Goal: Obtain resource: Obtain resource

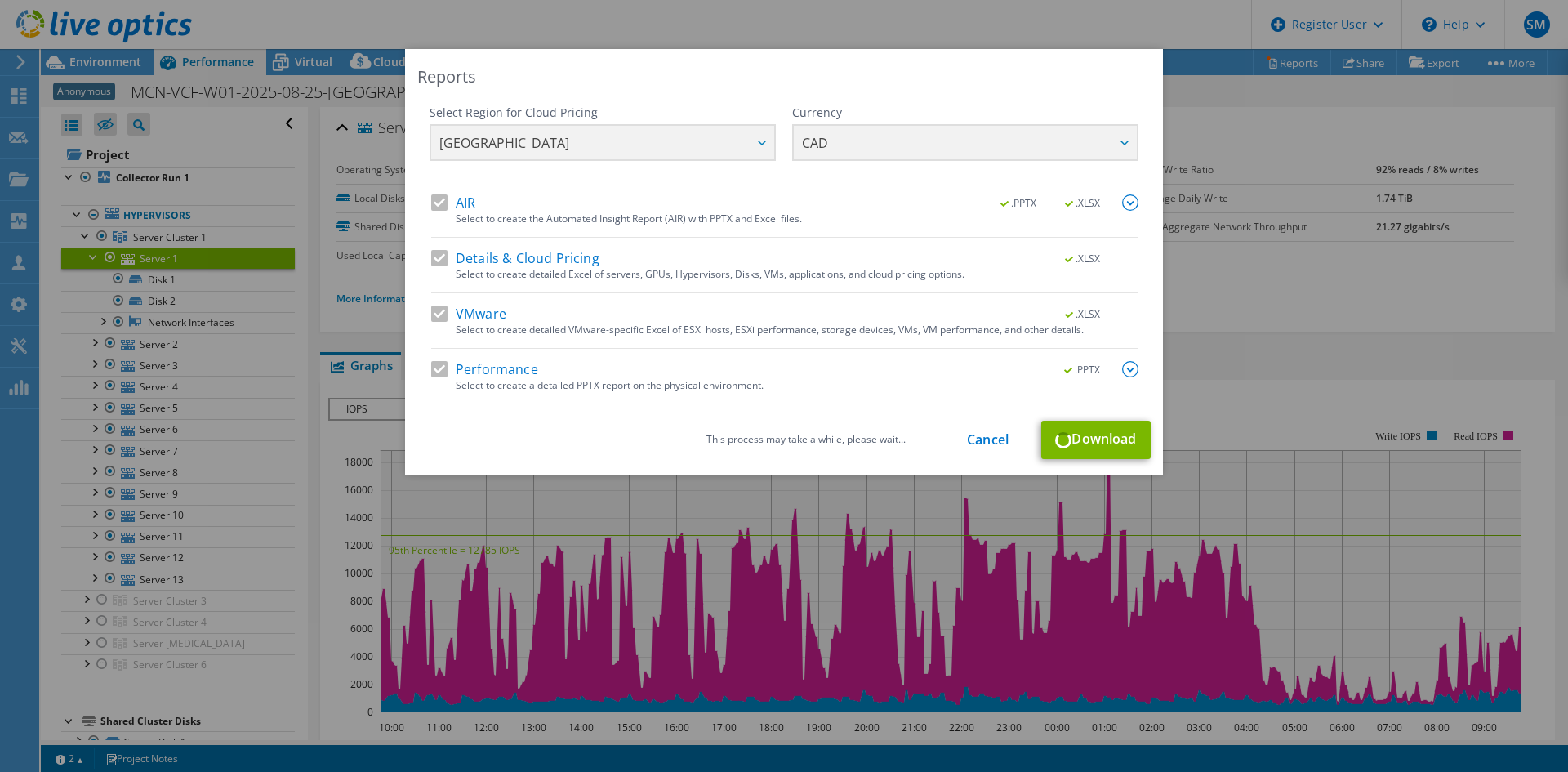
select select "USD"
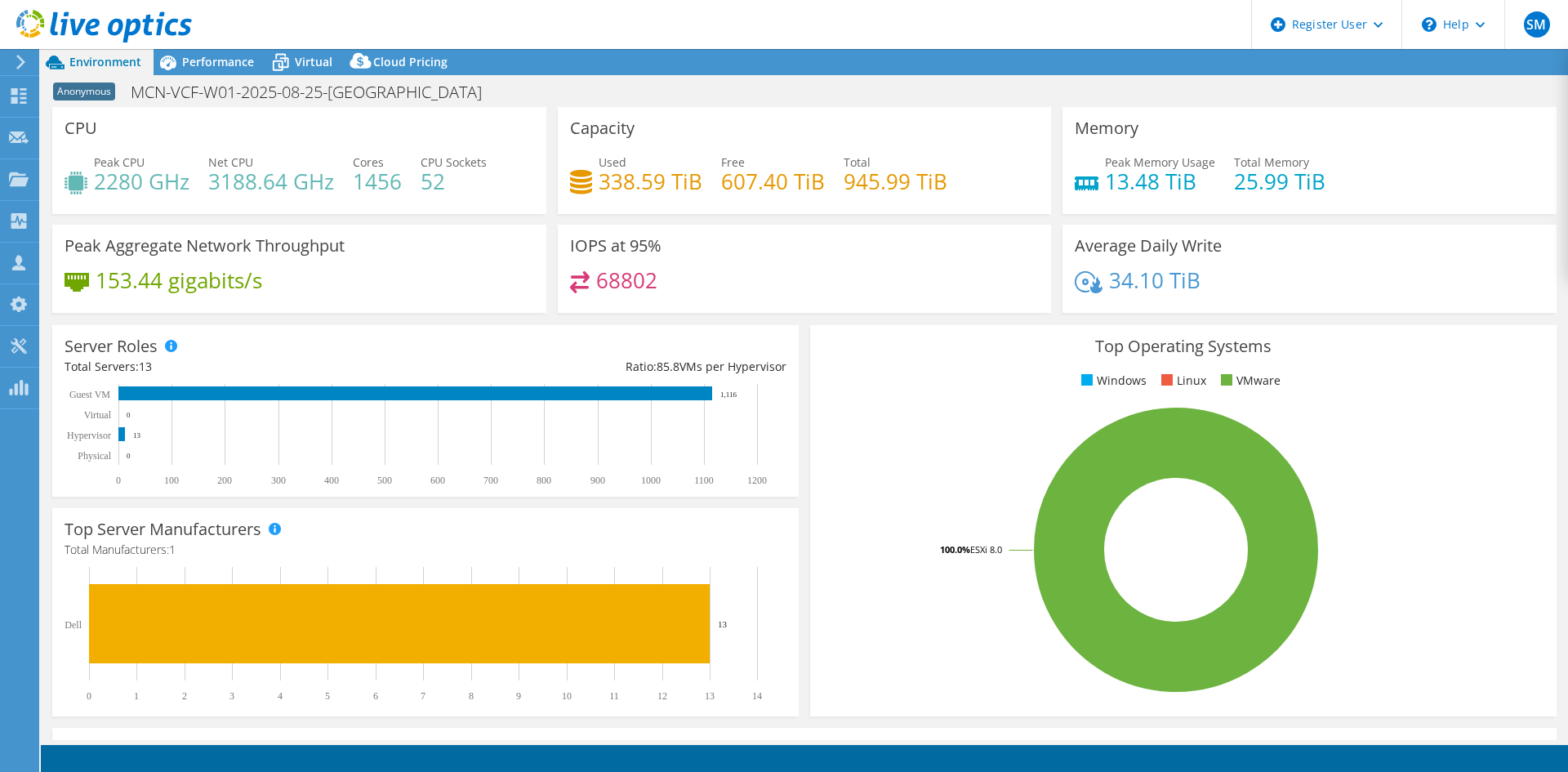
select select "[GEOGRAPHIC_DATA]"
select select "CAD"
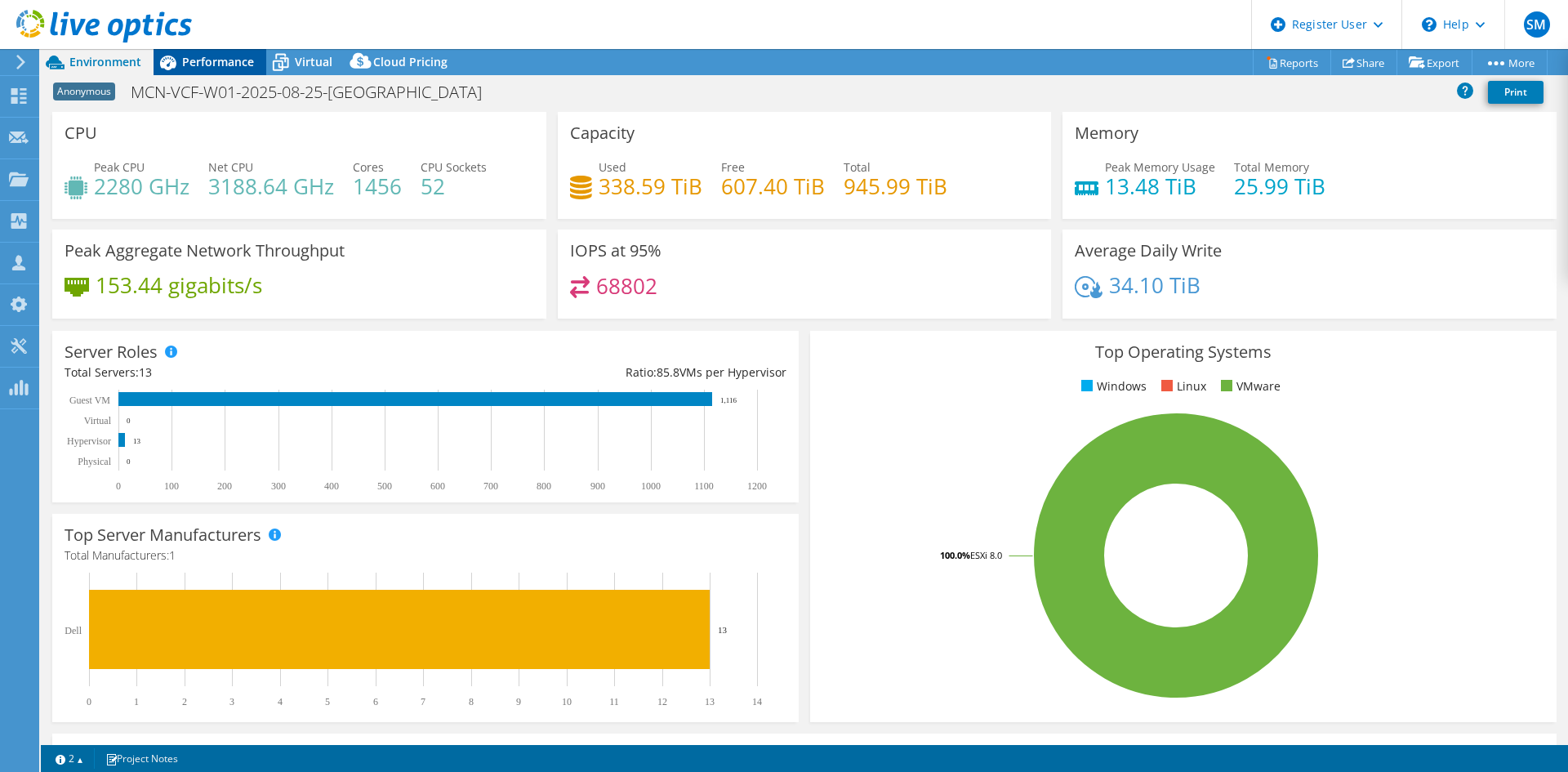
click at [178, 58] on icon at bounding box center [168, 62] width 29 height 29
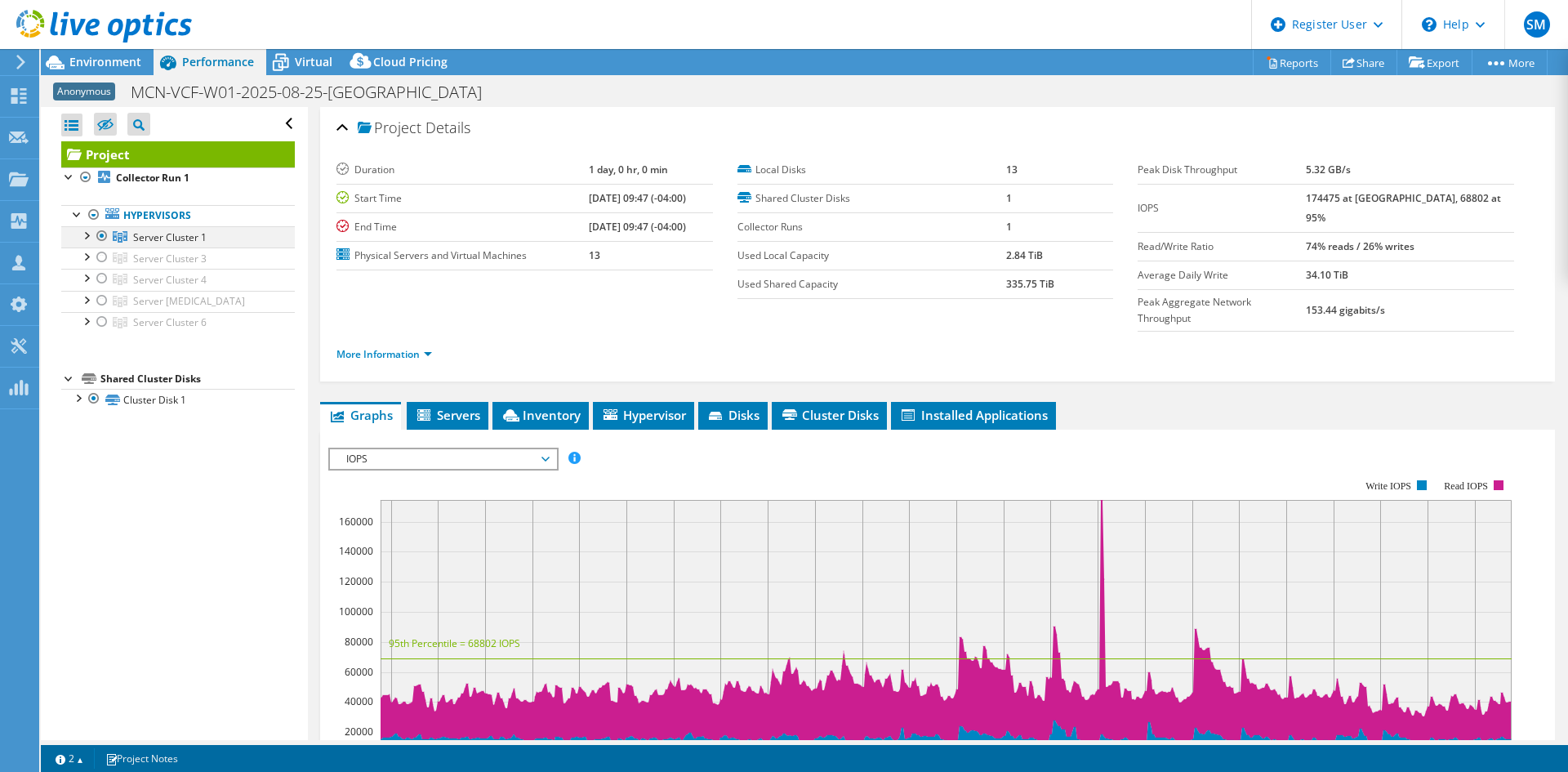
click at [84, 234] on div at bounding box center [85, 234] width 16 height 16
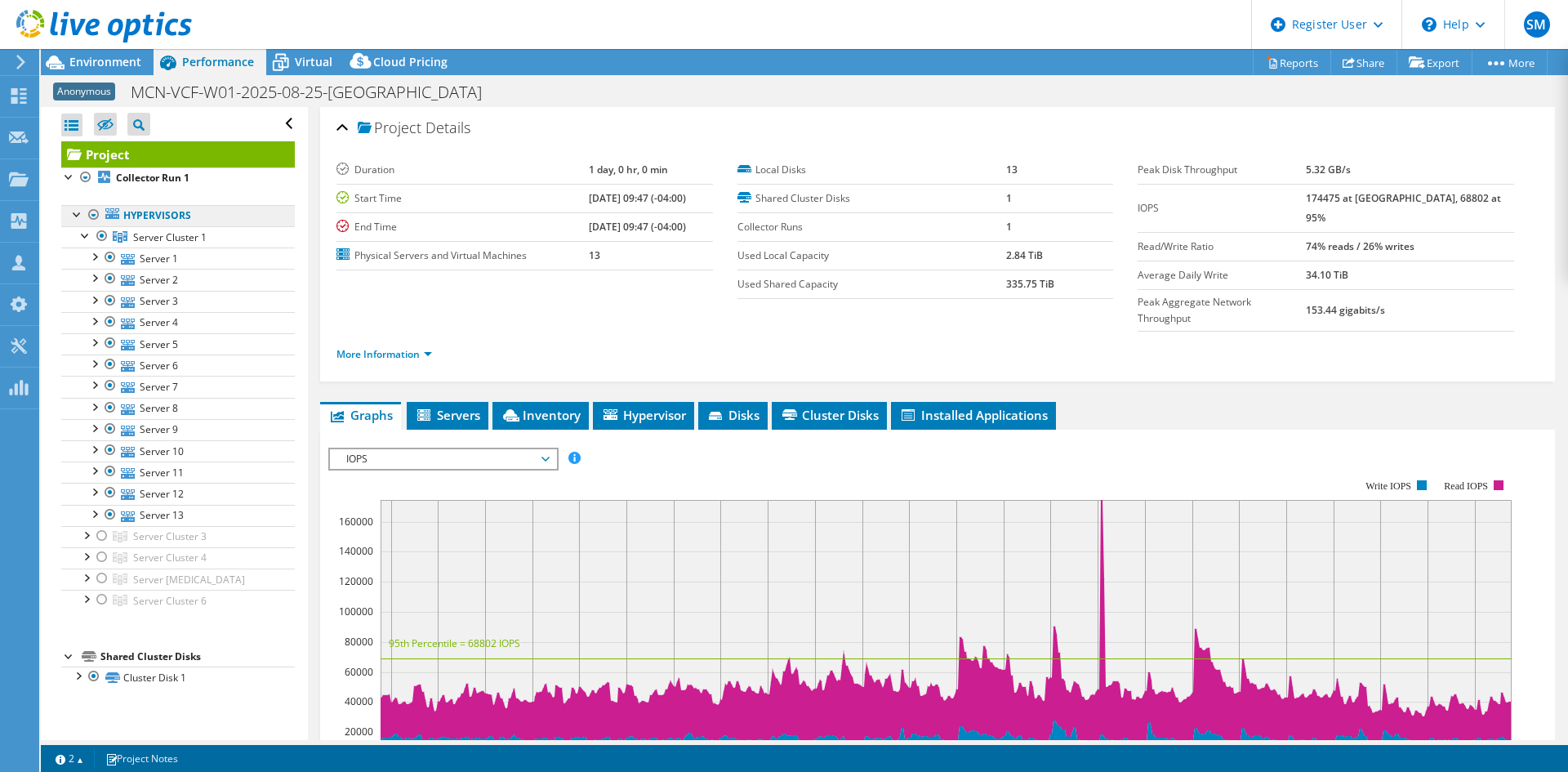
click at [158, 210] on link "Hypervisors" at bounding box center [178, 215] width 233 height 21
click at [167, 236] on span "Server Cluster 1" at bounding box center [169, 237] width 73 height 14
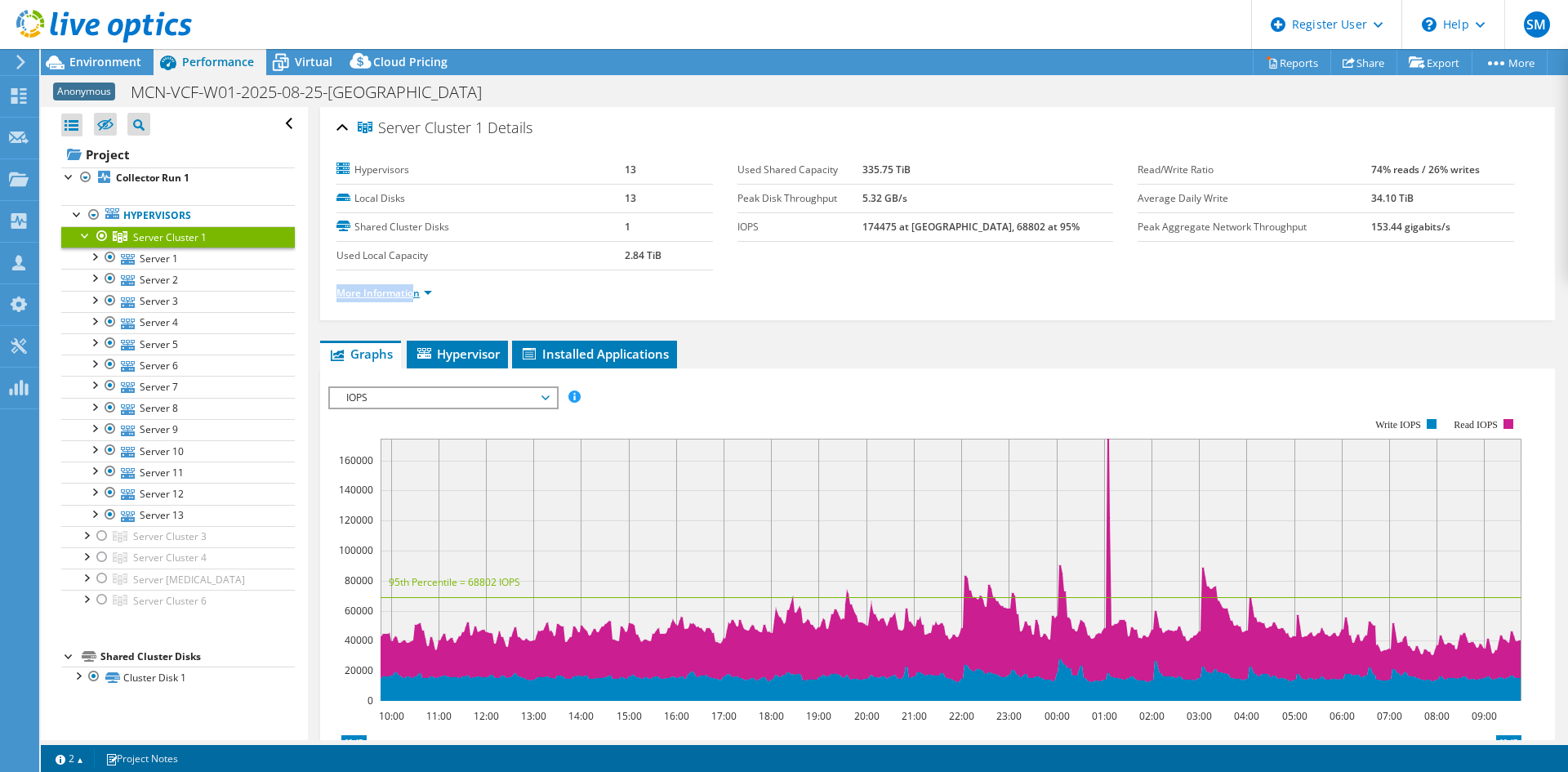
click at [417, 286] on ul "More Information" at bounding box center [937, 291] width 1202 height 22
click at [417, 286] on link "More Information" at bounding box center [384, 293] width 95 height 14
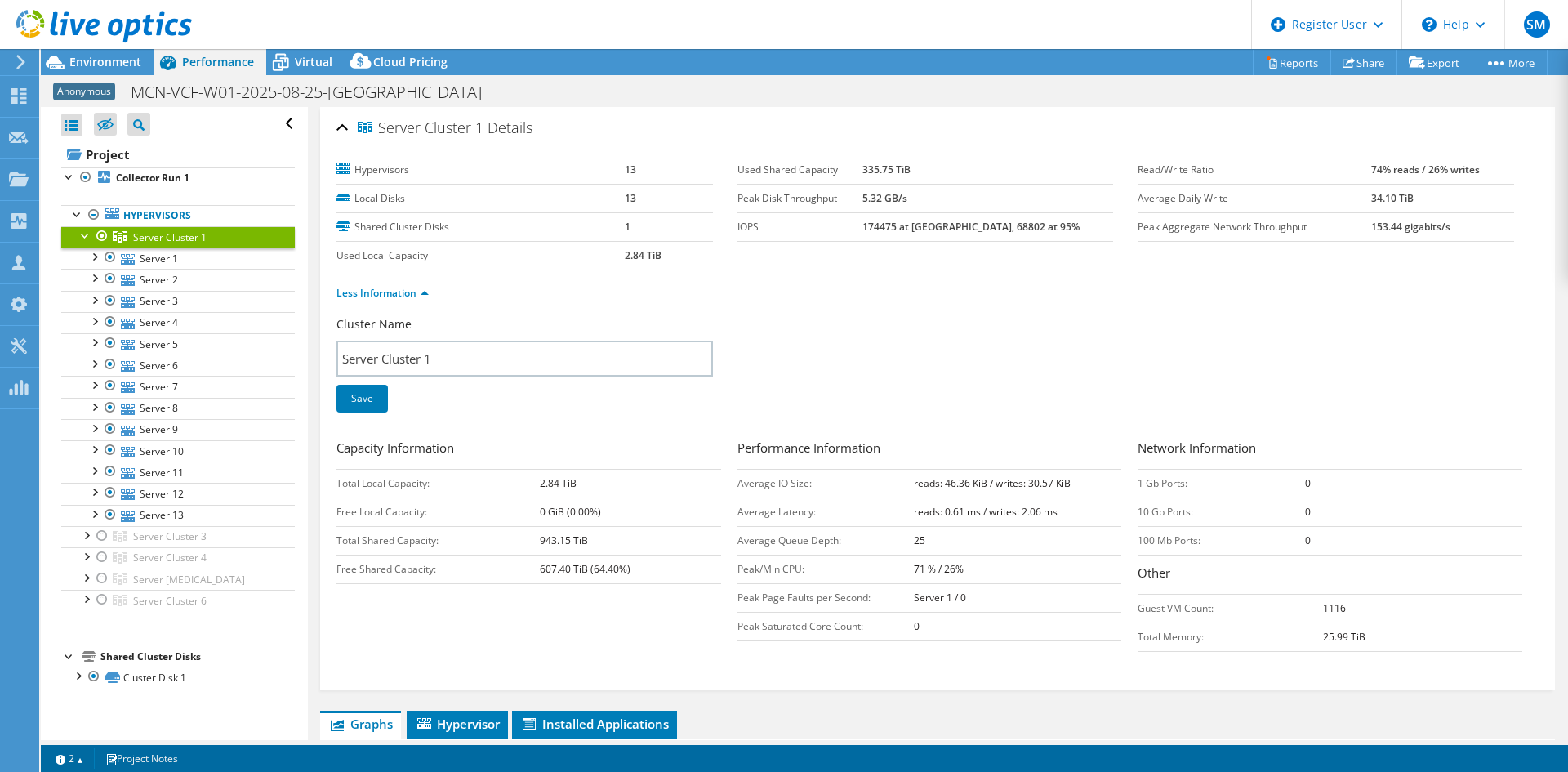
click at [337, 123] on div "Server Cluster 1 Details" at bounding box center [937, 128] width 1202 height 35
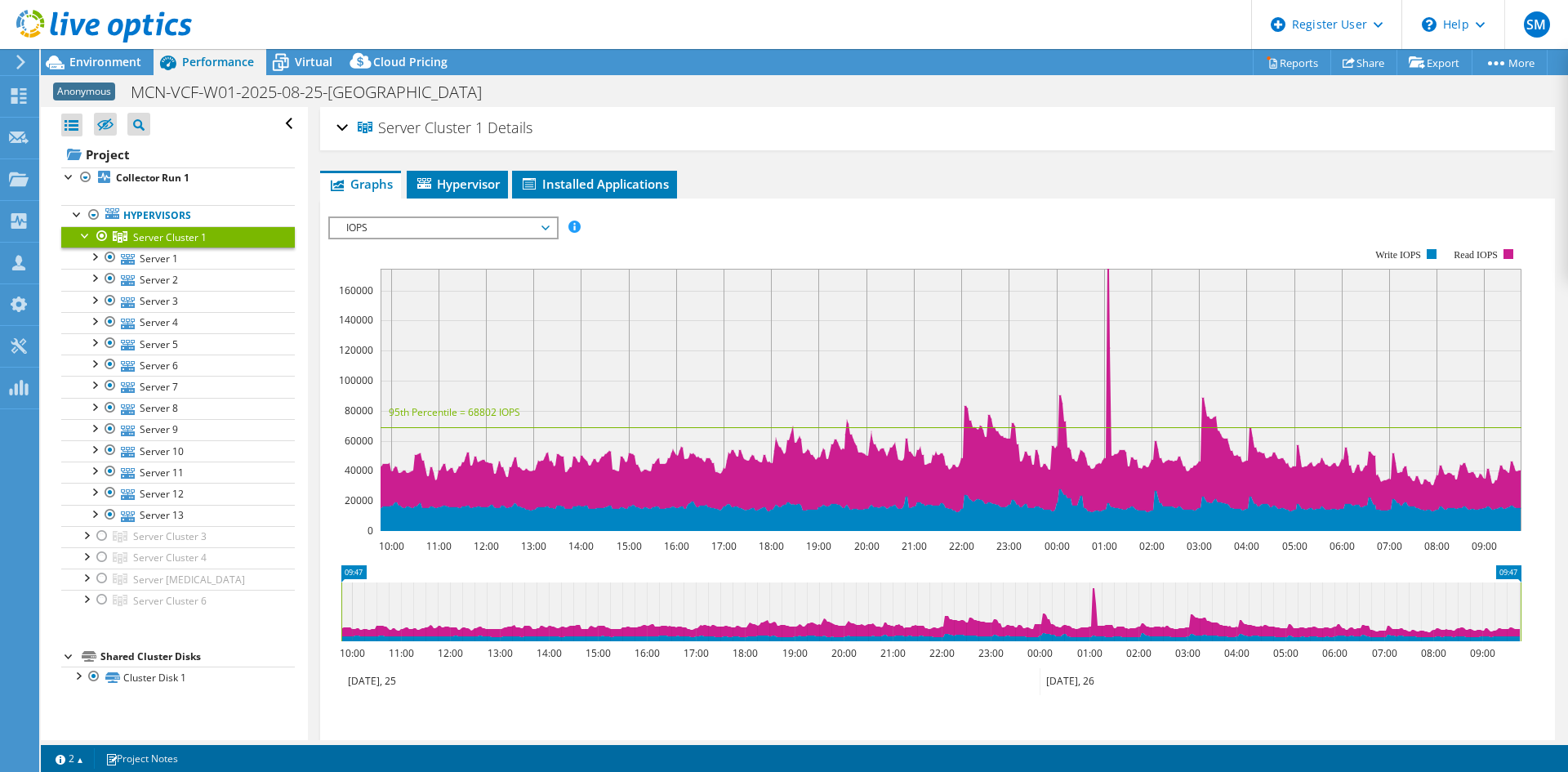
click at [337, 123] on div "Server Cluster 1 Details" at bounding box center [937, 128] width 1202 height 35
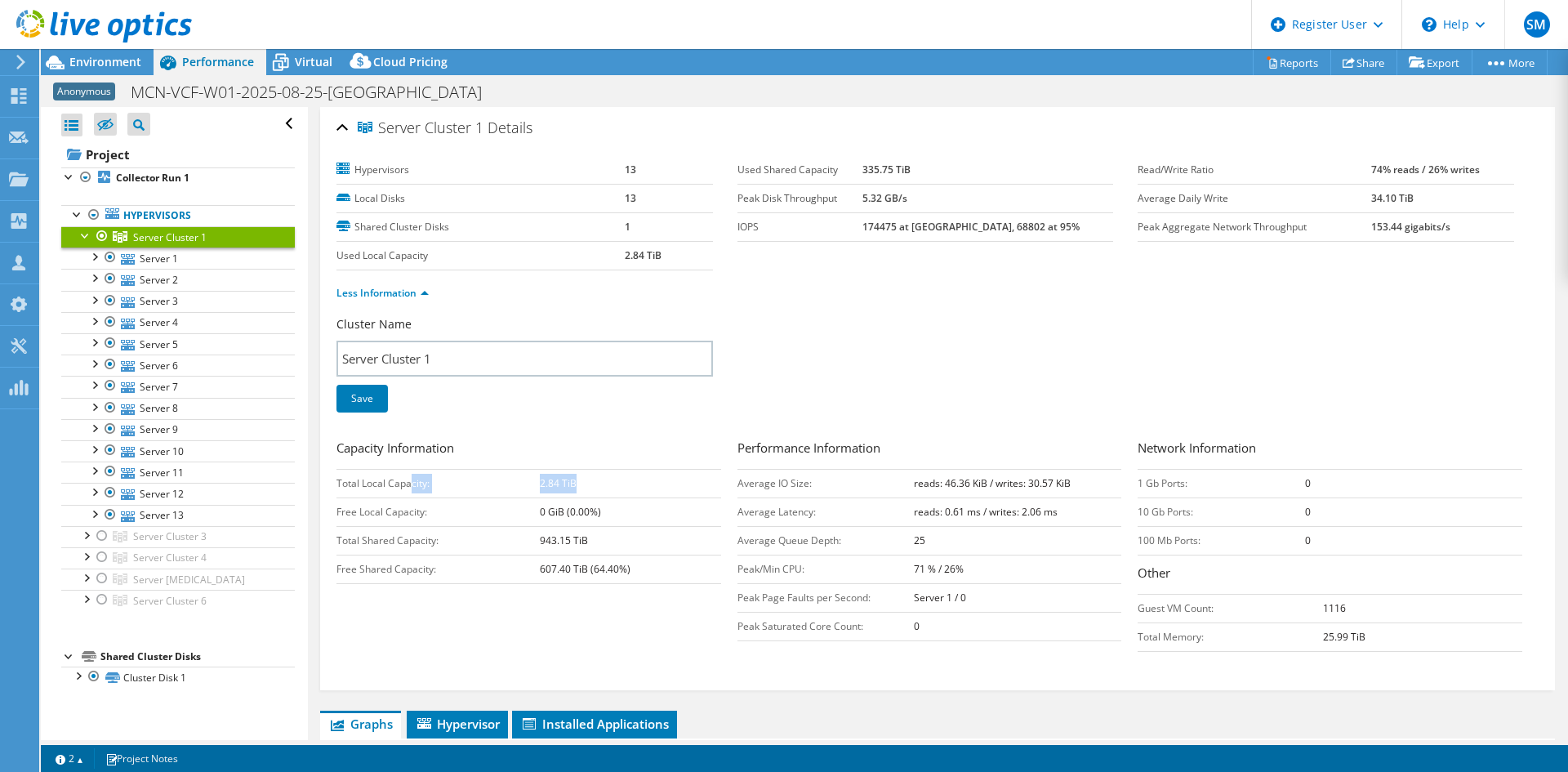
drag, startPoint x: 648, startPoint y: 471, endPoint x: 579, endPoint y: 483, distance: 70.0
click at [579, 483] on tr "Total Local Capacity: 2.84 TiB" at bounding box center [528, 483] width 385 height 29
click at [579, 483] on td "2.84 TiB" at bounding box center [630, 483] width 181 height 29
drag, startPoint x: 585, startPoint y: 483, endPoint x: 525, endPoint y: 492, distance: 60.7
click at [525, 492] on tr "Total Local Capacity: 2.84 TiB" at bounding box center [528, 483] width 385 height 29
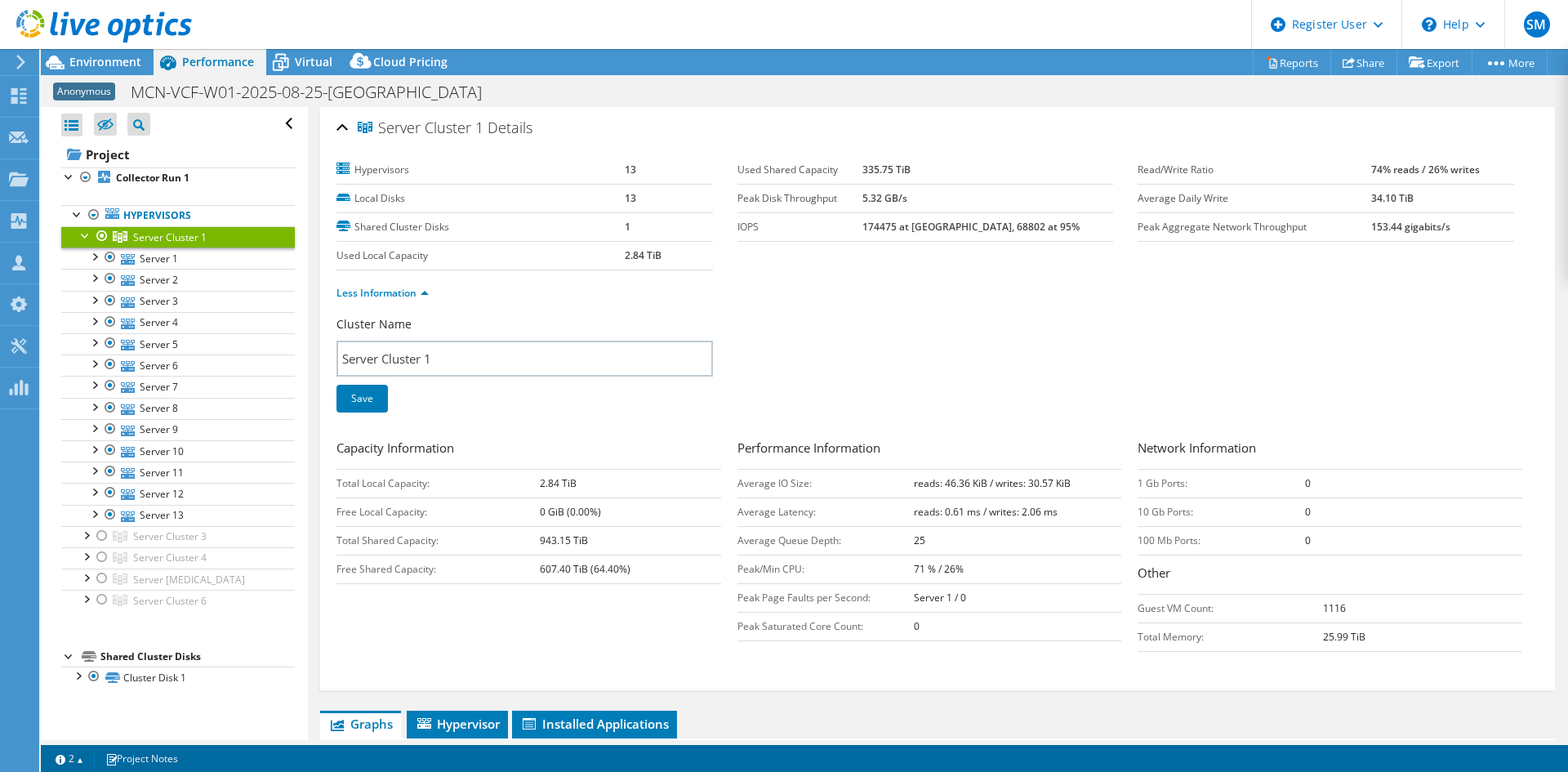
click at [525, 492] on td "Total Local Capacity:" at bounding box center [437, 483] width 203 height 29
drag, startPoint x: 536, startPoint y: 545, endPoint x: 589, endPoint y: 545, distance: 53.0
click at [589, 545] on tr "Total Shared Capacity: 943.15 TiB" at bounding box center [528, 540] width 385 height 29
click at [589, 545] on td "943.15 TiB" at bounding box center [630, 540] width 181 height 29
drag, startPoint x: 530, startPoint y: 575, endPoint x: 625, endPoint y: 574, distance: 95.0
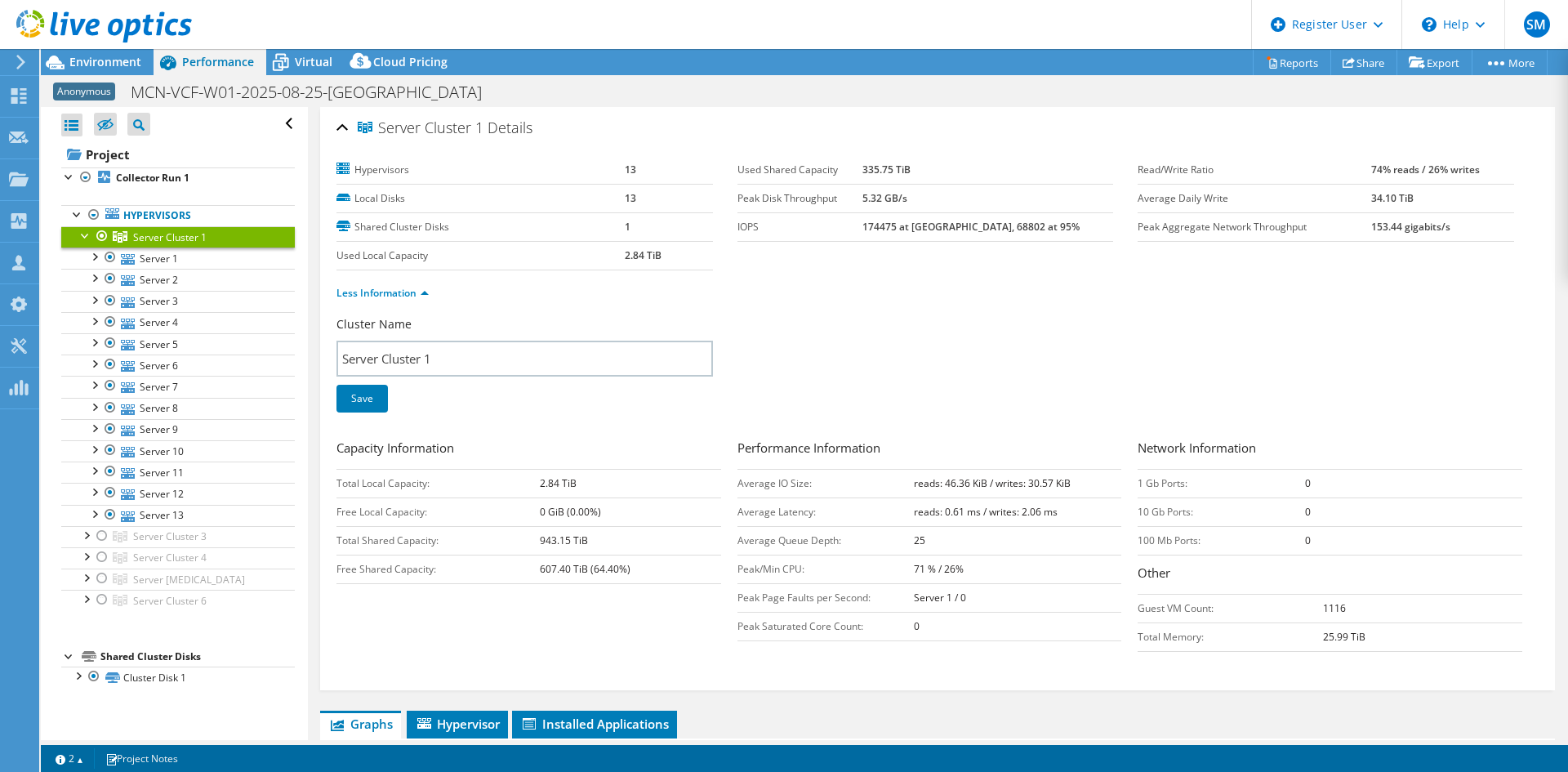
click at [625, 574] on tr "Free Shared Capacity: 607.40 TiB (64.40%)" at bounding box center [528, 569] width 385 height 29
click at [625, 573] on b "607.40 TiB (64.40%)" at bounding box center [585, 569] width 90 height 14
drag, startPoint x: 837, startPoint y: 539, endPoint x: 736, endPoint y: 544, distance: 101.1
click at [737, 544] on td "Average Queue Depth:" at bounding box center [825, 540] width 177 height 29
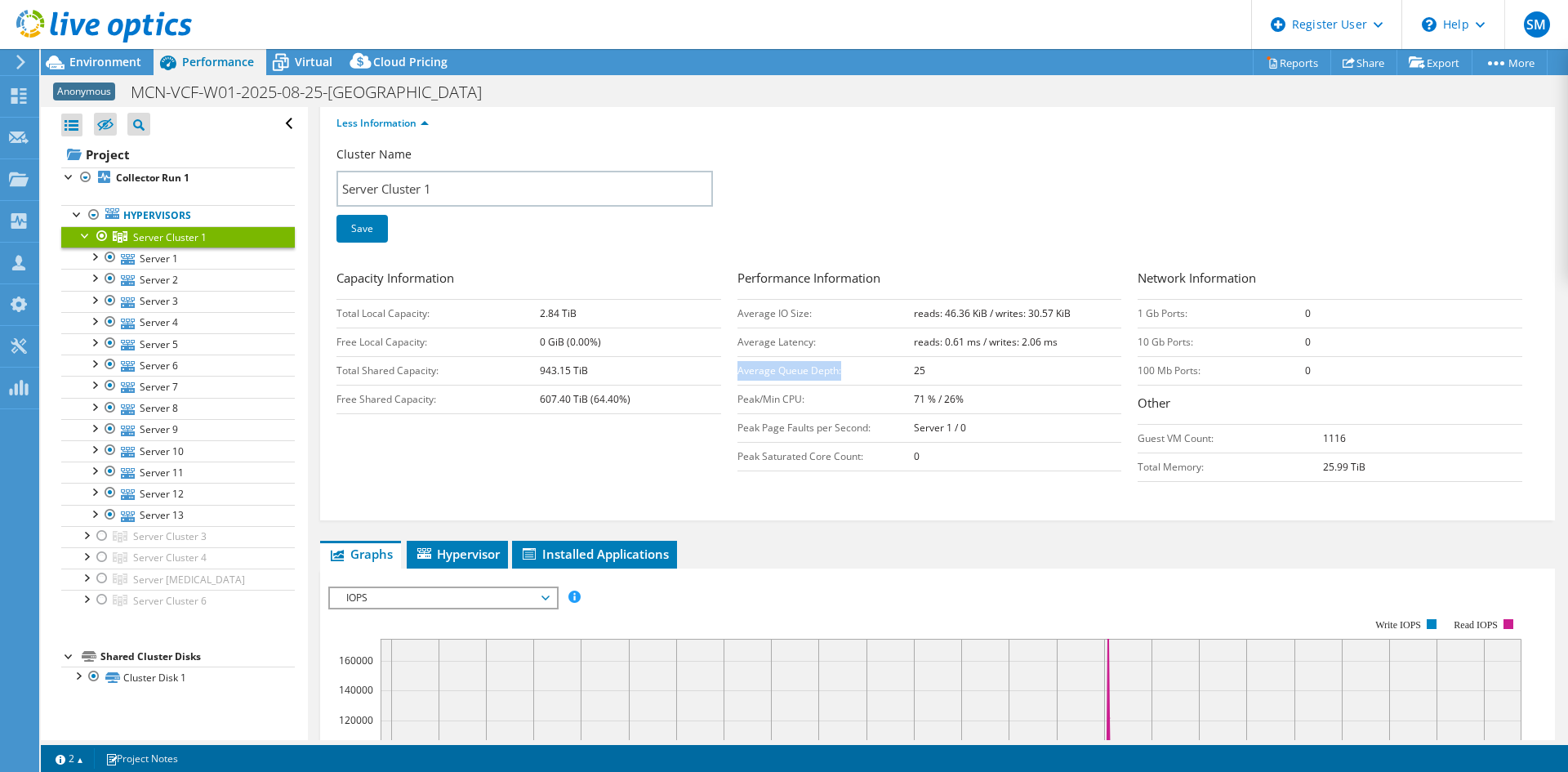
scroll to position [327, 0]
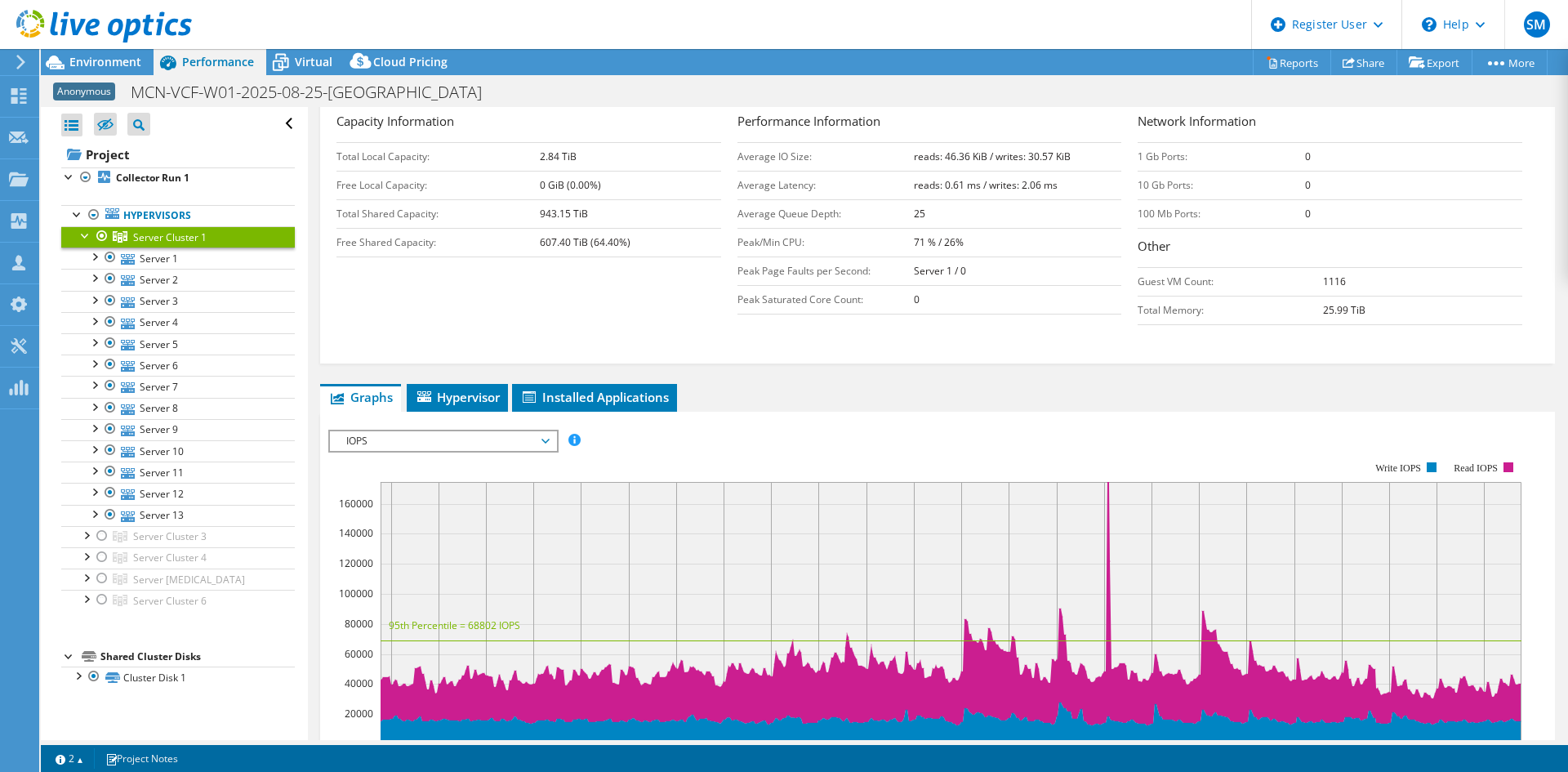
click at [478, 441] on span "IOPS" at bounding box center [442, 441] width 210 height 20
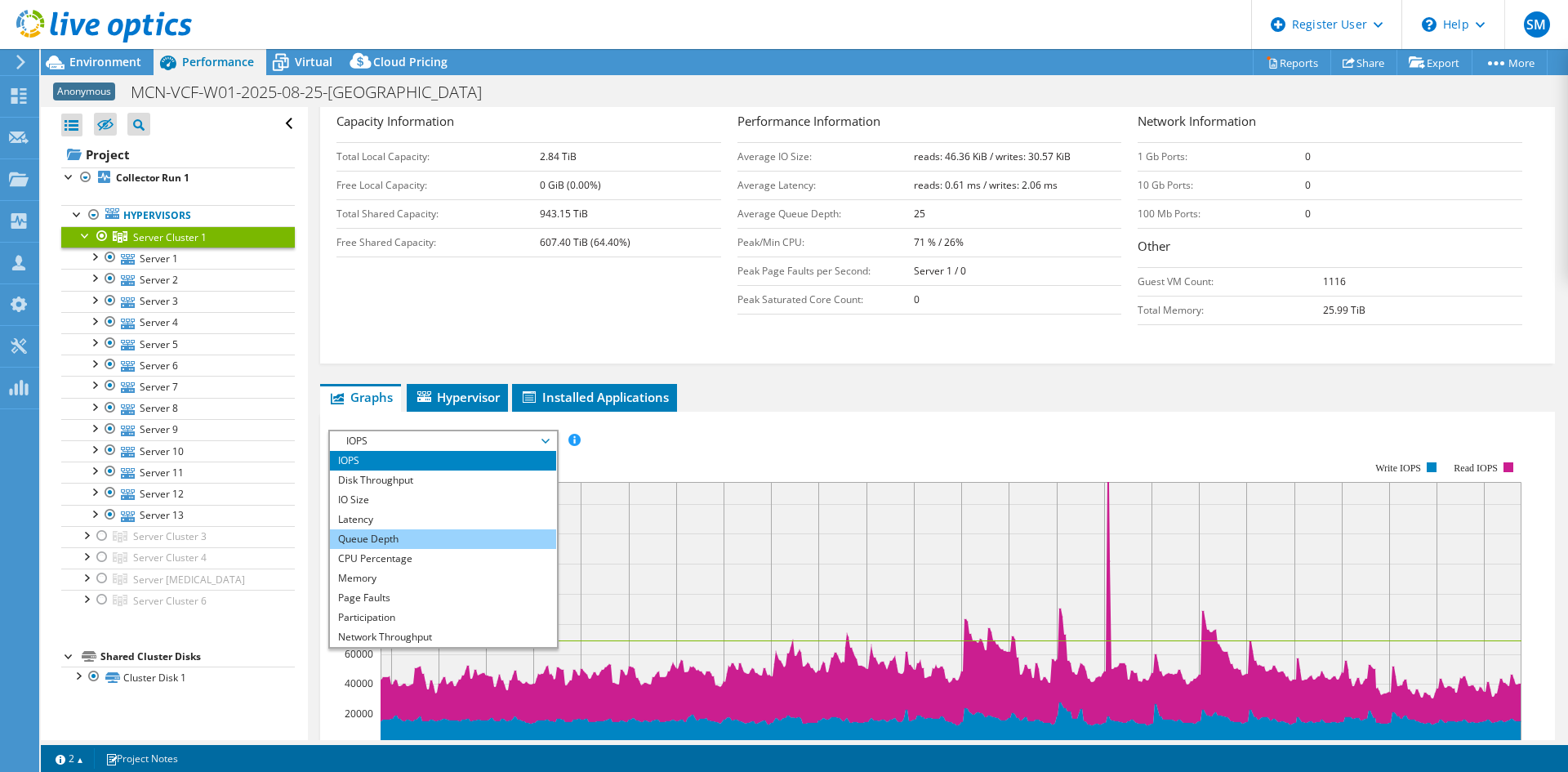
click at [410, 533] on li "Queue Depth" at bounding box center [442, 539] width 226 height 20
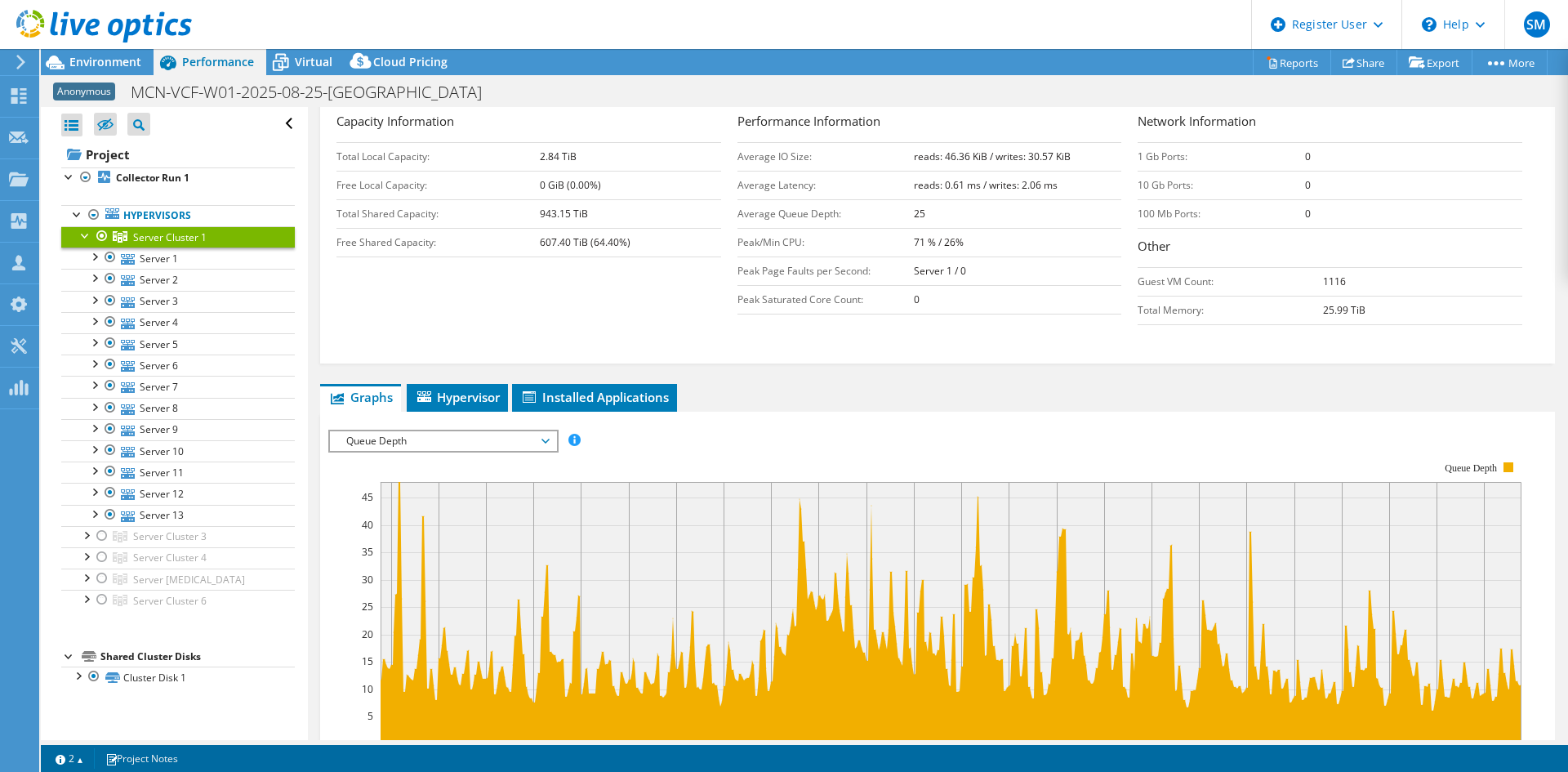
click at [417, 443] on span "Queue Depth" at bounding box center [442, 441] width 210 height 20
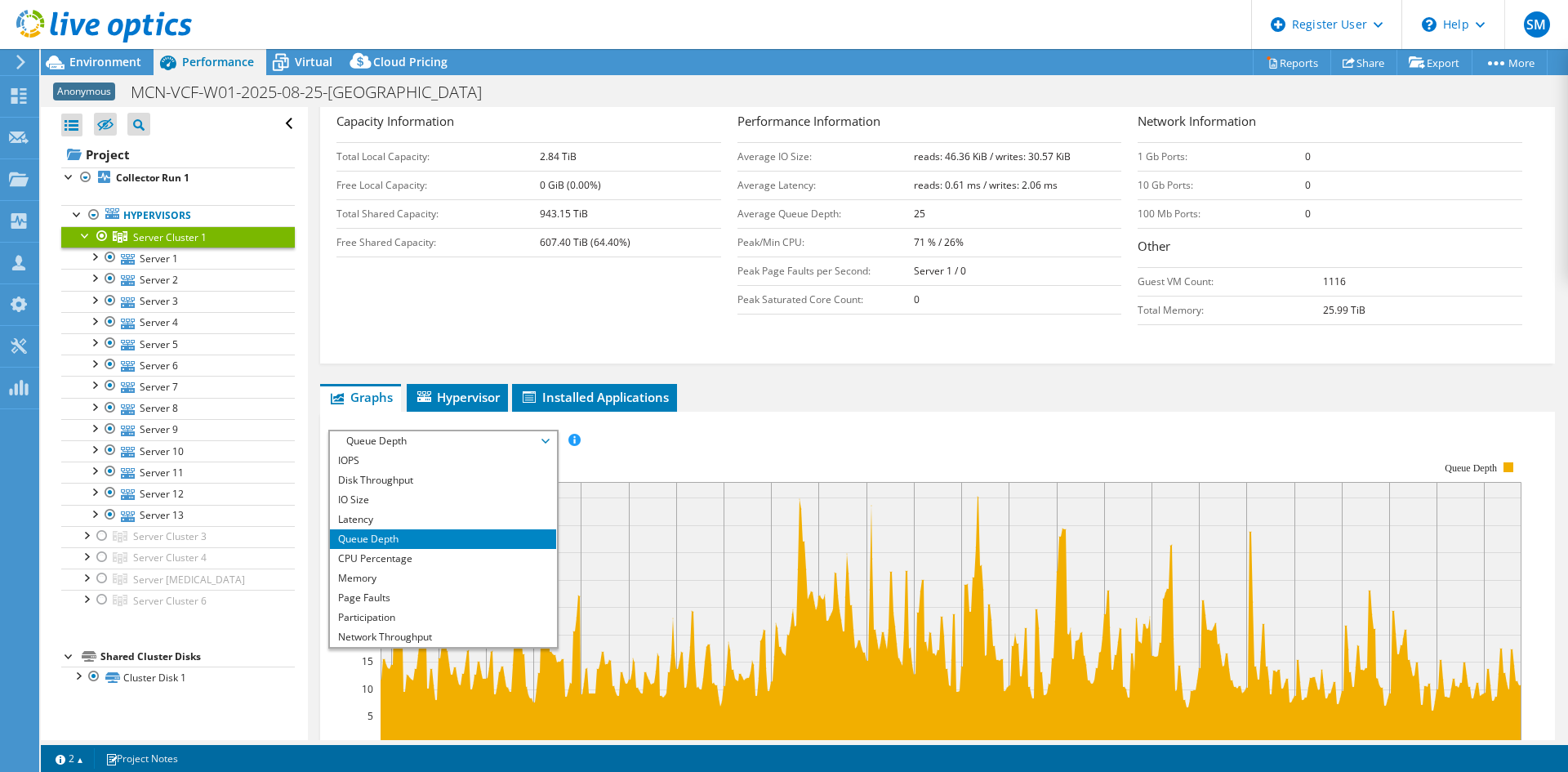
click at [417, 443] on span "Queue Depth" at bounding box center [442, 441] width 210 height 20
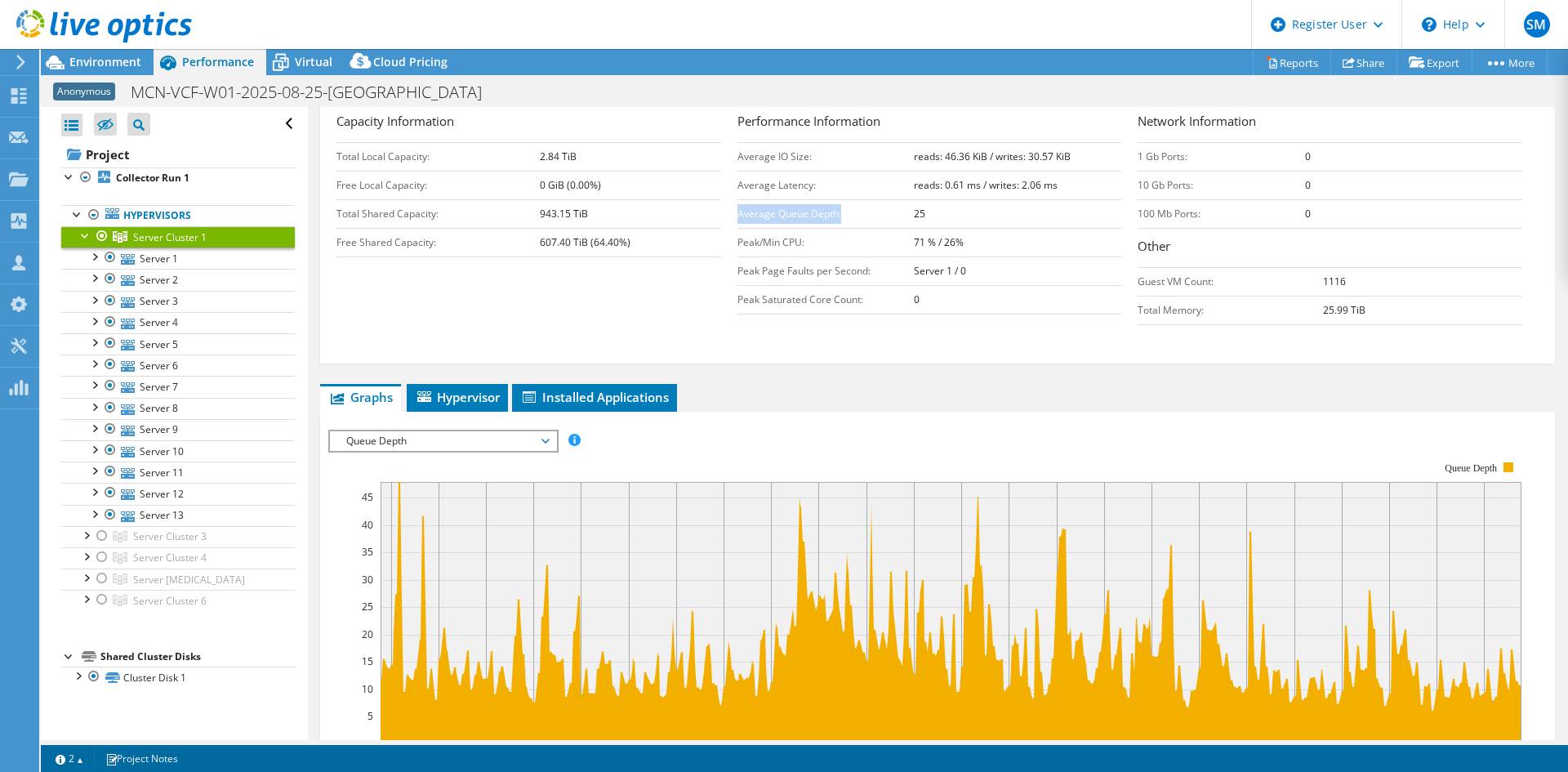
drag, startPoint x: 732, startPoint y: 211, endPoint x: 837, endPoint y: 211, distance: 105.0
click at [837, 211] on td "Average Queue Depth:" at bounding box center [825, 213] width 177 height 29
drag, startPoint x: 733, startPoint y: 154, endPoint x: 938, endPoint y: 207, distance: 211.7
click at [938, 207] on tbody "Average IO Size: reads: 46.36 KiB / writes: 30.57 KiB Average Latency: reads: 0…" at bounding box center [929, 228] width 385 height 172
click at [760, 181] on td "Average Latency:" at bounding box center [825, 185] width 177 height 29
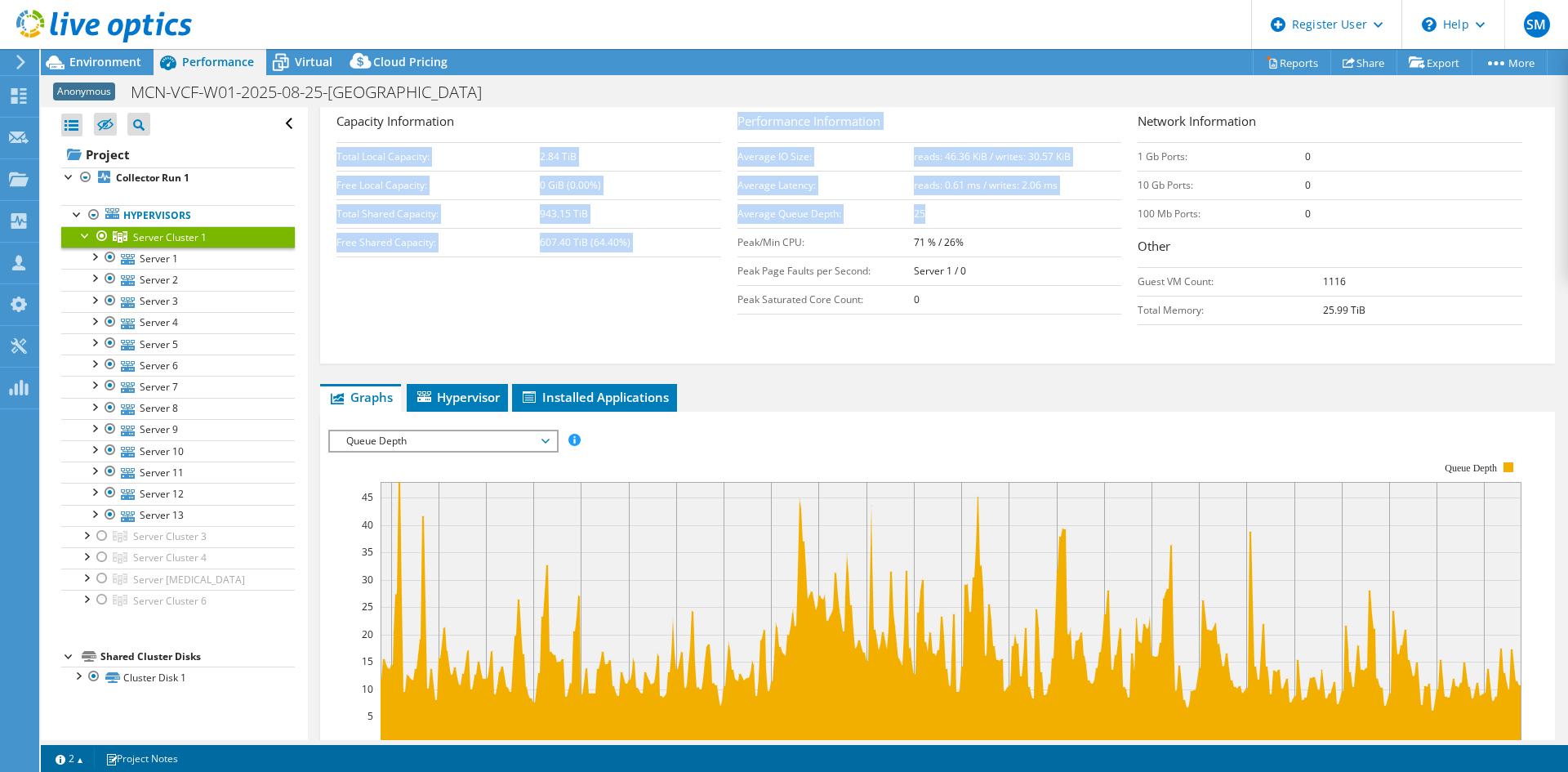
drag, startPoint x: 731, startPoint y: 153, endPoint x: 978, endPoint y: 206, distance: 252.6
click at [978, 206] on div "Capacity Information Total Local Capacity: 2.84 TiB Free Local Capacity: 0 GiB …" at bounding box center [937, 222] width 1202 height 221
copy div "Total Local Capacity: 2.84 TiB Free Local Capacity: 0 GiB (0.00%) Total Shared …"
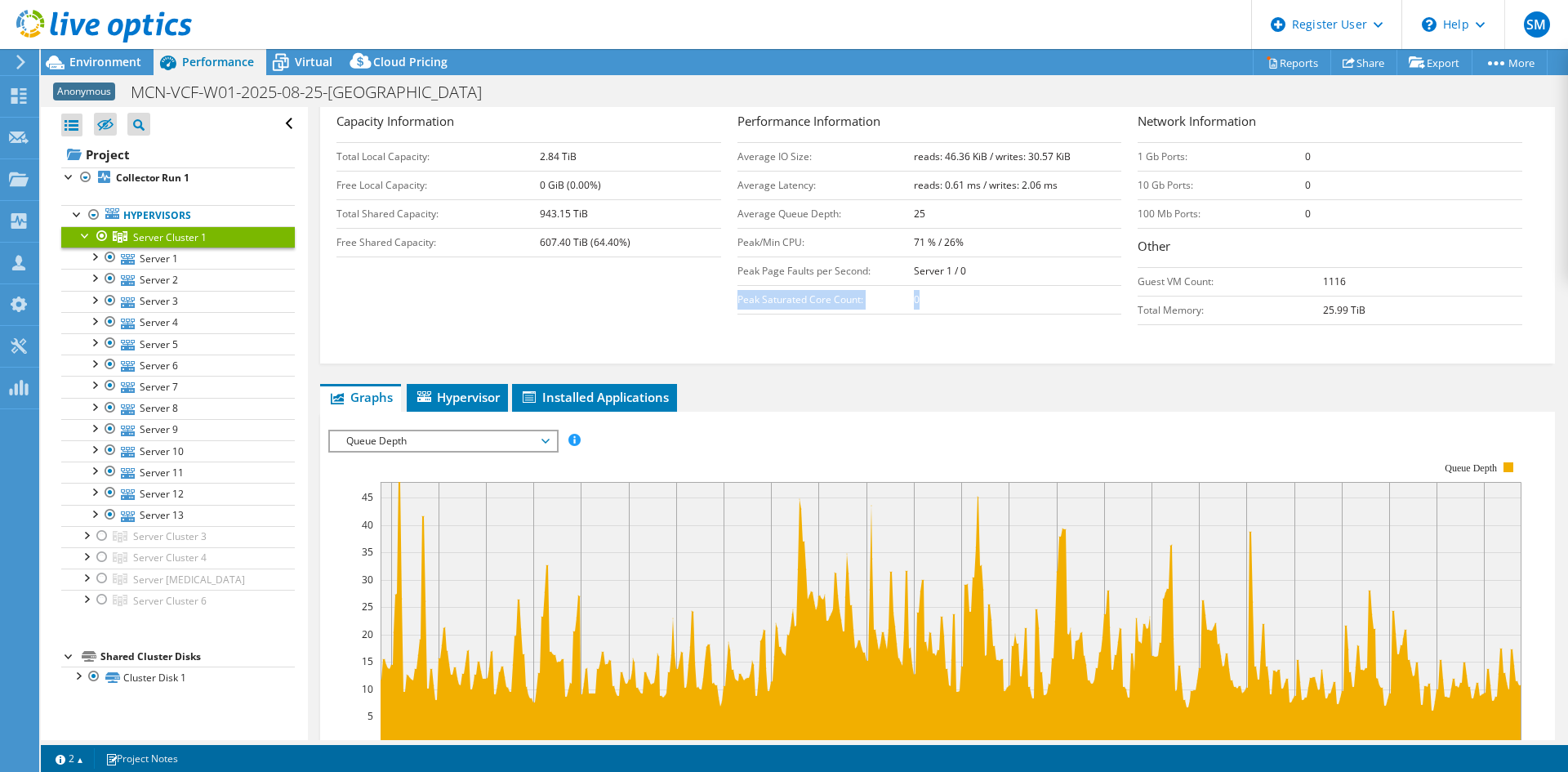
drag, startPoint x: 734, startPoint y: 298, endPoint x: 962, endPoint y: 294, distance: 228.0
click at [962, 294] on tr "Peak Saturated Core Count: 0" at bounding box center [929, 299] width 385 height 29
copy tr "Peak Saturated Core Count: 0"
click at [948, 307] on td "0" at bounding box center [1017, 299] width 208 height 29
drag, startPoint x: 1302, startPoint y: 282, endPoint x: 1345, endPoint y: 280, distance: 43.0
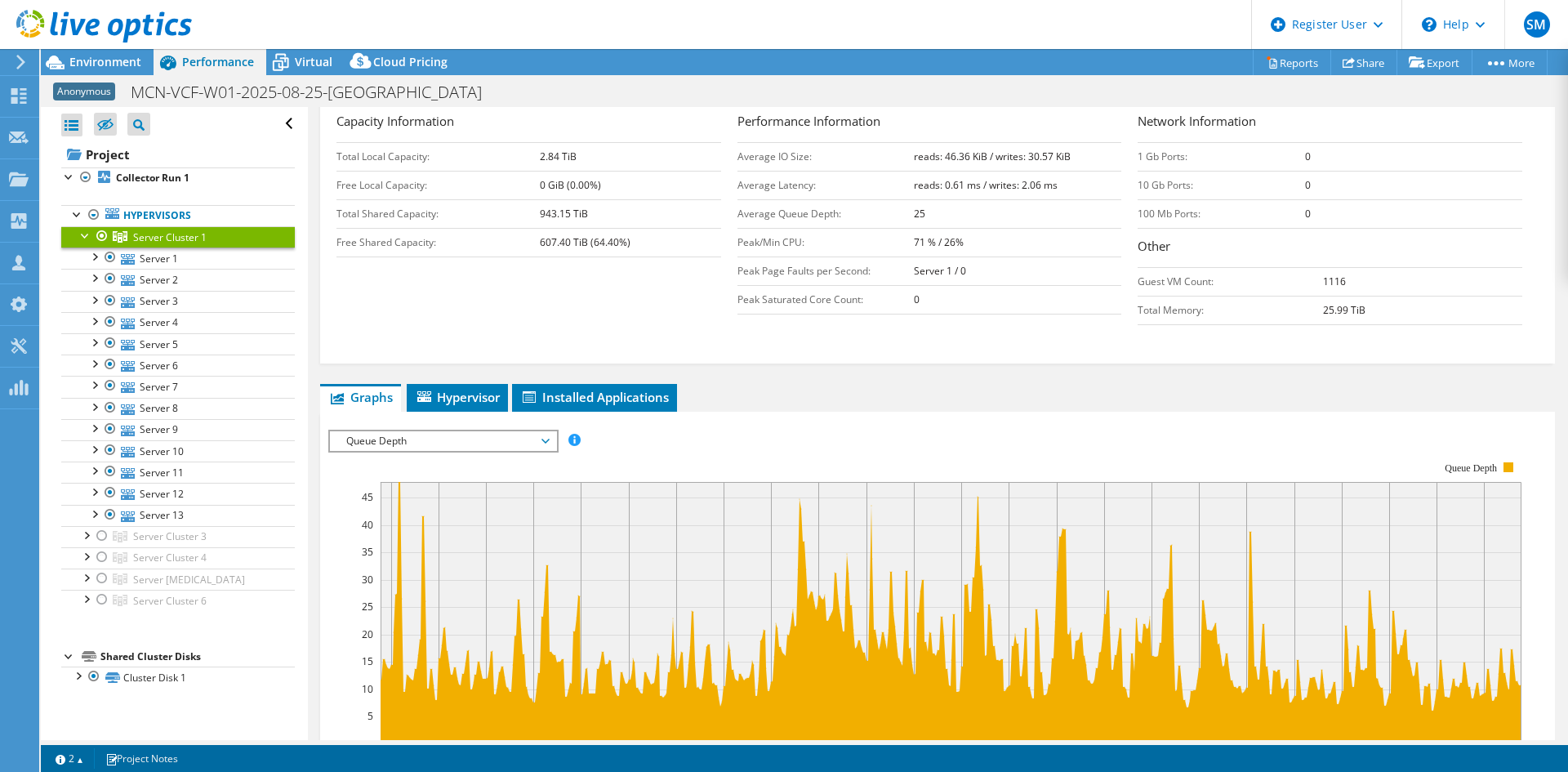
click at [1345, 280] on tr "Guest VM Count: 1116" at bounding box center [1330, 281] width 385 height 29
copy tr "1116"
click at [1149, 300] on td "Total Memory:" at bounding box center [1230, 310] width 186 height 29
drag, startPoint x: 1132, startPoint y: 310, endPoint x: 1390, endPoint y: 312, distance: 258.0
click at [1390, 312] on tr "Total Memory: 25.99 TiB" at bounding box center [1330, 310] width 385 height 29
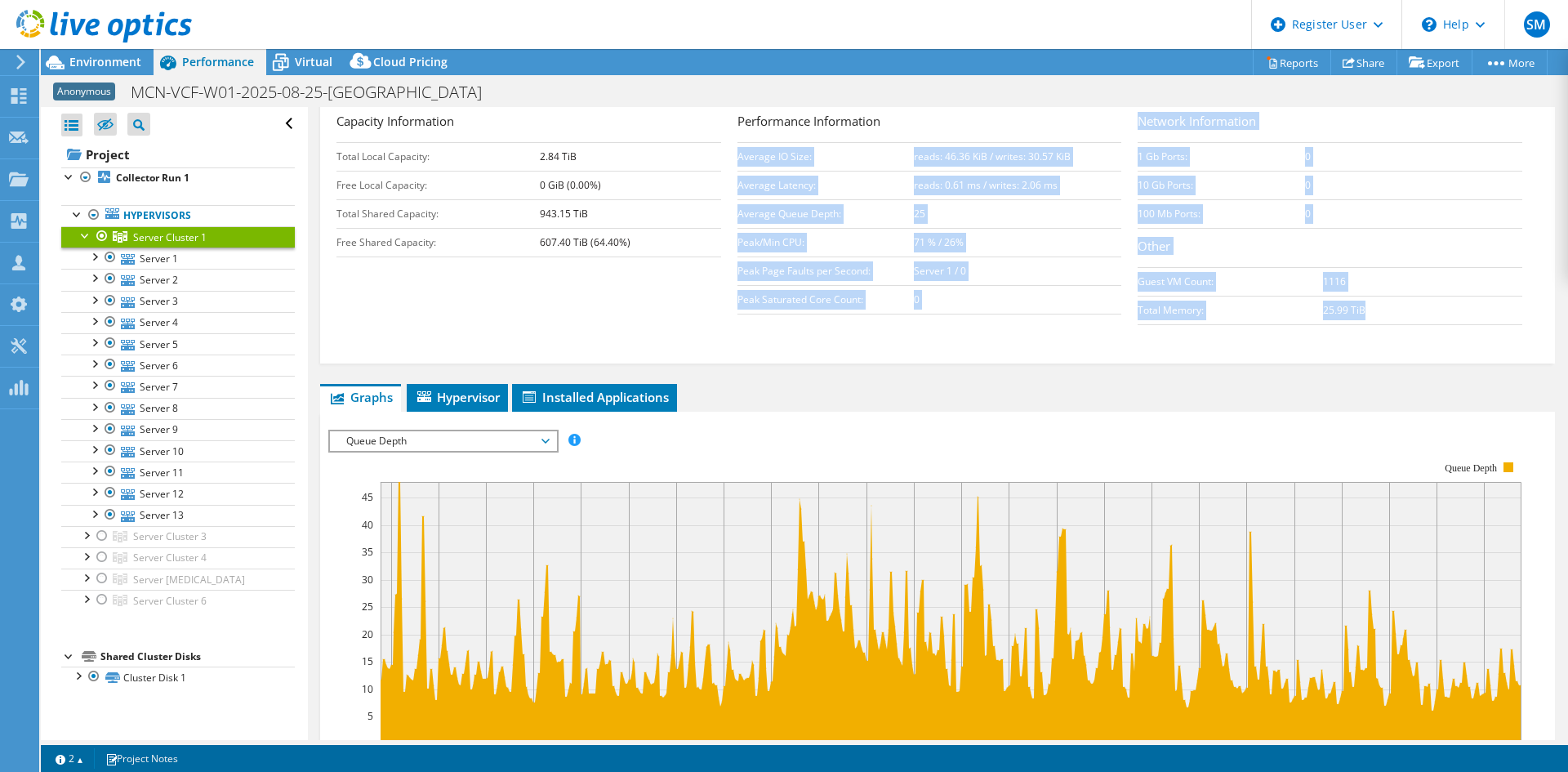
drag, startPoint x: 1123, startPoint y: 306, endPoint x: 1395, endPoint y: 310, distance: 272.0
click at [1401, 308] on div "Capacity Information Total Local Capacity: 2.84 TiB Free Local Capacity: 0 GiB …" at bounding box center [937, 222] width 1202 height 221
click at [1395, 310] on td "25.99 TiB" at bounding box center [1423, 310] width 199 height 29
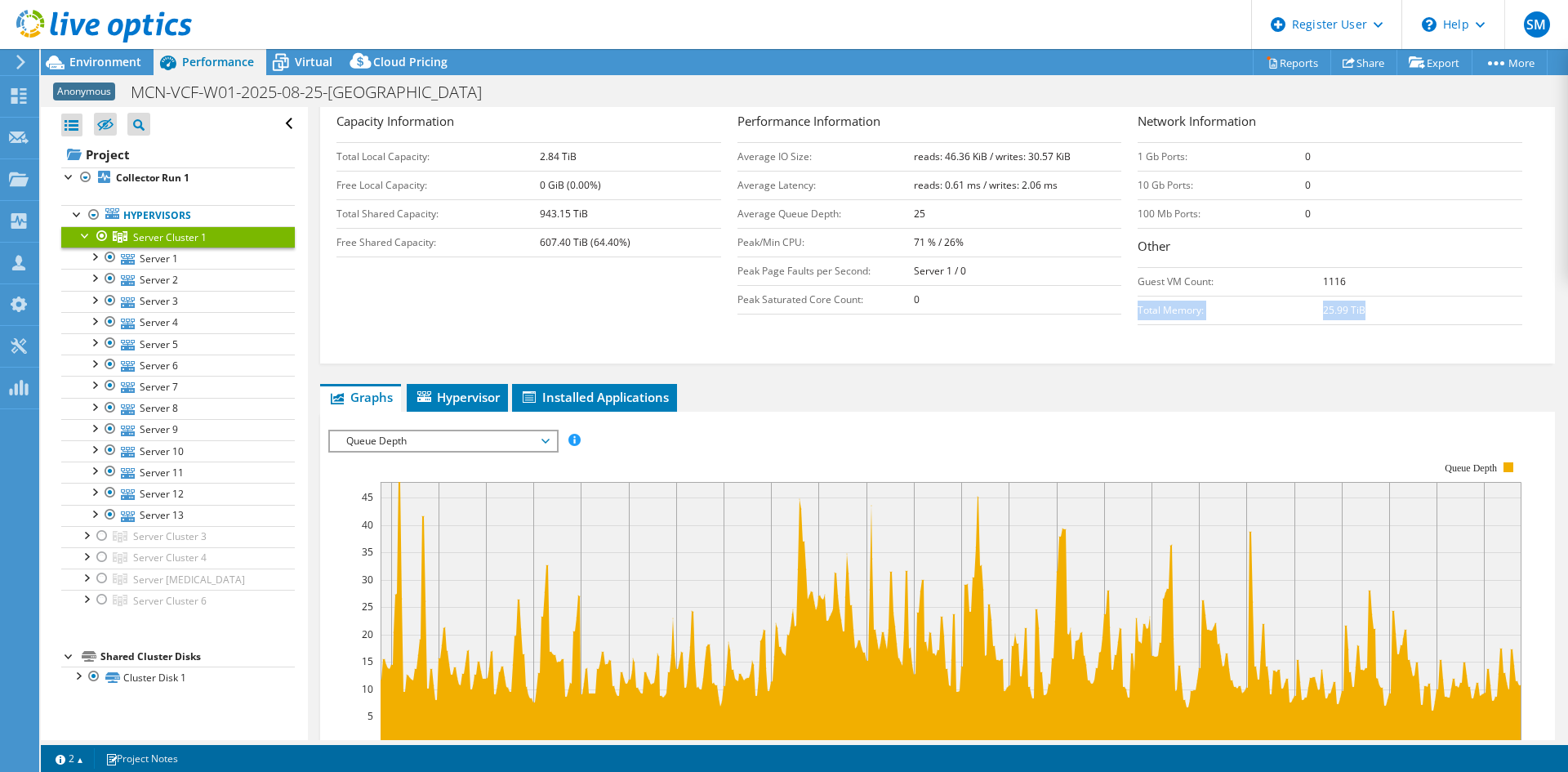
drag, startPoint x: 1312, startPoint y: 316, endPoint x: 1132, endPoint y: 313, distance: 180.0
click at [1137, 313] on tr "Total Memory: 25.99 TiB" at bounding box center [1330, 310] width 385 height 29
copy tr "Total Memory: 25.99 TiB"
click at [412, 442] on span "Queue Depth" at bounding box center [442, 441] width 210 height 20
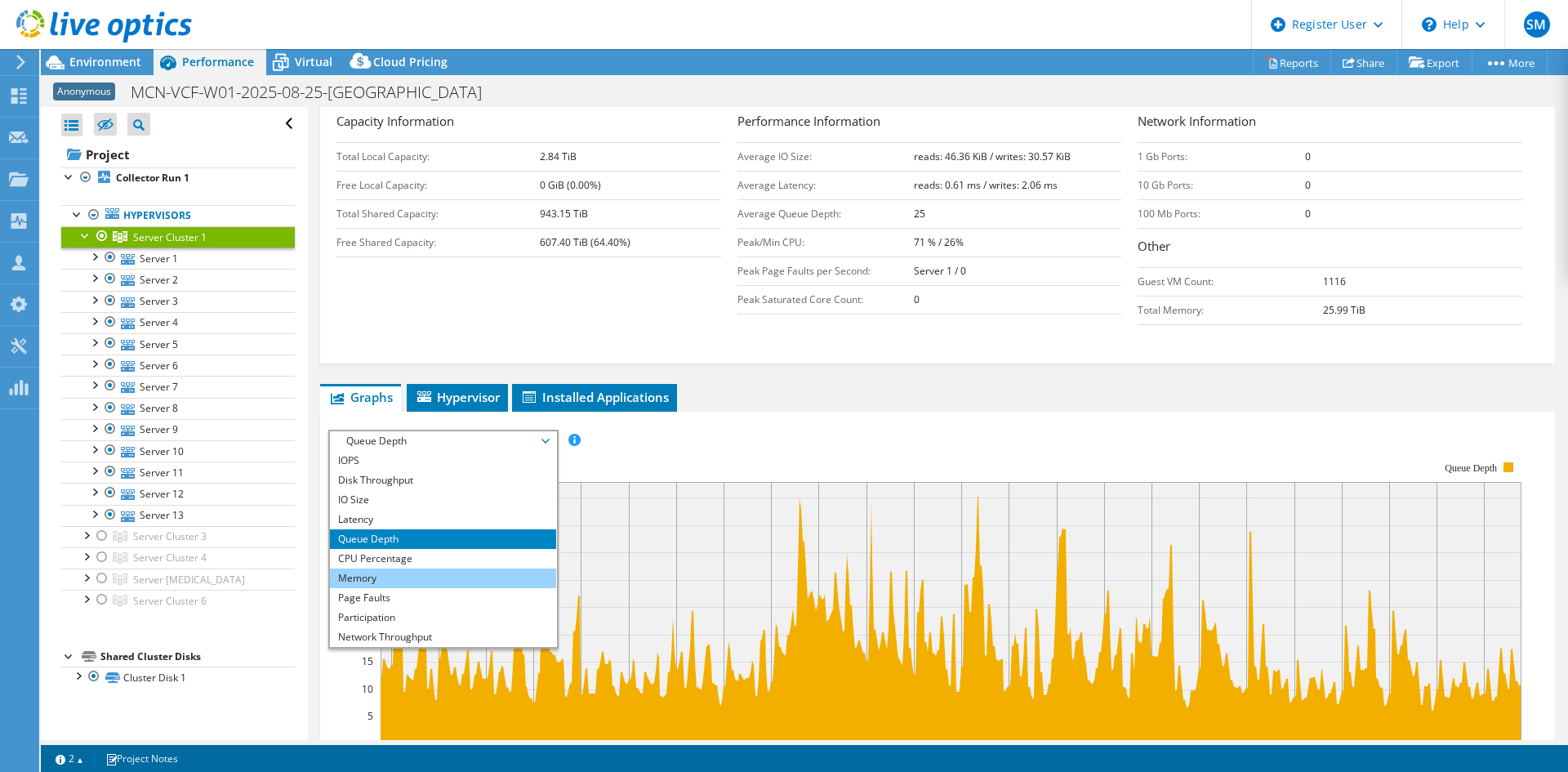
click at [371, 579] on li "Memory" at bounding box center [442, 579] width 226 height 20
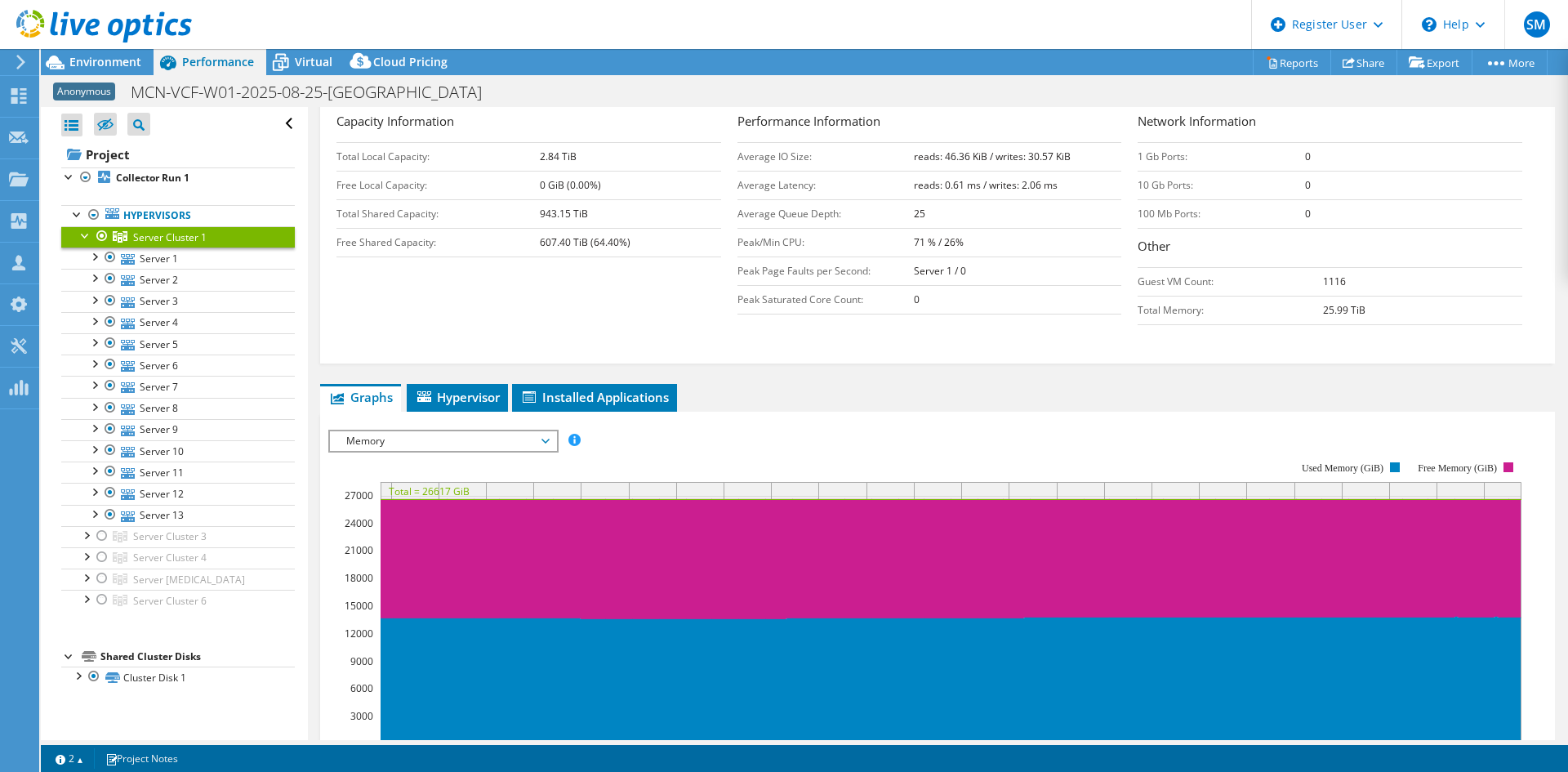
scroll to position [409, 0]
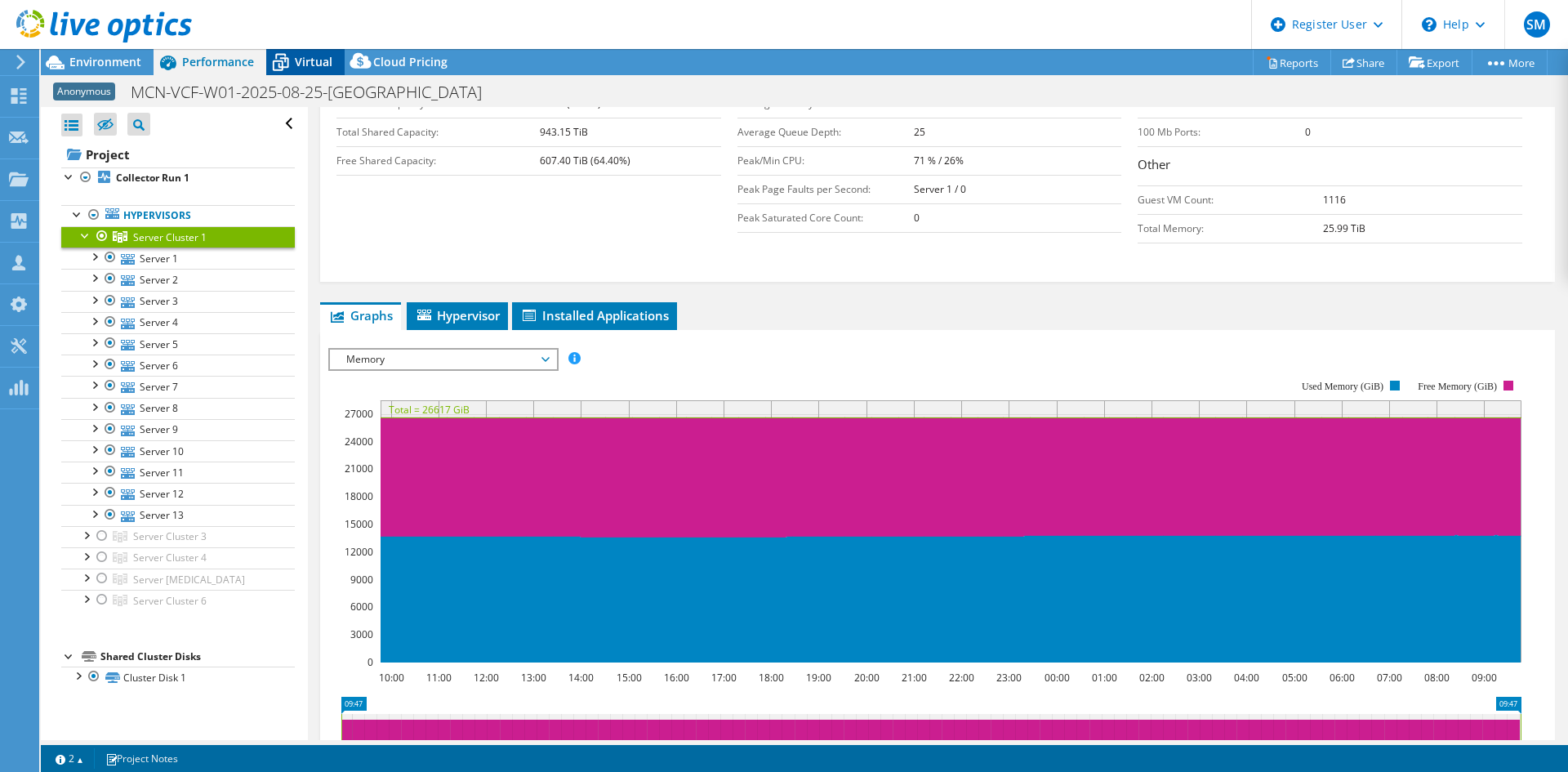
click at [300, 53] on div "Virtual" at bounding box center [305, 62] width 78 height 26
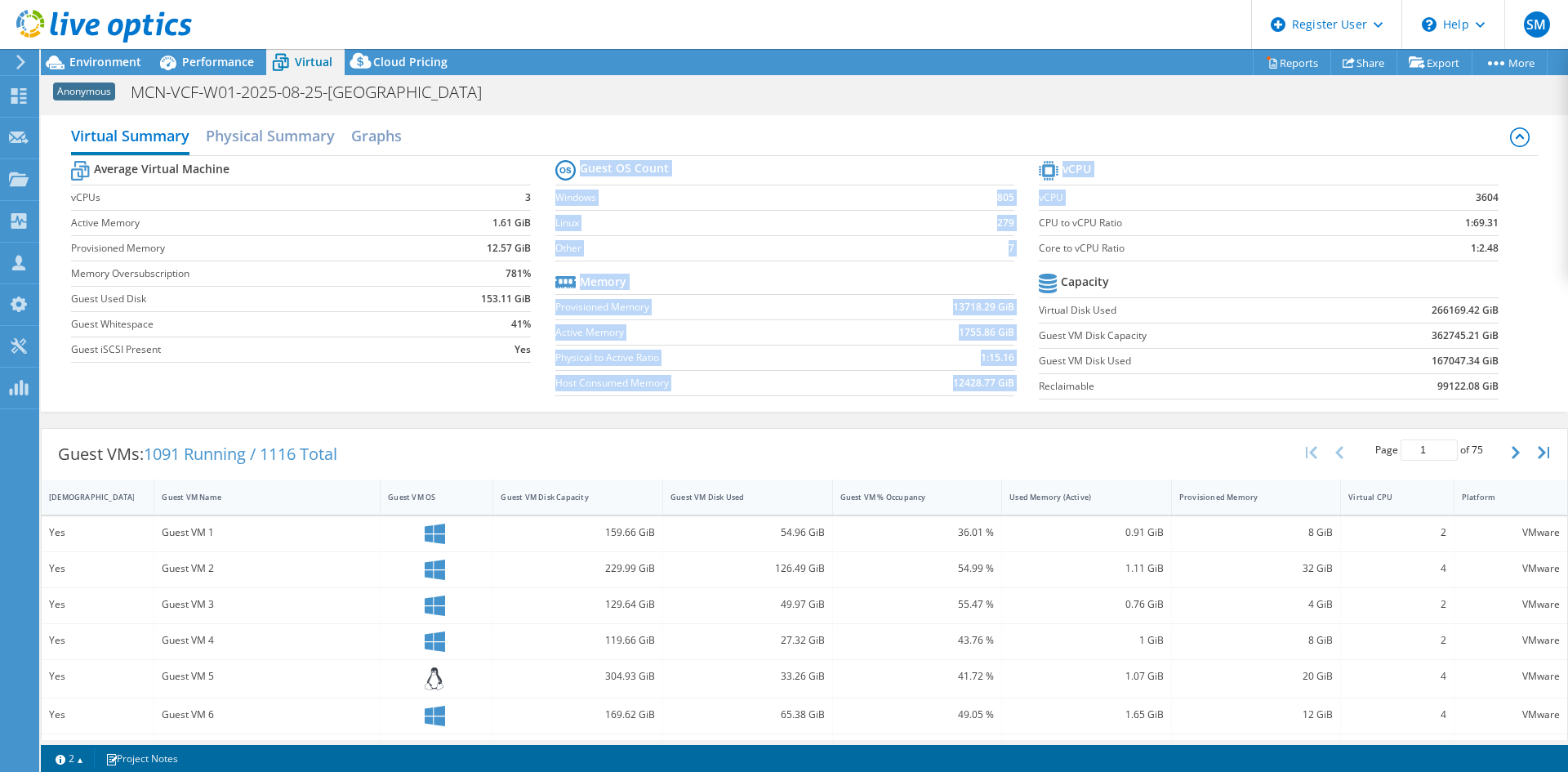
drag, startPoint x: 1028, startPoint y: 196, endPoint x: 1433, endPoint y: 198, distance: 405.0
click at [1433, 198] on div "Average Virtual Machine vCPUs 3 Active Memory 1.61 GiB Provisioned Memory 12.57…" at bounding box center [804, 282] width 1466 height 252
click at [1346, 200] on label "vCPU" at bounding box center [1208, 198] width 339 height 16
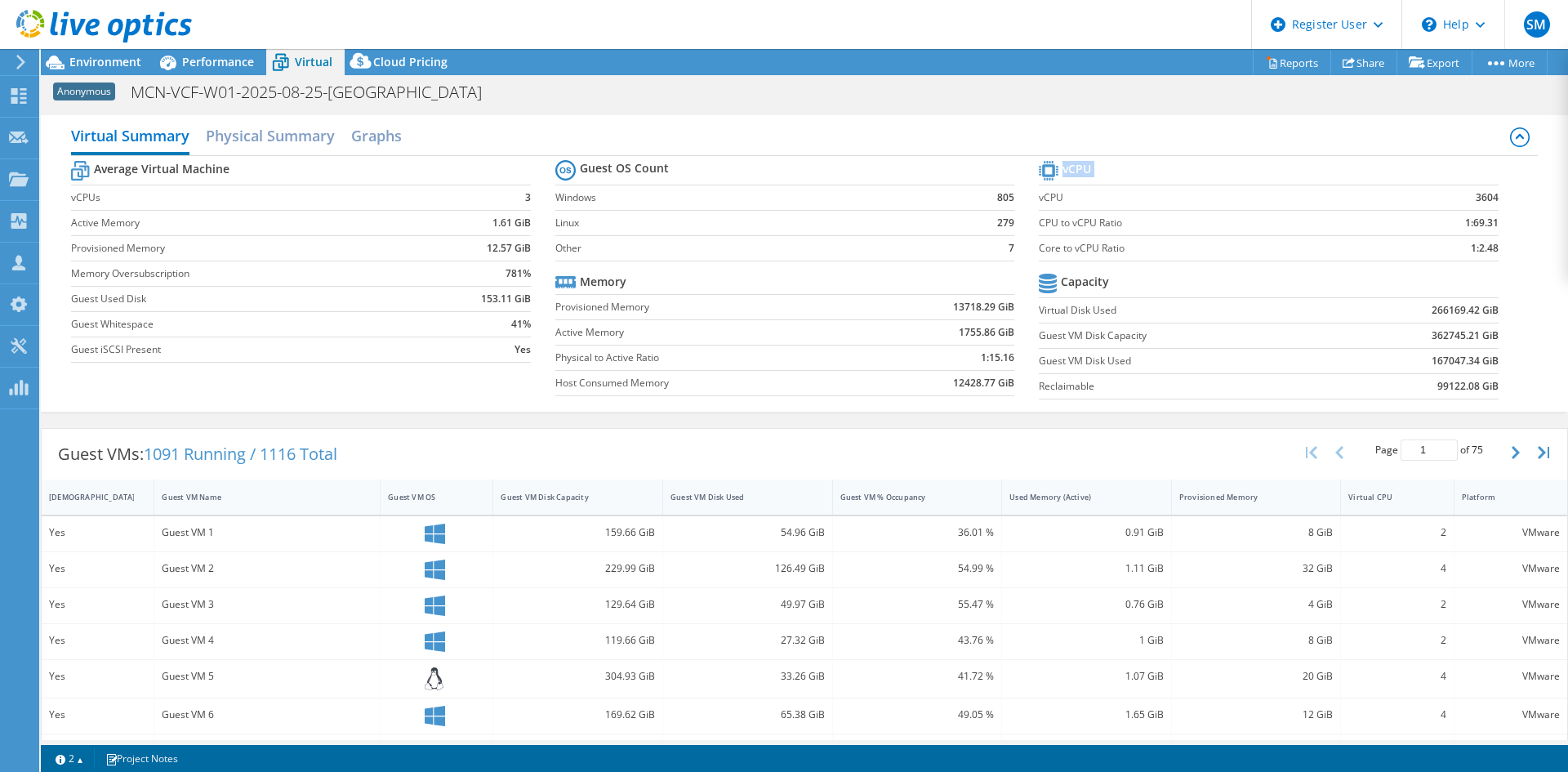
drag, startPoint x: 1033, startPoint y: 196, endPoint x: 1487, endPoint y: 252, distance: 457.4
click at [1487, 252] on section "vCPU vCPU 3604 CPU to vCPU Ratio 1:69.31 Core to vCPU Ratio 1:2.48 Capacity Vir…" at bounding box center [1280, 282] width 483 height 251
click at [1050, 202] on label "vCPU" at bounding box center [1208, 198] width 339 height 16
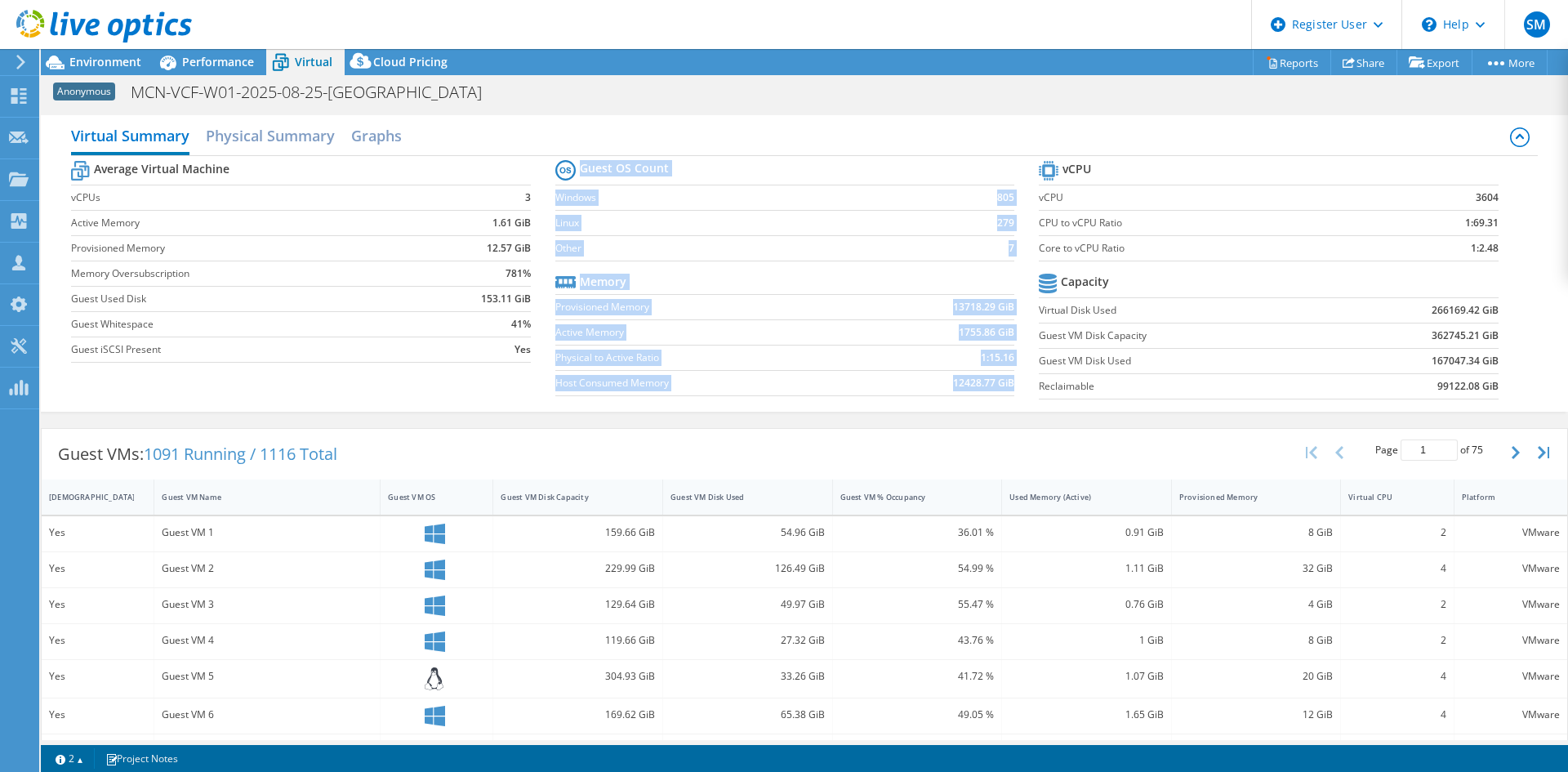
drag, startPoint x: 1029, startPoint y: 194, endPoint x: 1488, endPoint y: 206, distance: 459.2
click at [1488, 206] on div "Average Virtual Machine vCPUs 3 Active Memory 1.61 GiB Provisioned Memory 12.57…" at bounding box center [804, 282] width 1466 height 252
click at [1488, 205] on section "vCPU vCPU 3604 CPU to vCPU Ratio 1:69.31 Core to vCPU Ratio 1:2.48 Capacity Vir…" at bounding box center [1280, 282] width 483 height 251
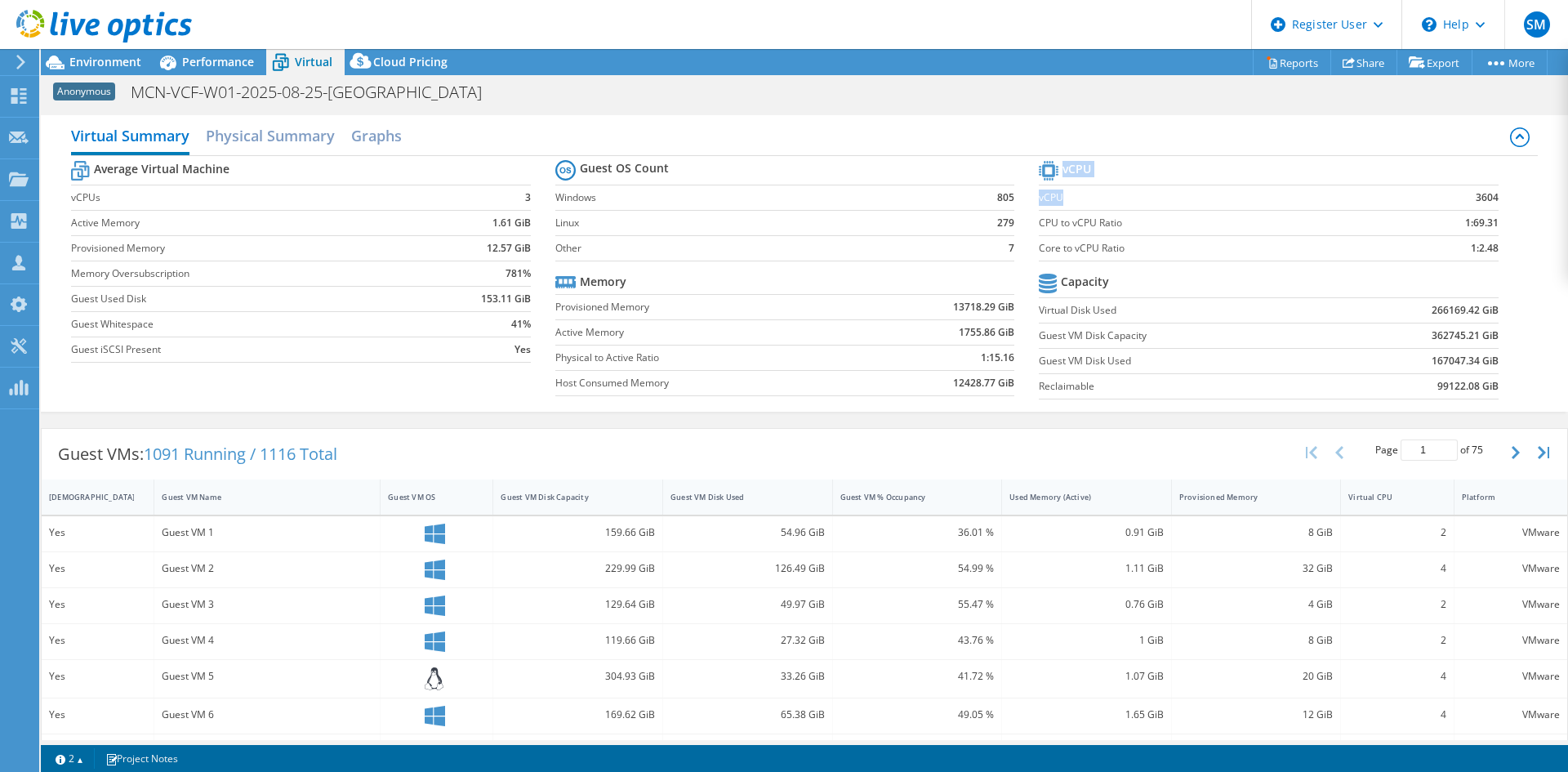
drag, startPoint x: 1490, startPoint y: 199, endPoint x: 1273, endPoint y: 209, distance: 217.2
click at [1273, 209] on section "vCPU vCPU 3604 CPU to vCPU Ratio 1:69.31 Core to vCPU Ratio 1:2.48 Capacity Vir…" at bounding box center [1280, 282] width 483 height 251
drag, startPoint x: 1033, startPoint y: 197, endPoint x: 1486, endPoint y: 198, distance: 453.0
click at [1486, 198] on tr "vCPU 3604" at bounding box center [1268, 197] width 459 height 25
copy tr "vCPU 3604"
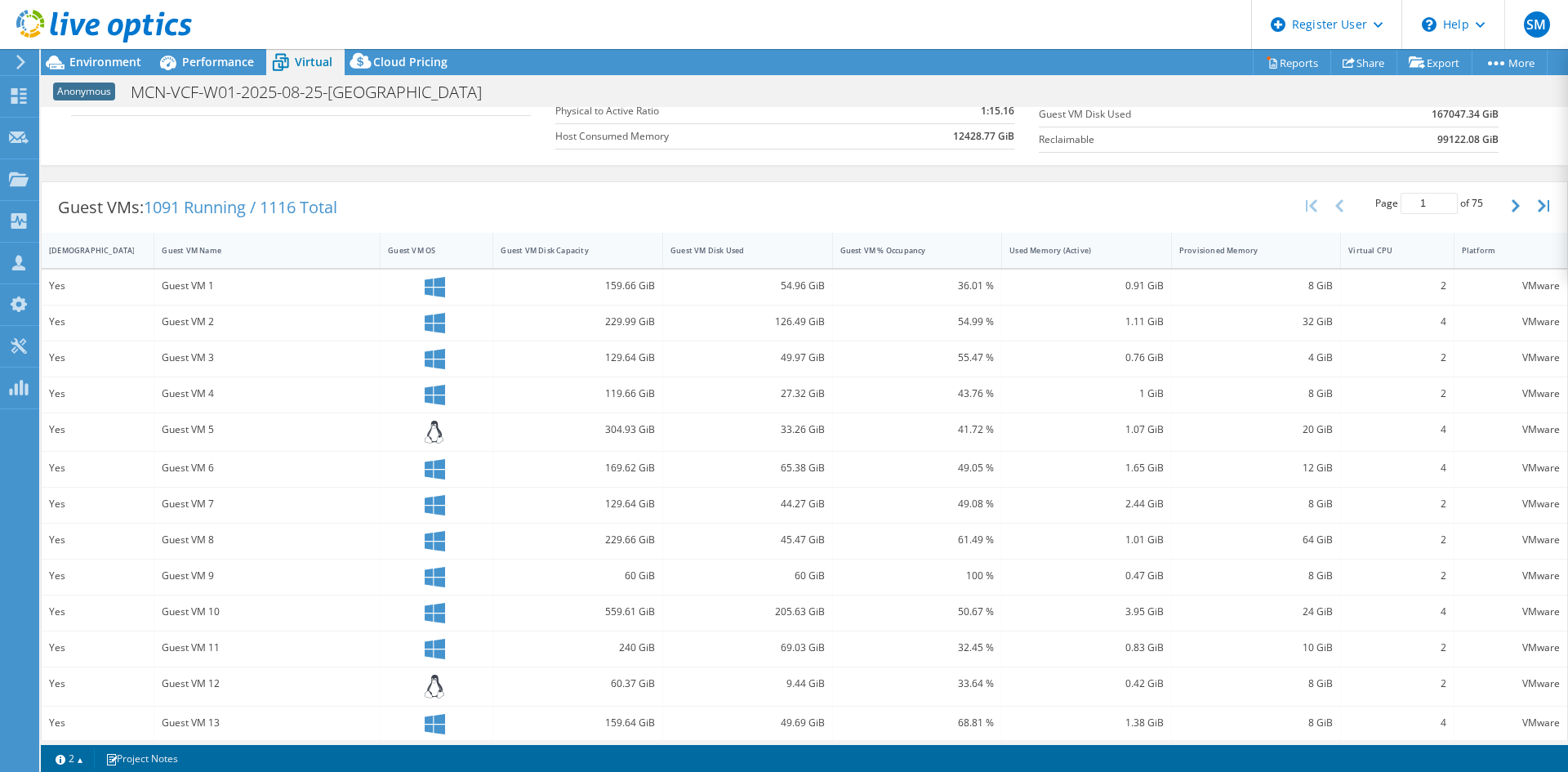
scroll to position [329, 0]
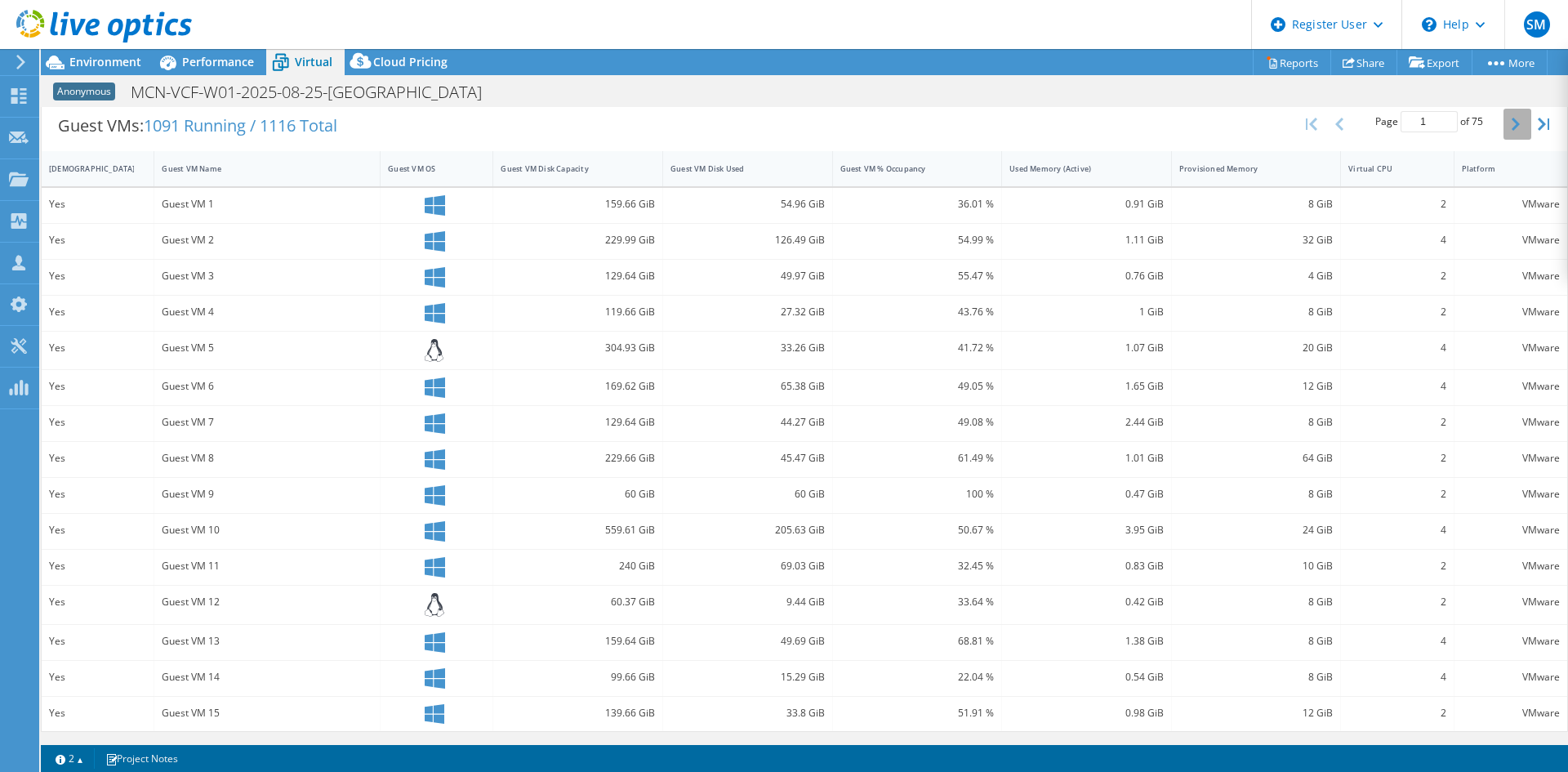
click at [1512, 118] on icon "button" at bounding box center [1516, 124] width 8 height 13
click at [1504, 114] on button "button" at bounding box center [1518, 124] width 28 height 31
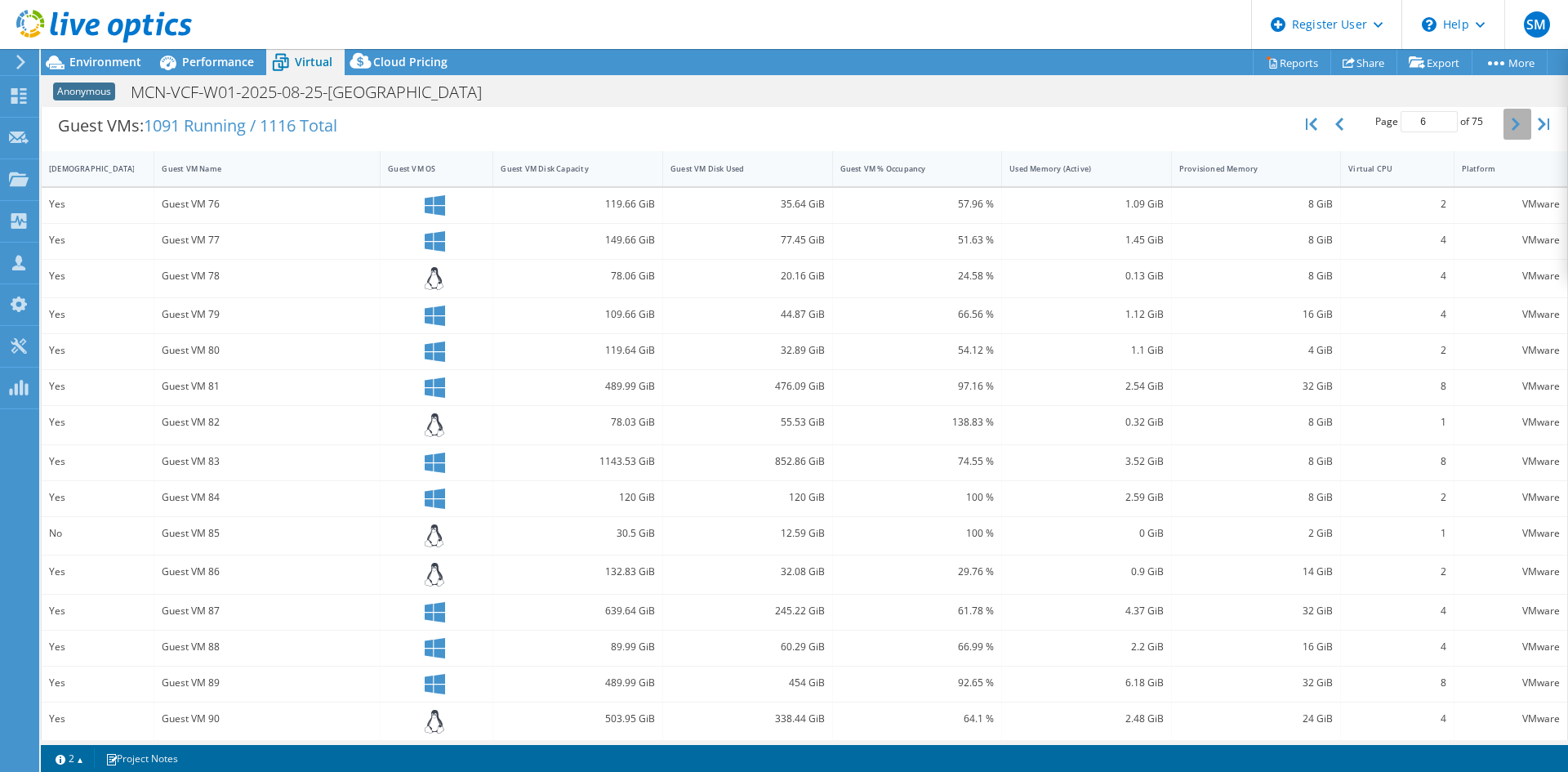
click at [1504, 114] on button "button" at bounding box center [1518, 124] width 28 height 31
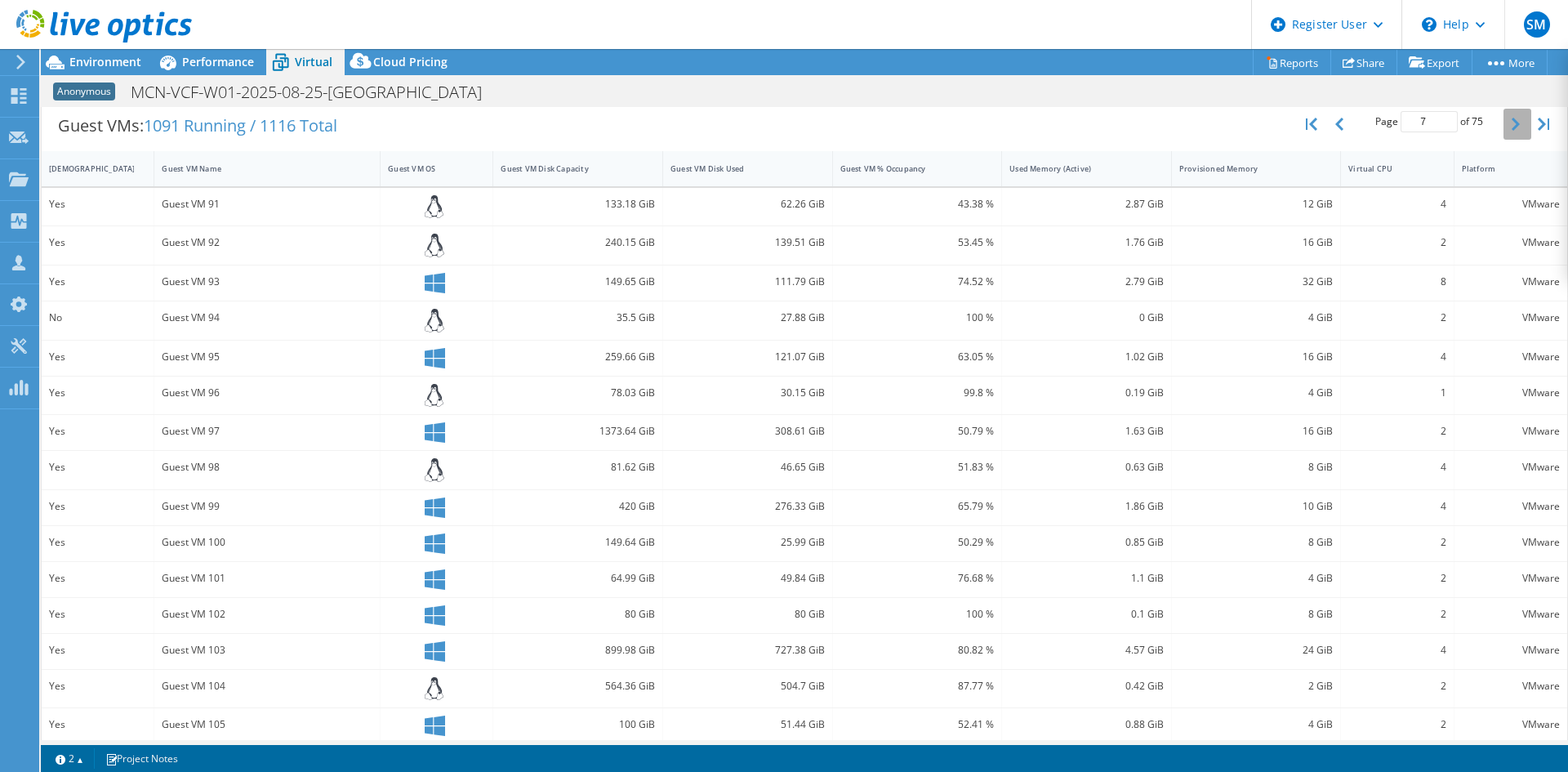
click at [1504, 114] on button "button" at bounding box center [1518, 124] width 28 height 31
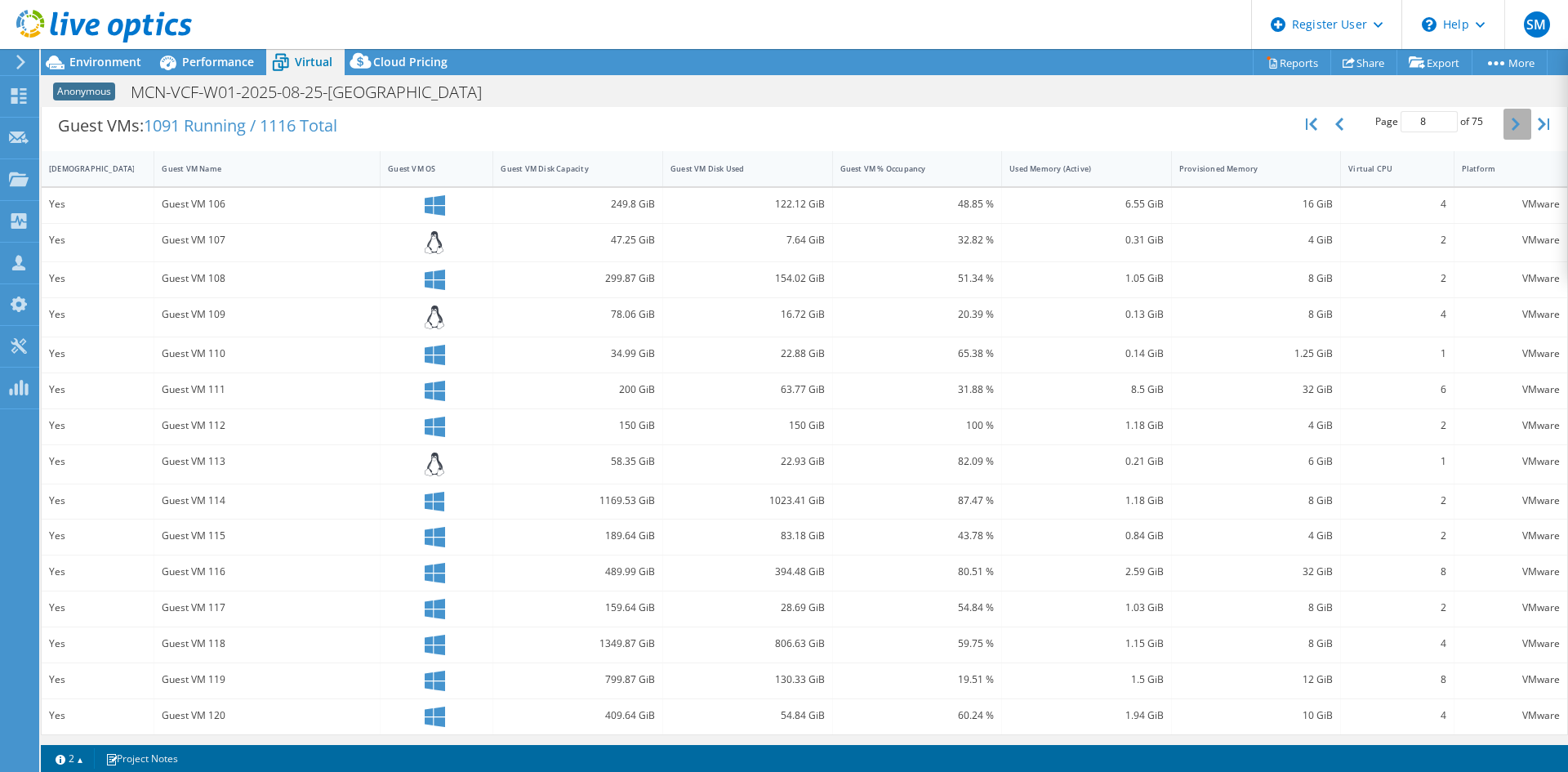
click at [1504, 114] on button "button" at bounding box center [1518, 124] width 28 height 31
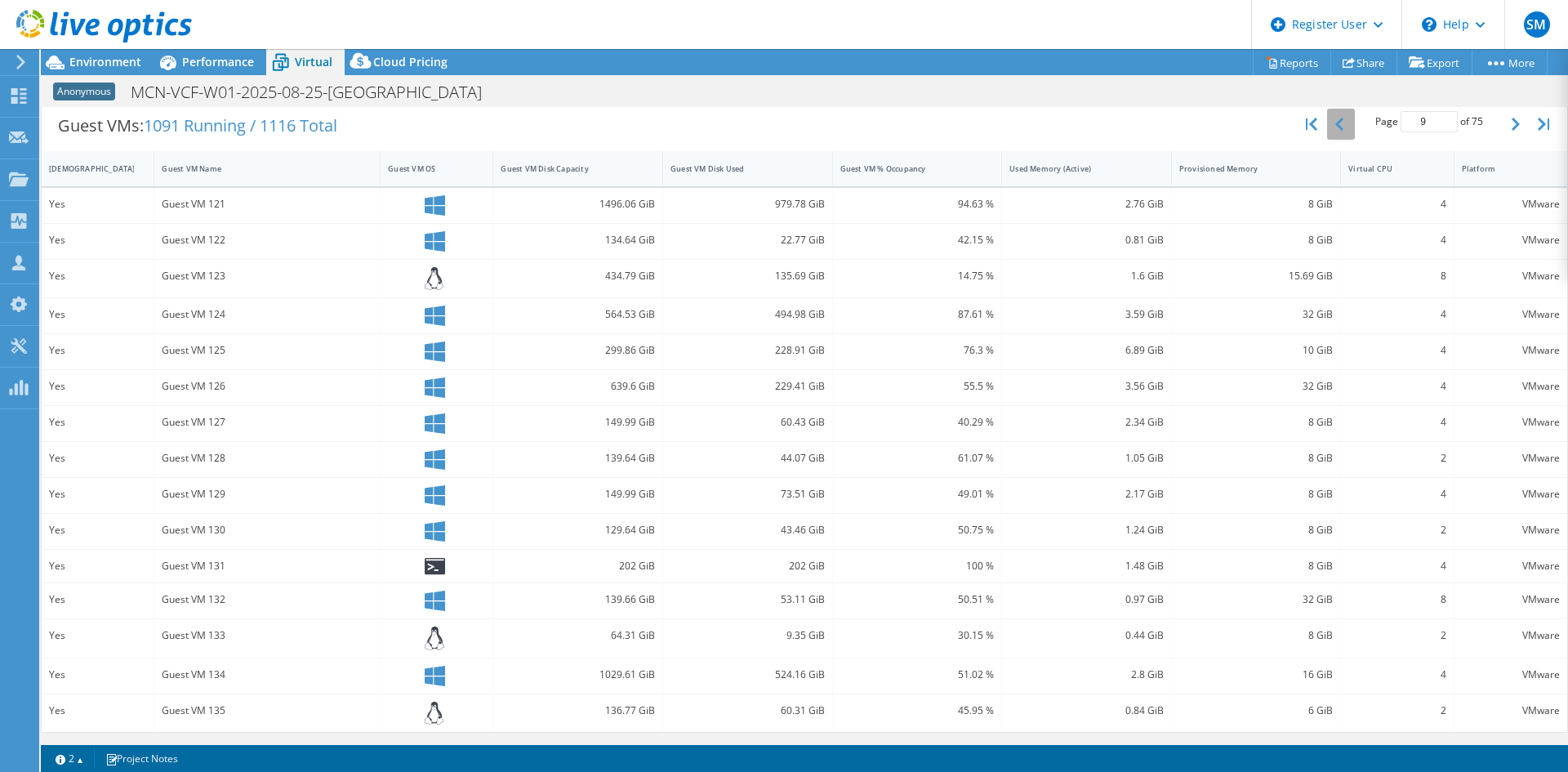
click at [1333, 124] on button "button" at bounding box center [1341, 124] width 28 height 31
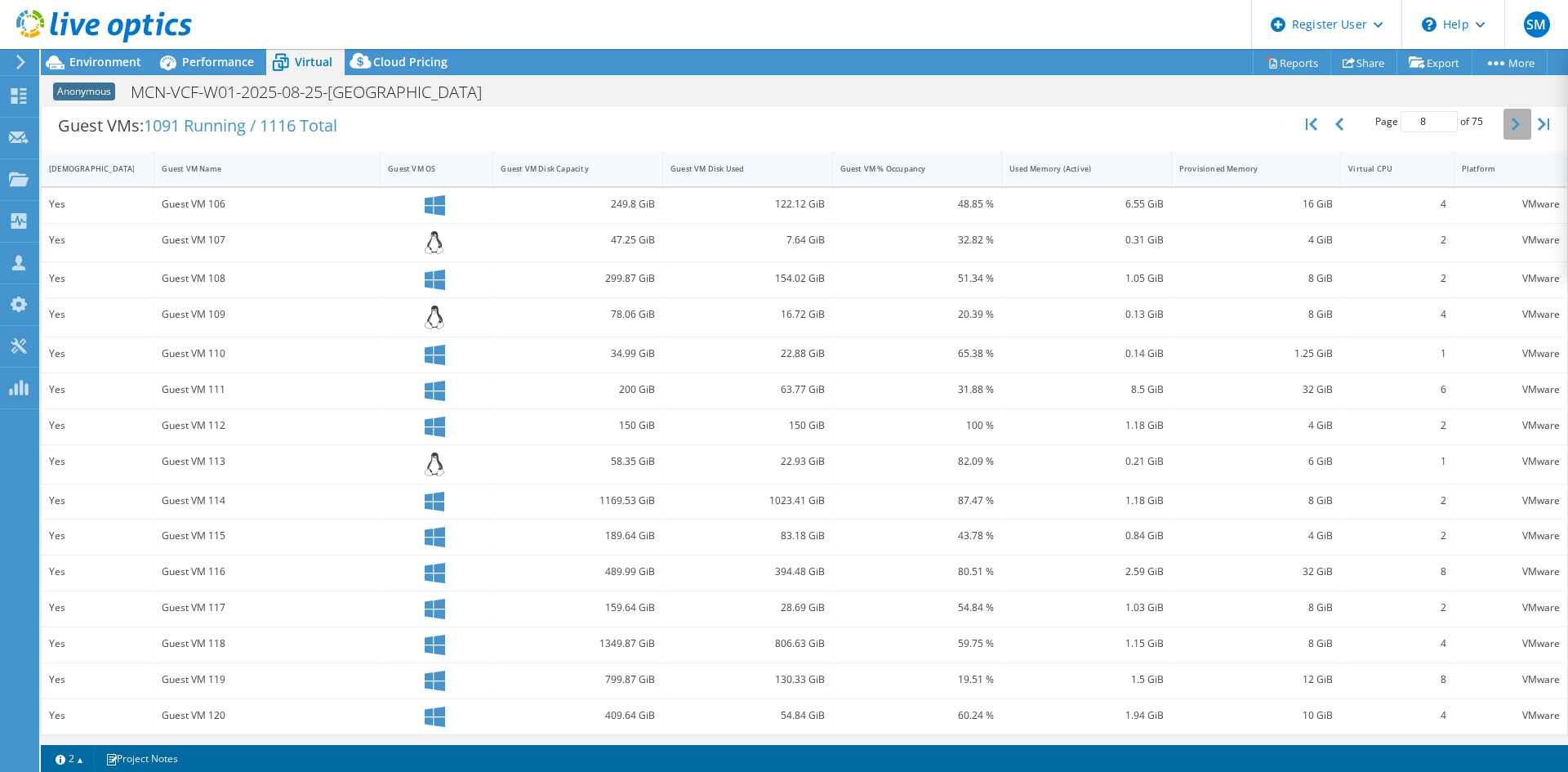
click at [1512, 126] on icon "button" at bounding box center [1516, 124] width 8 height 13
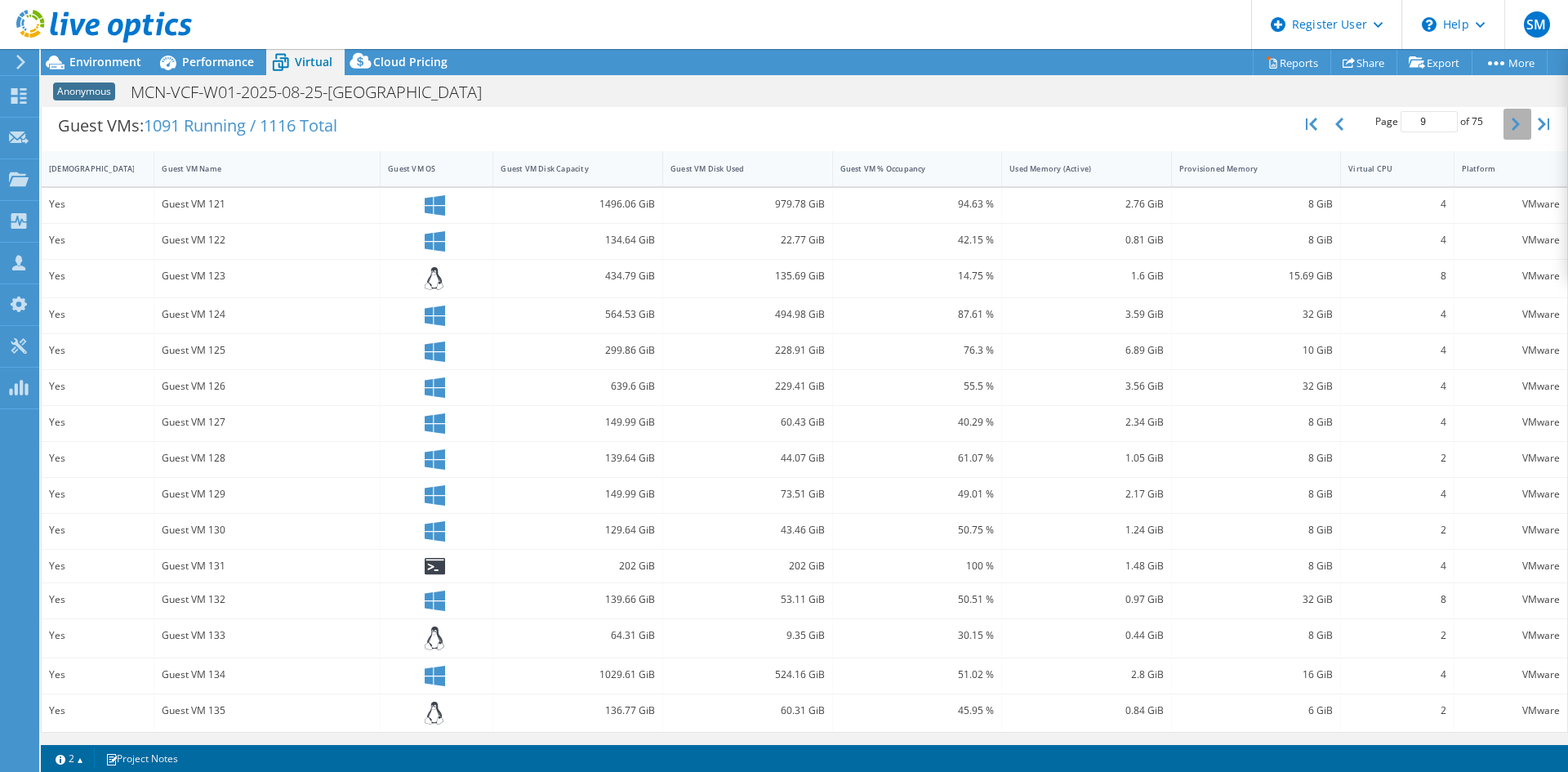
click at [1512, 126] on icon "button" at bounding box center [1516, 124] width 8 height 13
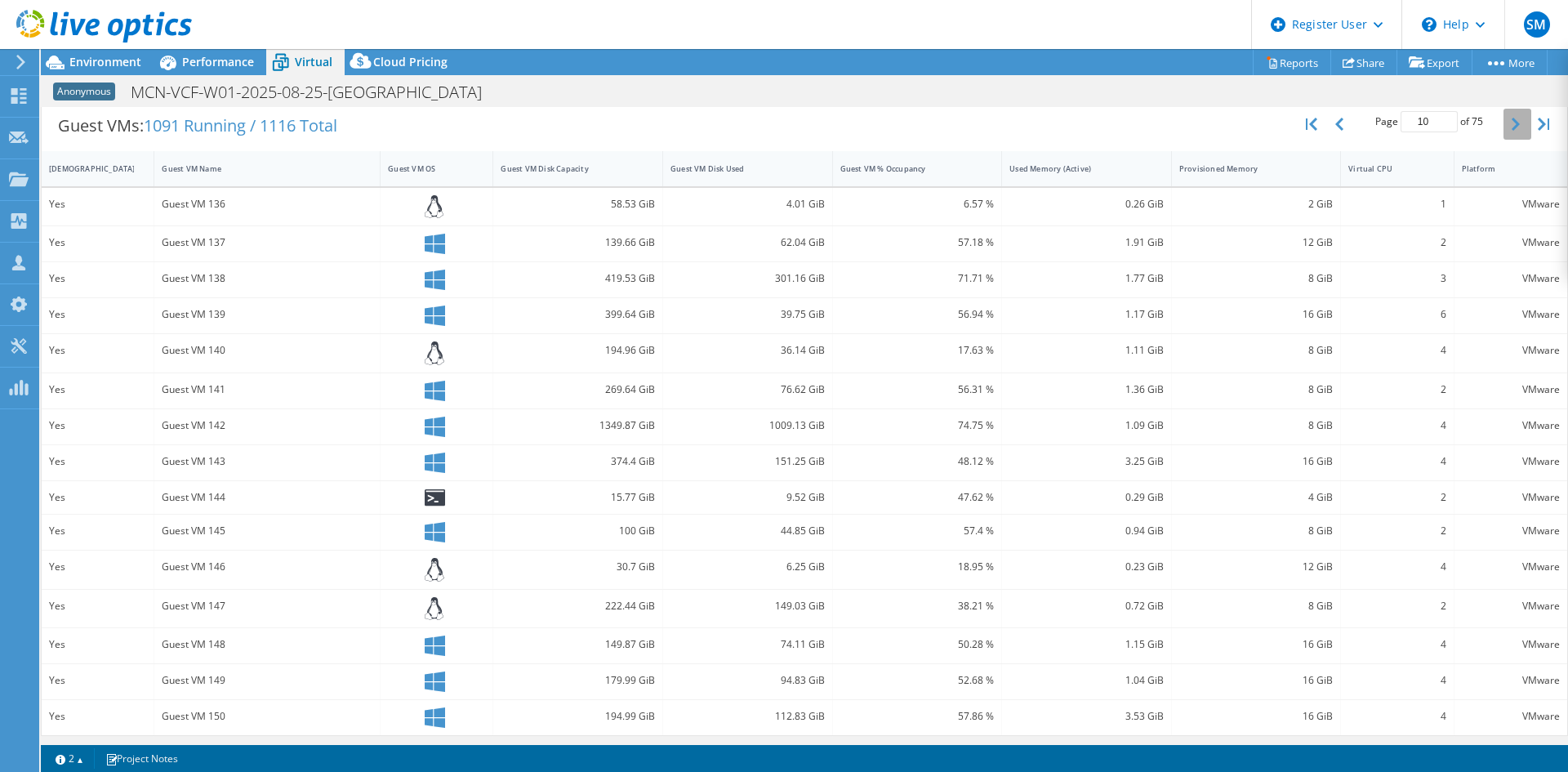
click at [1512, 126] on icon "button" at bounding box center [1516, 124] width 8 height 13
click at [1512, 127] on icon "button" at bounding box center [1516, 124] width 8 height 13
click at [1512, 127] on icon "button" at bounding box center [1516, 124] width 8 height 13
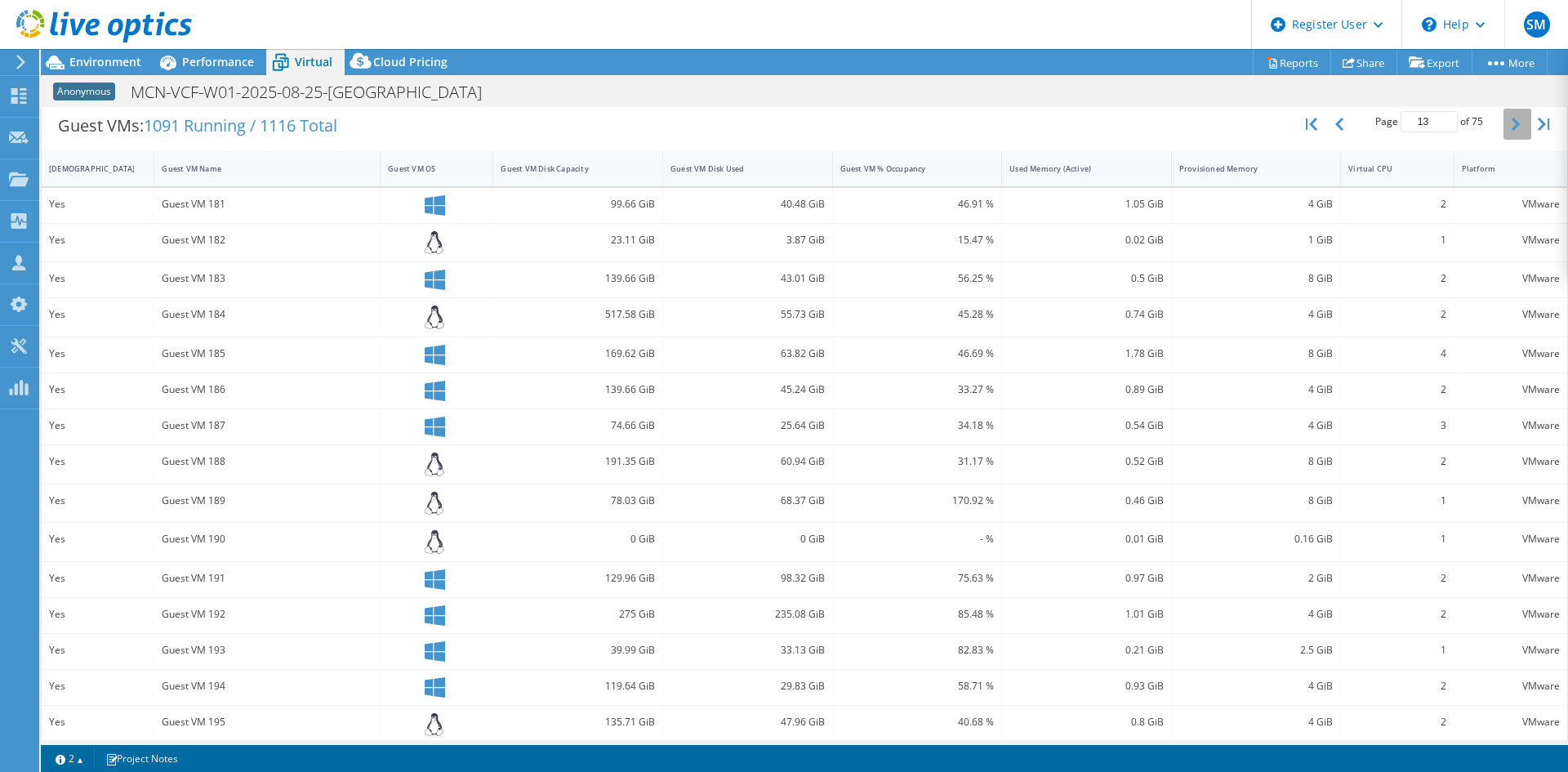
click at [1512, 127] on icon "button" at bounding box center [1516, 124] width 8 height 13
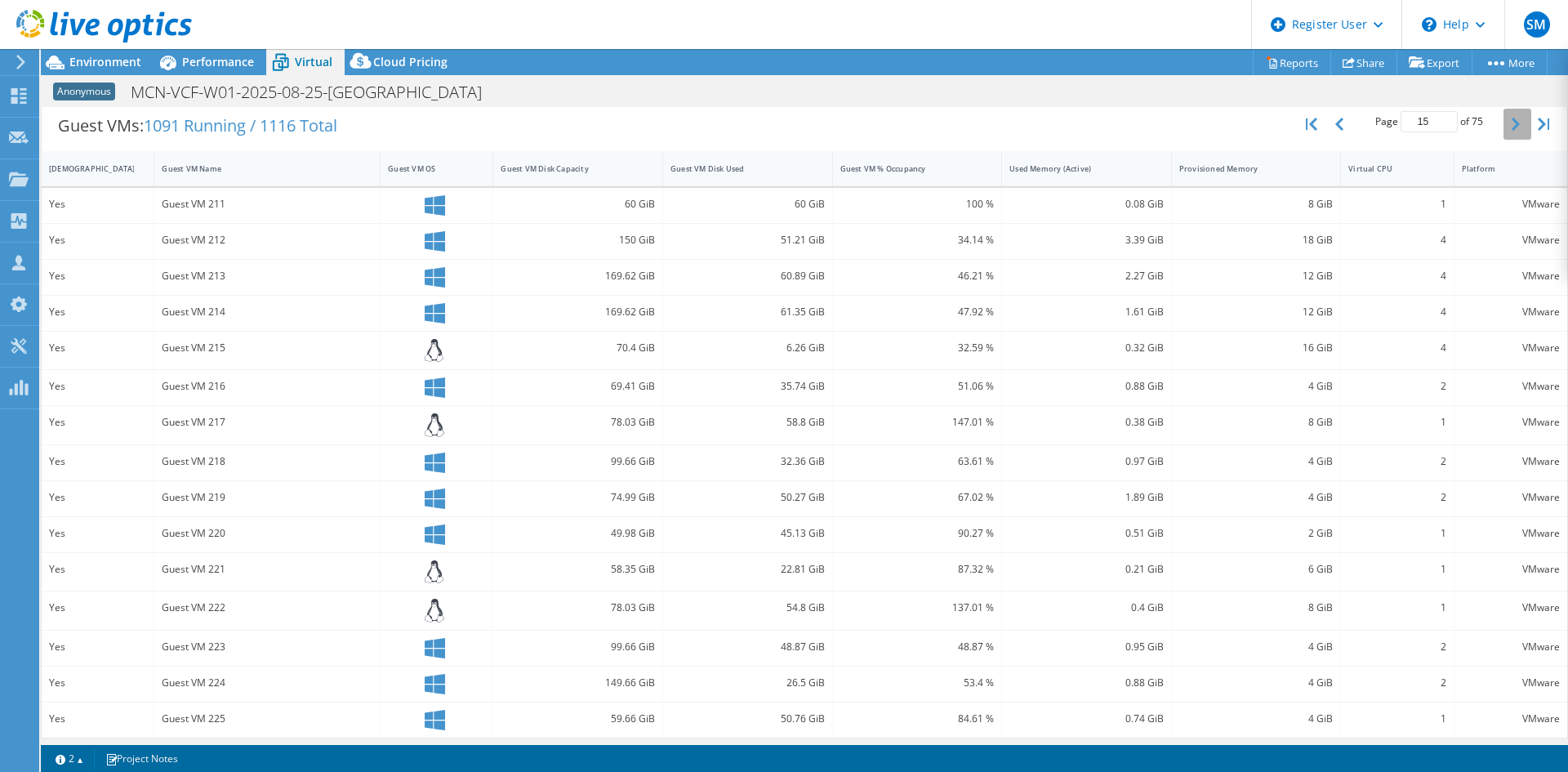
click at [1512, 127] on icon "button" at bounding box center [1516, 124] width 8 height 13
type input "16"
drag, startPoint x: 599, startPoint y: 495, endPoint x: 1145, endPoint y: 495, distance: 546.0
click at [1145, 495] on div "Yes Guest VM 234 1007.73 GiB 231.61 GiB 81.68 % 60.63 GiB 160 GiB 16 VMware" at bounding box center [805, 497] width 1525 height 39
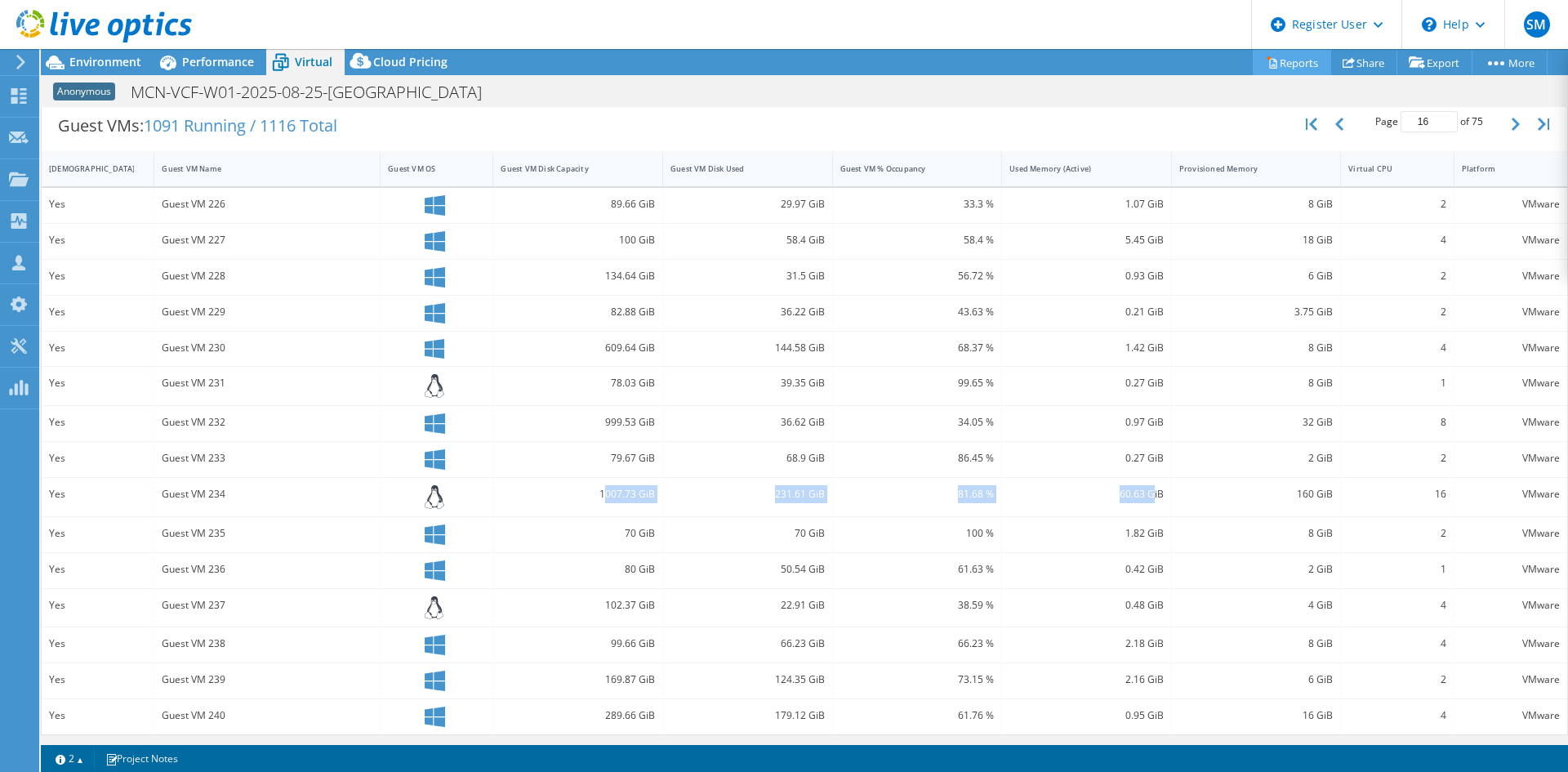
click at [1266, 57] on icon at bounding box center [1271, 62] width 12 height 12
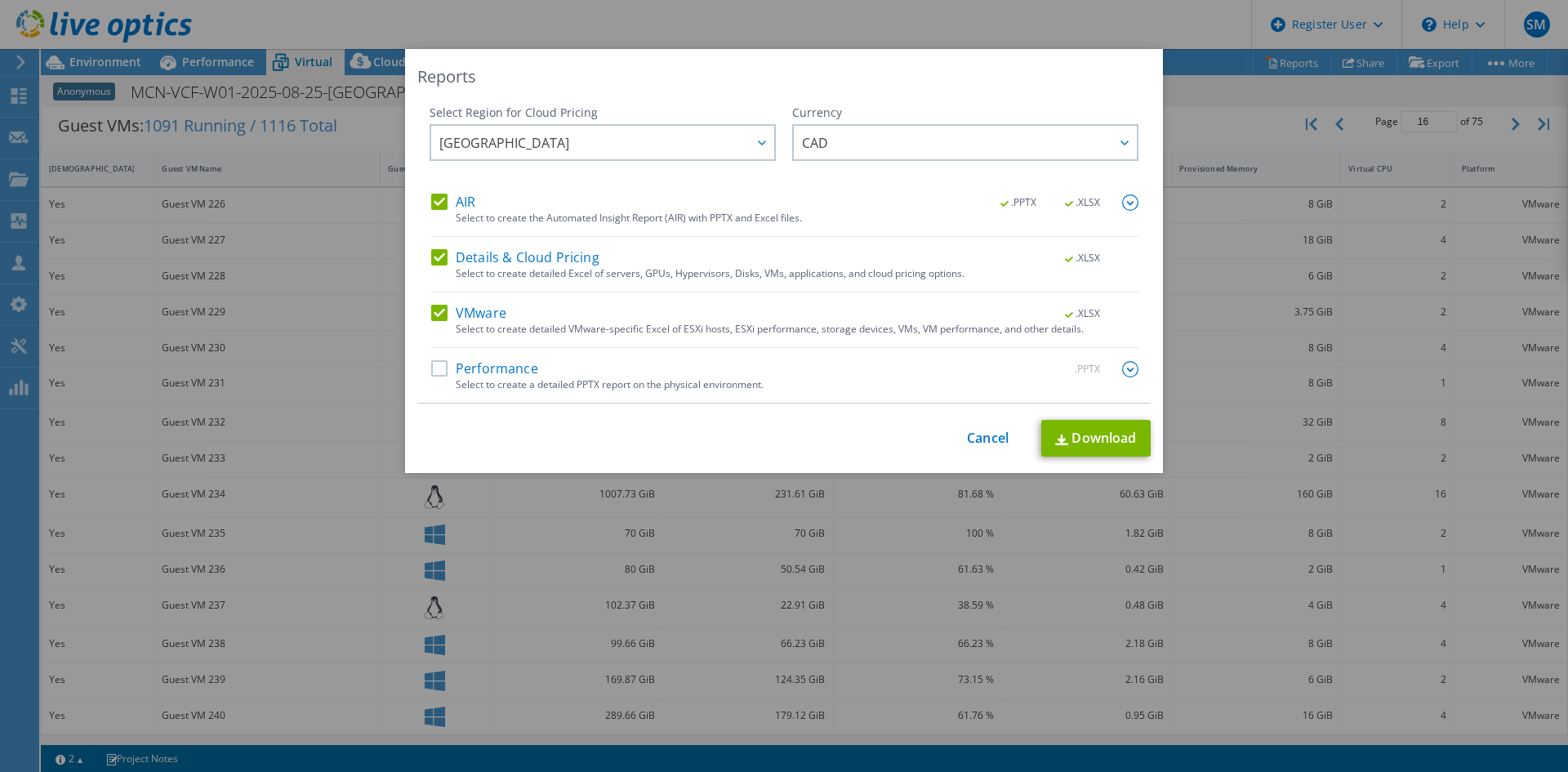
click at [469, 367] on label "Performance" at bounding box center [485, 369] width 107 height 16
click at [0, 0] on input "Performance" at bounding box center [0, 0] width 0 height 0
click at [1103, 439] on link "Download" at bounding box center [1095, 439] width 109 height 37
click at [980, 437] on link "Cancel" at bounding box center [988, 439] width 42 height 16
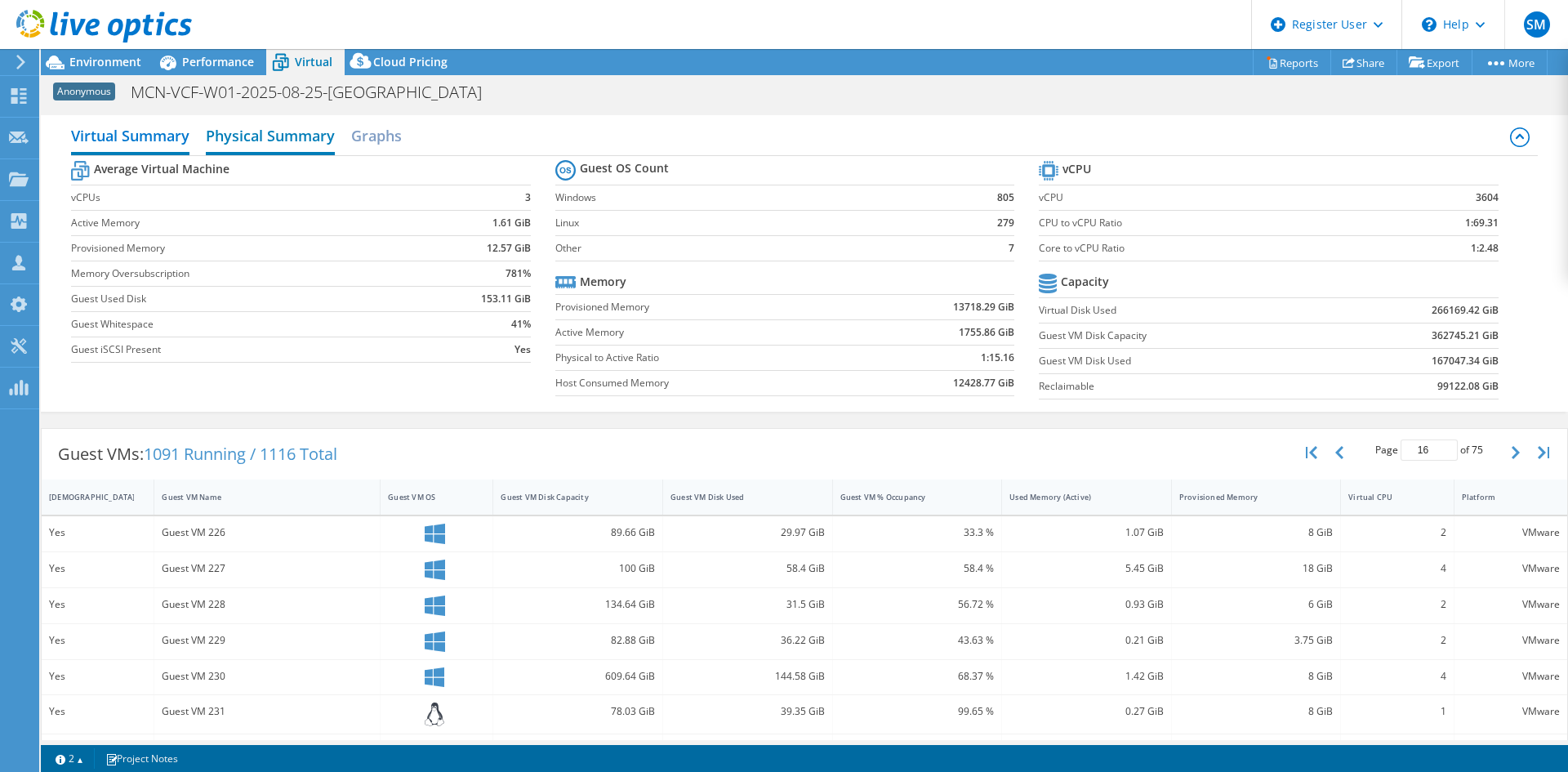
click at [251, 144] on h2 "Physical Summary" at bounding box center [270, 137] width 129 height 36
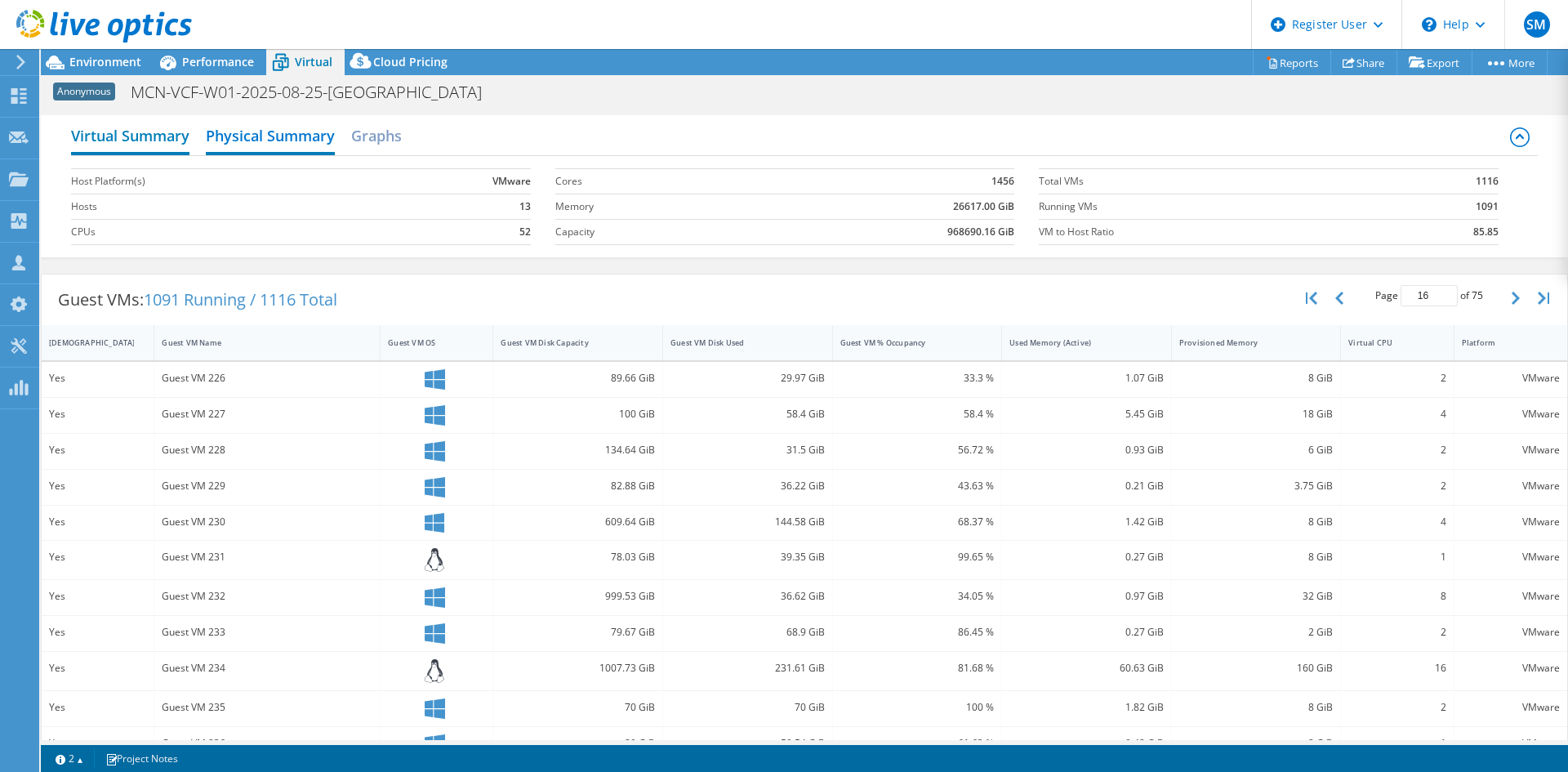
click at [111, 132] on h2 "Virtual Summary" at bounding box center [130, 137] width 118 height 36
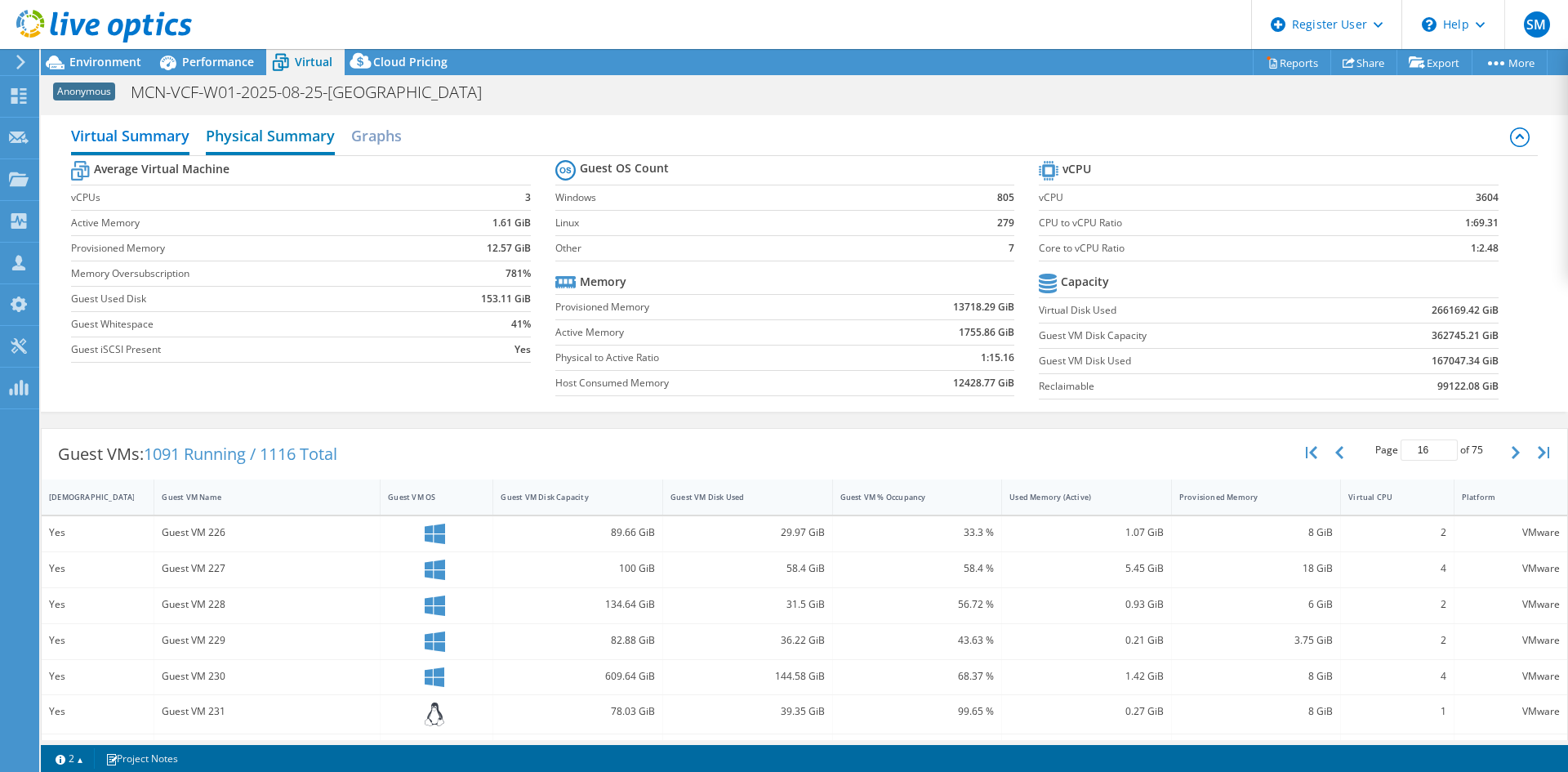
click at [238, 141] on h2 "Physical Summary" at bounding box center [270, 137] width 129 height 36
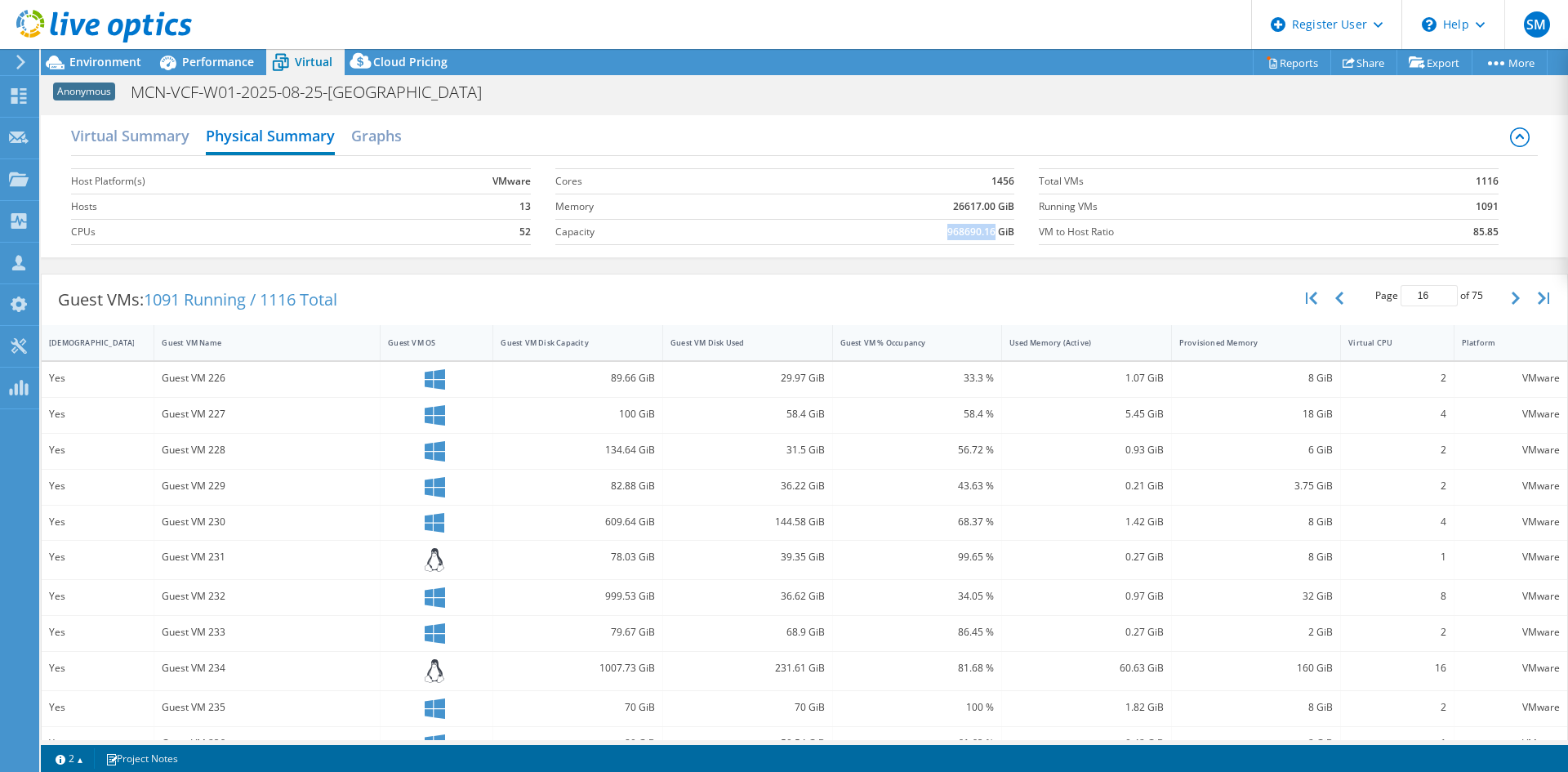
drag, startPoint x: 929, startPoint y: 224, endPoint x: 985, endPoint y: 228, distance: 56.1
click at [985, 228] on td "968690.16 GiB" at bounding box center [879, 231] width 269 height 25
copy b "968690.16"
drag, startPoint x: 1032, startPoint y: 182, endPoint x: 1487, endPoint y: 206, distance: 455.6
click at [1487, 206] on tbody "Total VMs 1116 Running VMs 1091 VM to Host Ratio 85.85" at bounding box center [1268, 202] width 459 height 85
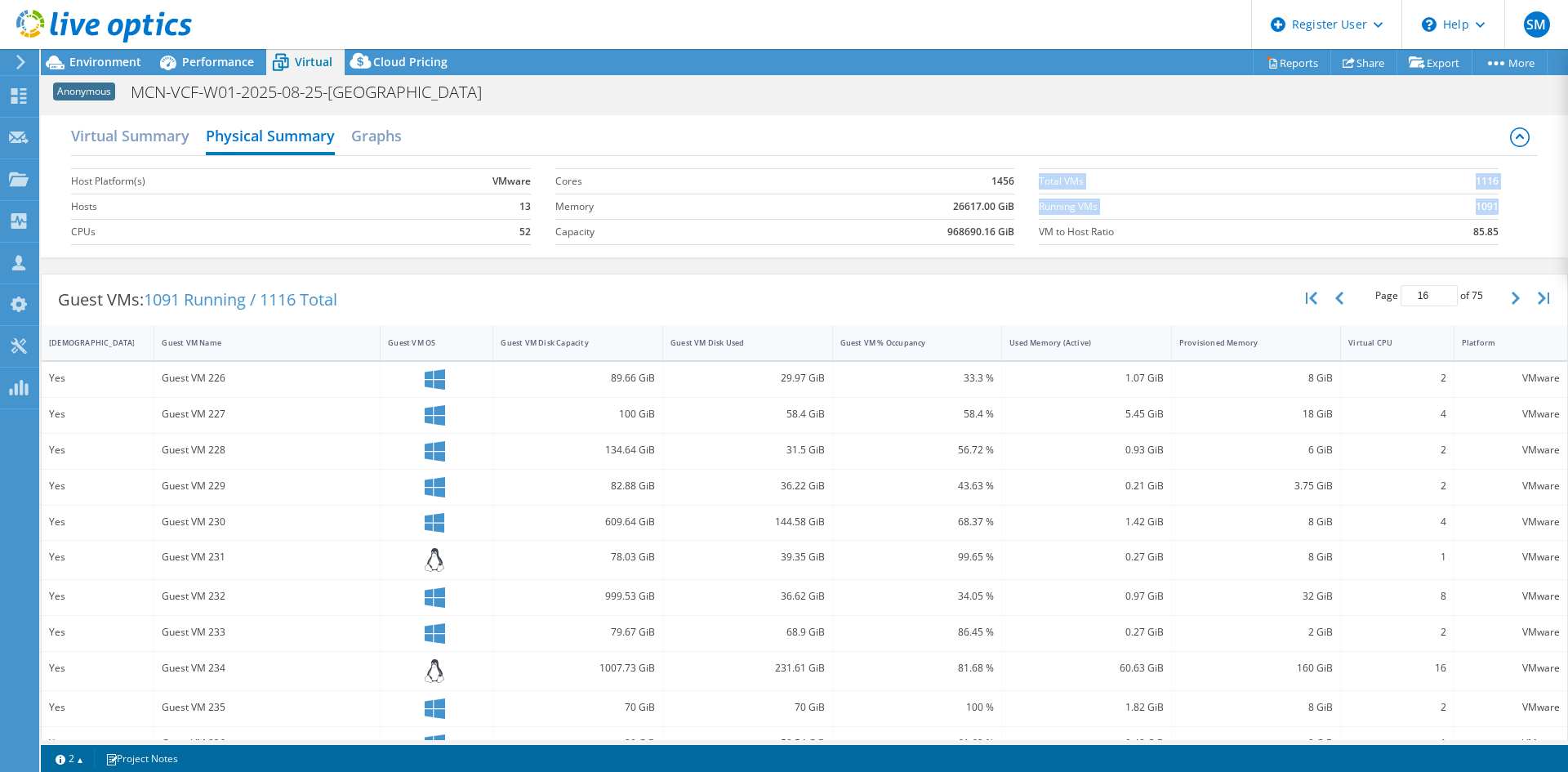
copy tbody "Total VMs 1116 Running VMs 1091"
click at [157, 138] on h2 "Virtual Summary" at bounding box center [130, 137] width 118 height 36
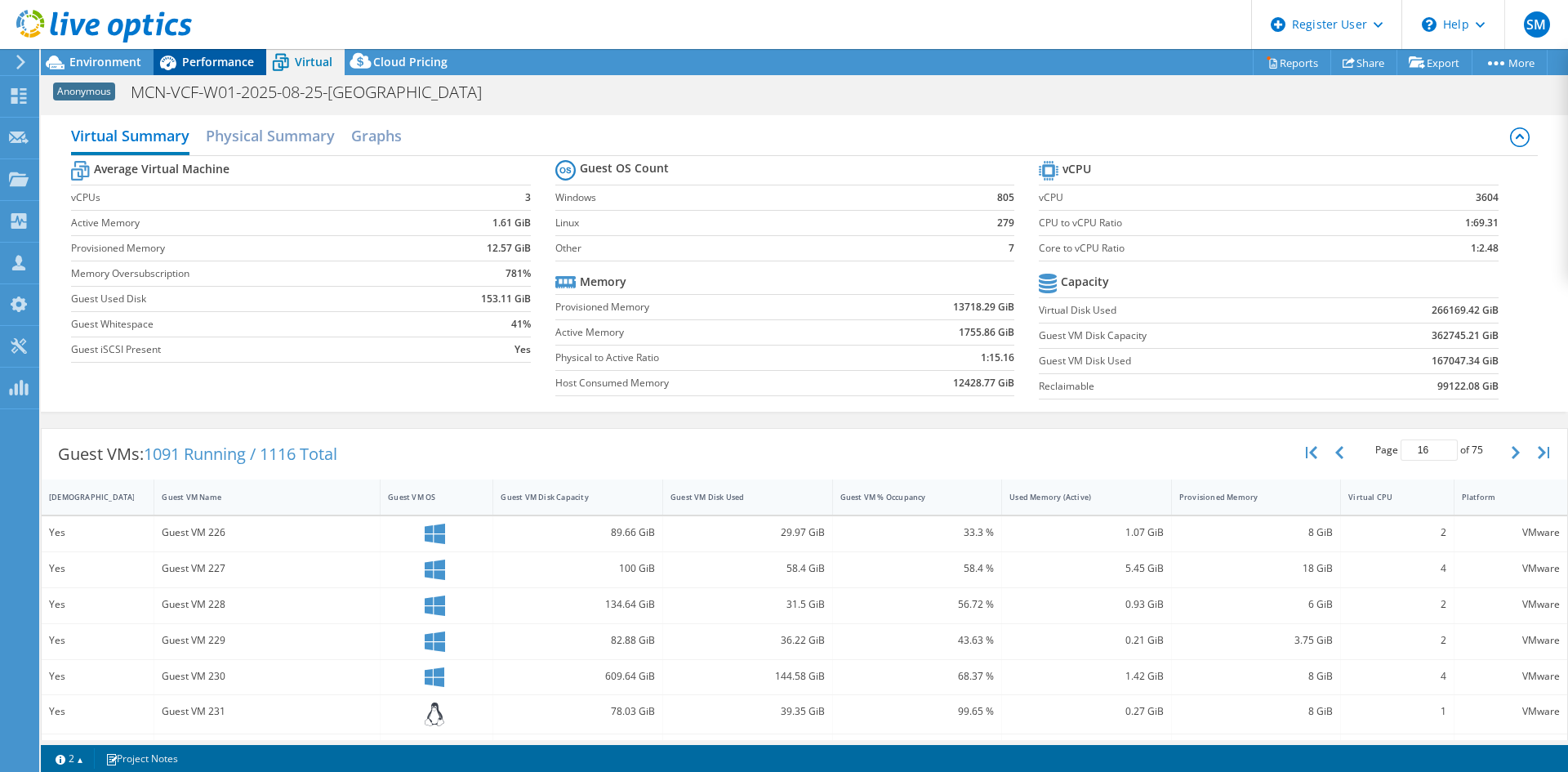
click at [214, 62] on span "Performance" at bounding box center [218, 62] width 71 height 16
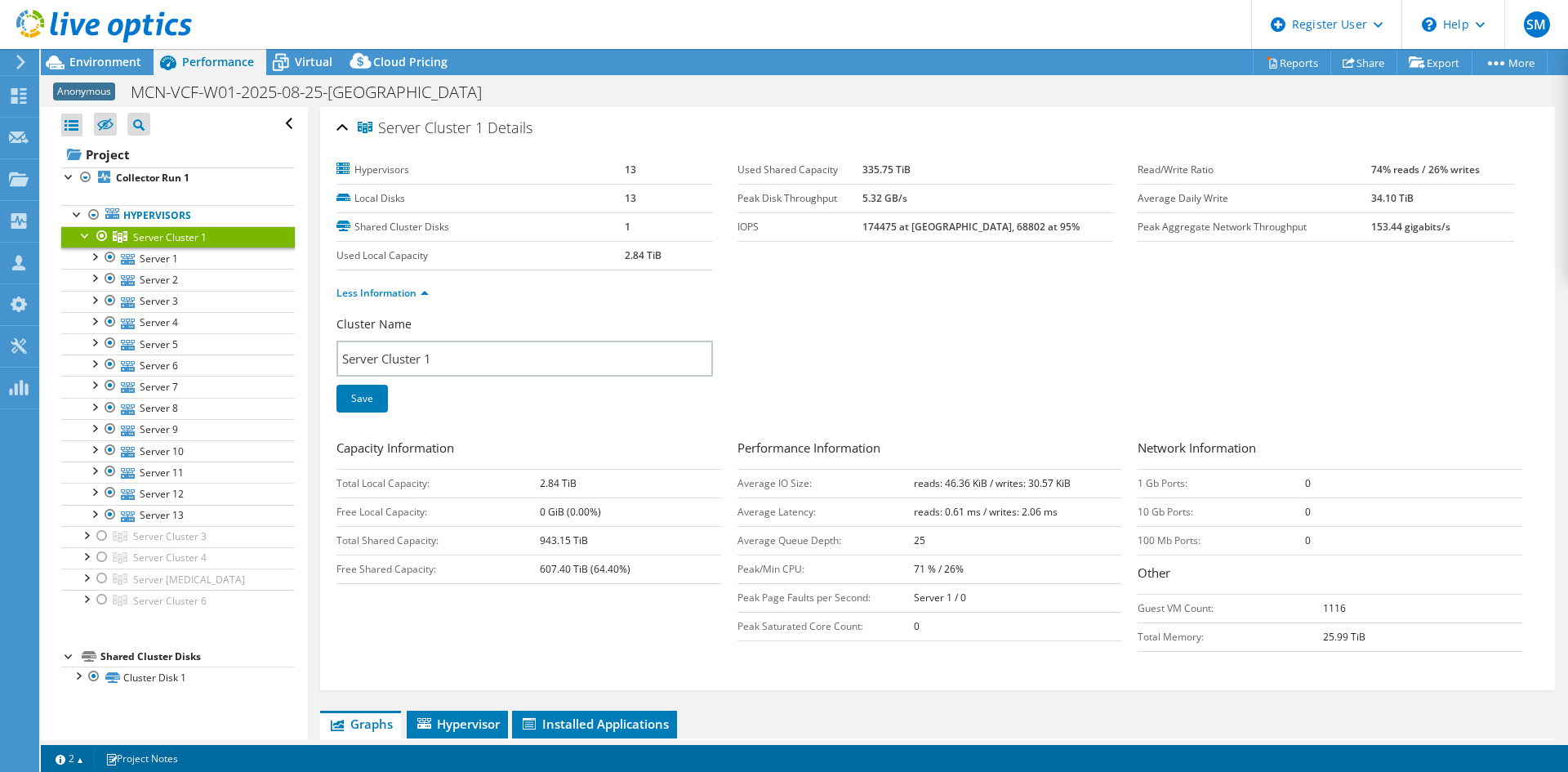
click at [107, 51] on div at bounding box center [96, 27] width 192 height 55
click at [107, 55] on span "Environment" at bounding box center [104, 62] width 71 height 16
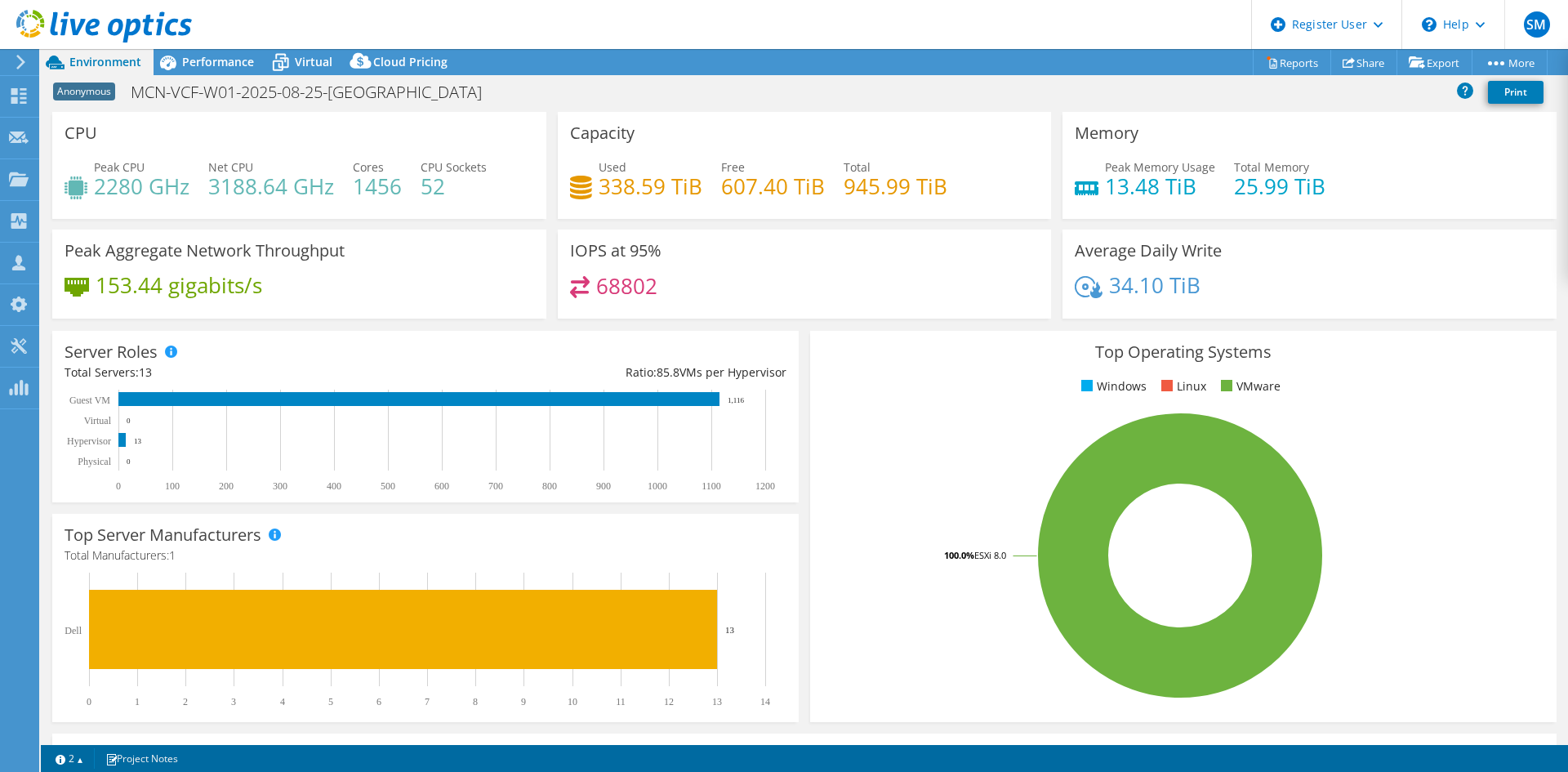
click at [592, 286] on div "68802" at bounding box center [614, 285] width 88 height 19
click at [216, 55] on span "Performance" at bounding box center [218, 62] width 71 height 16
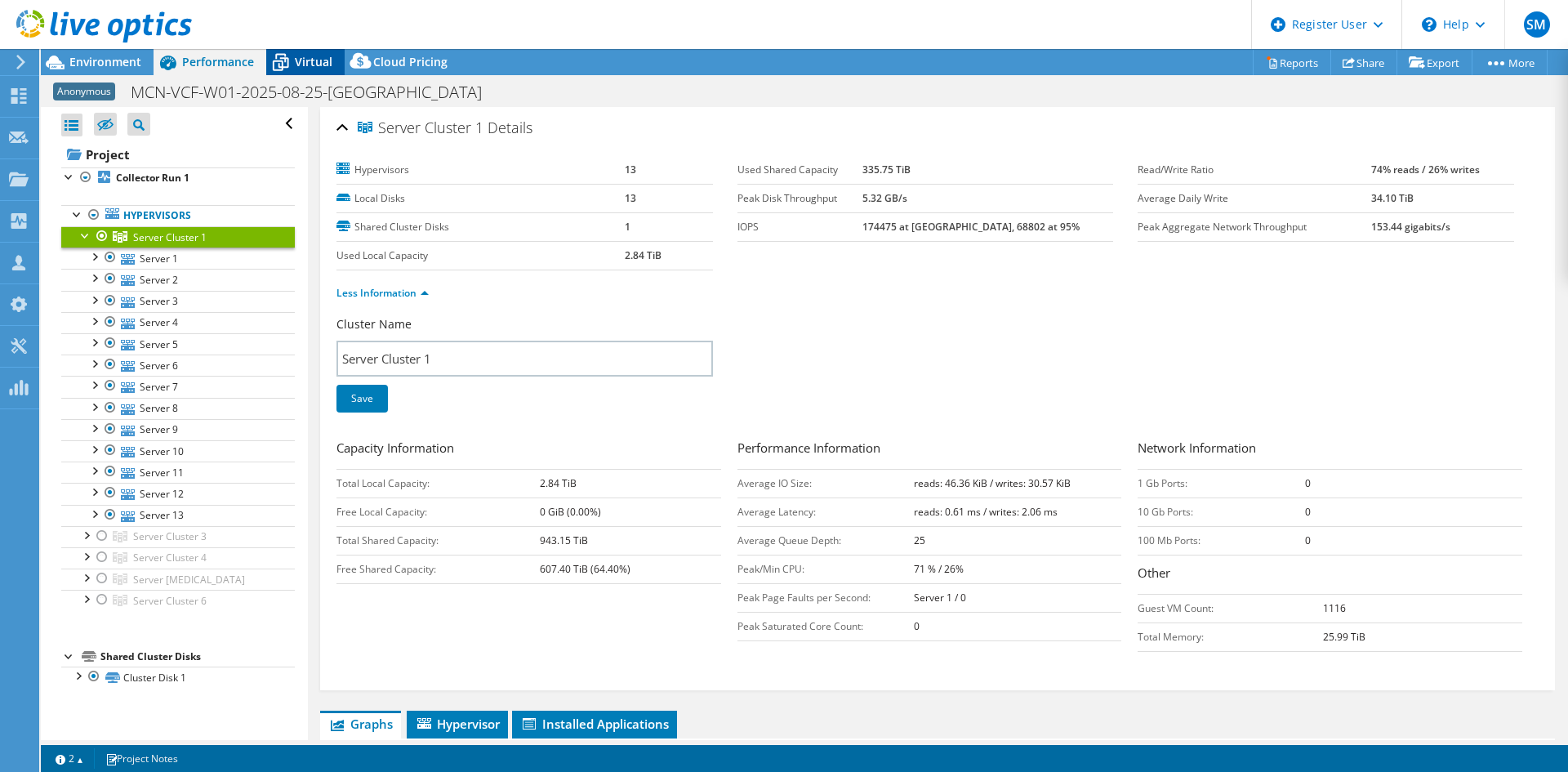
click at [270, 66] on icon at bounding box center [280, 62] width 29 height 29
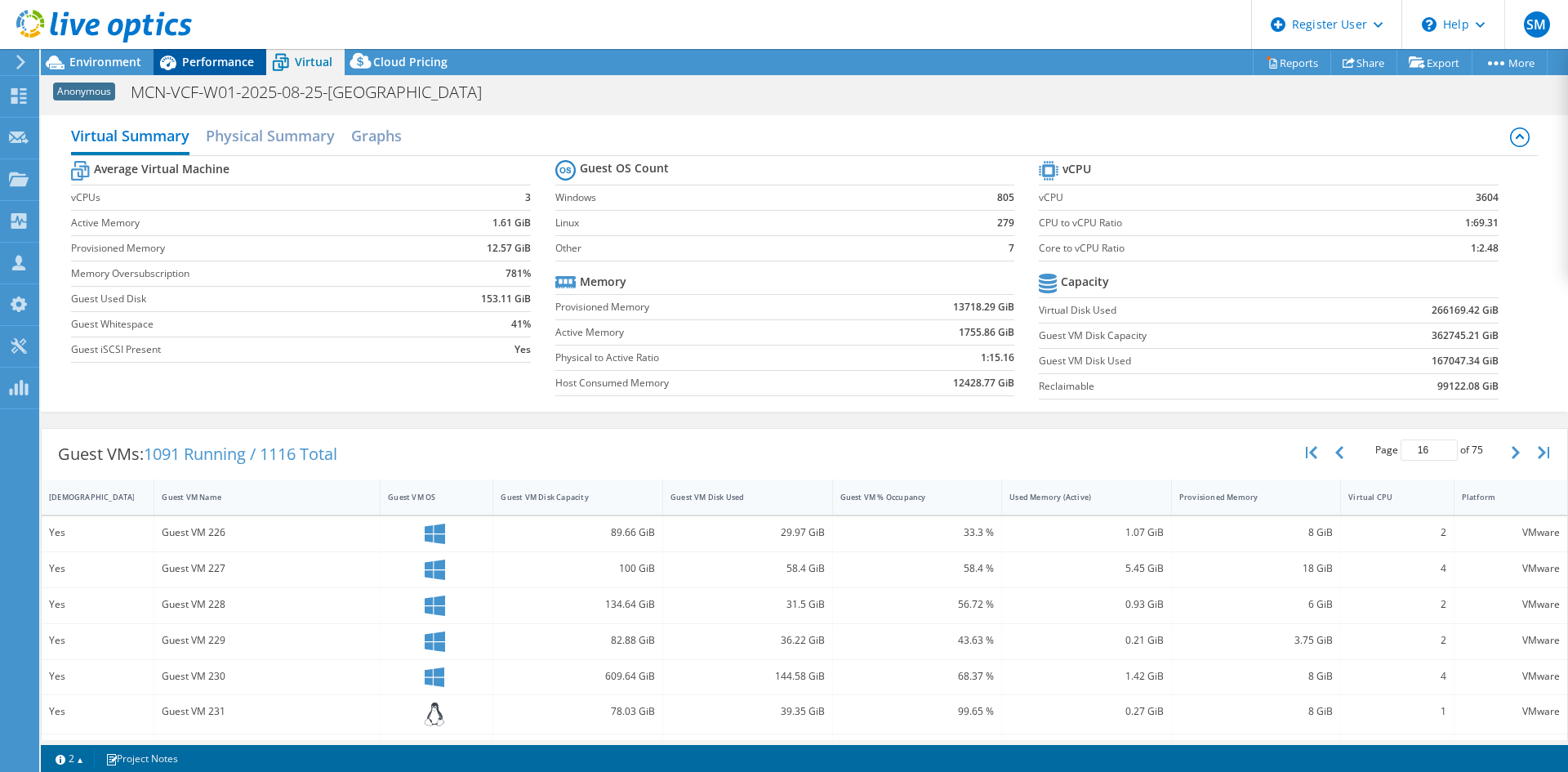
click at [223, 66] on span "Performance" at bounding box center [218, 62] width 71 height 16
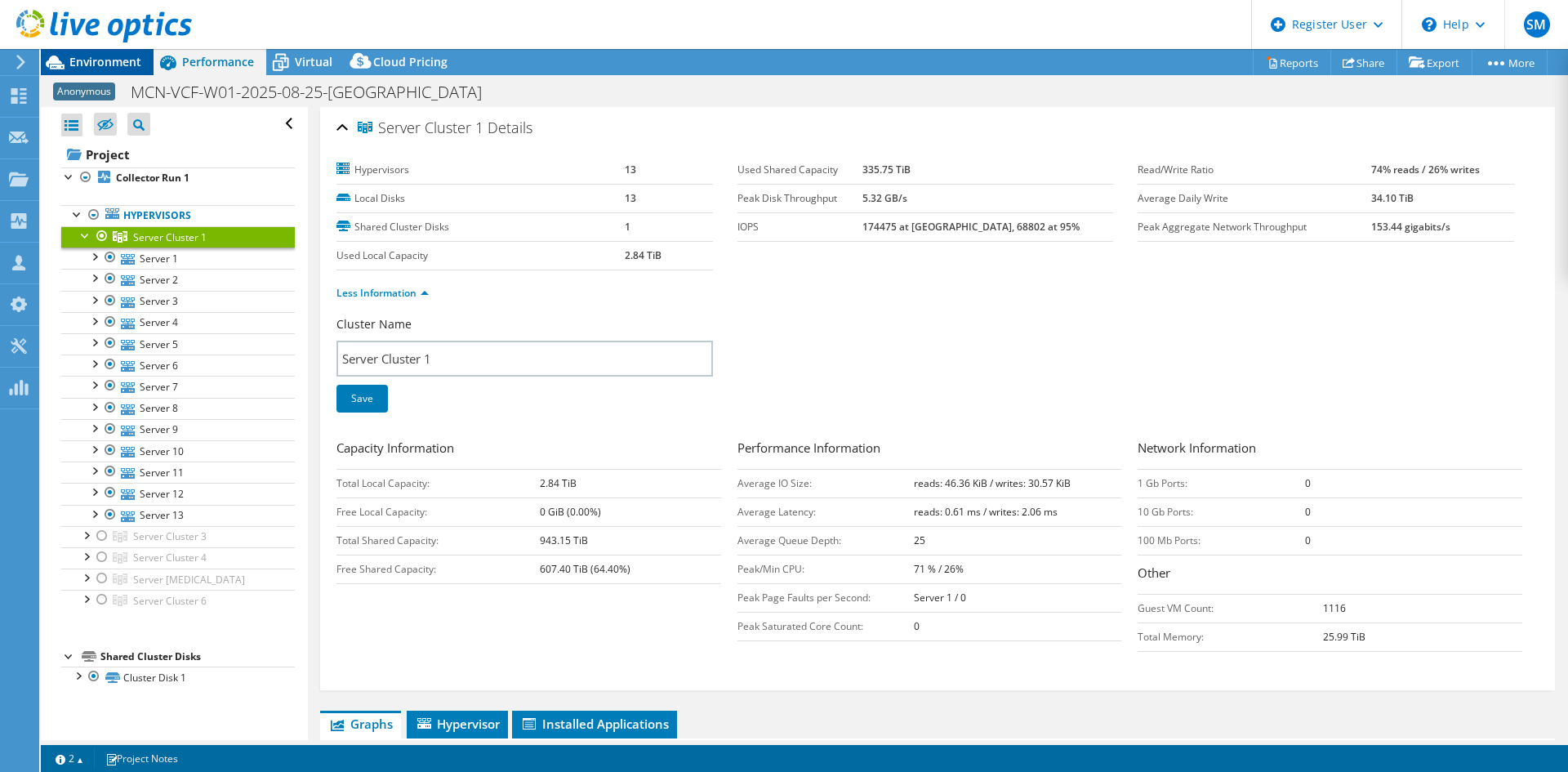
click at [117, 58] on span "Environment" at bounding box center [104, 62] width 71 height 16
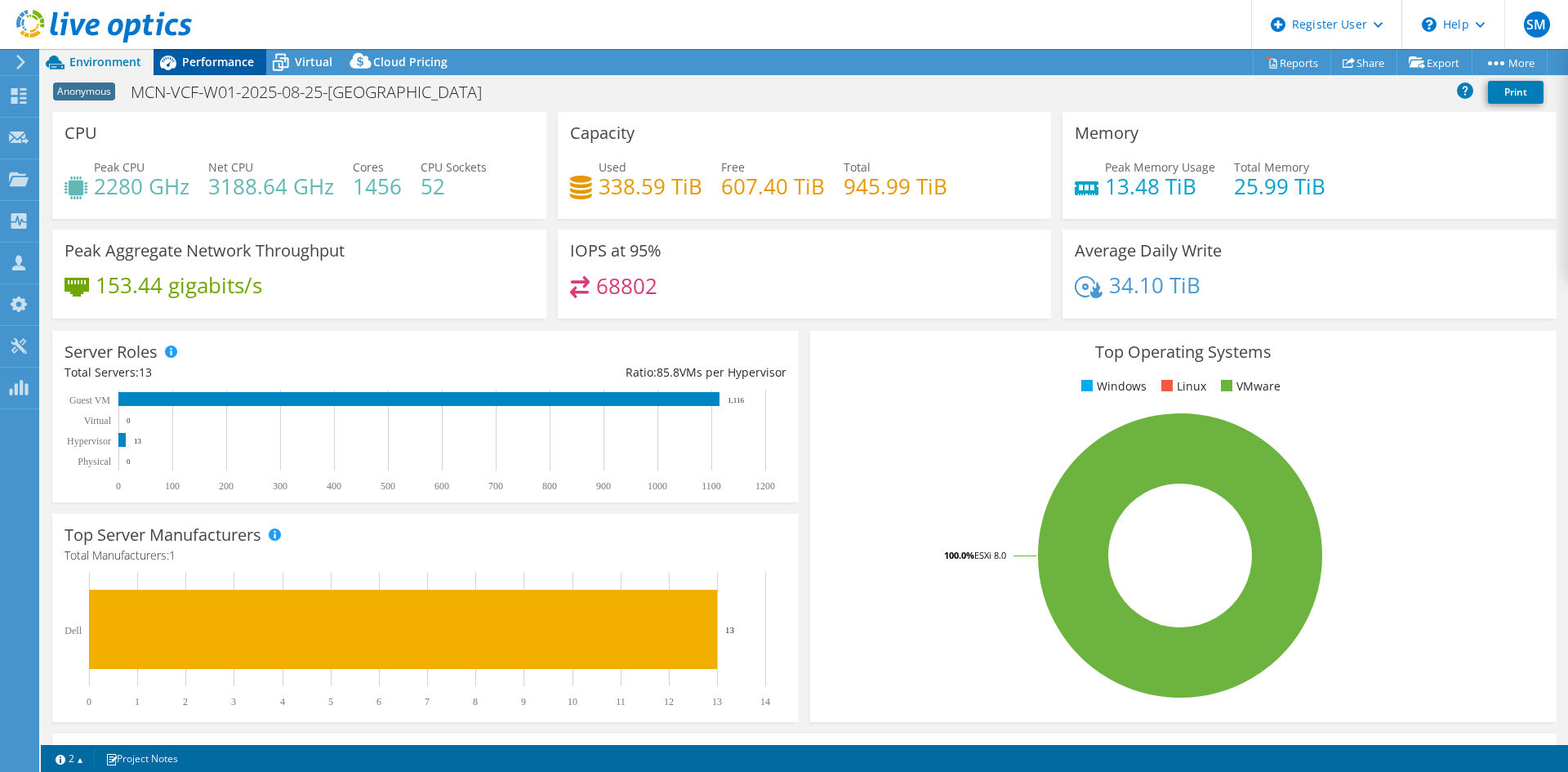
click at [197, 57] on span "Performance" at bounding box center [218, 62] width 71 height 16
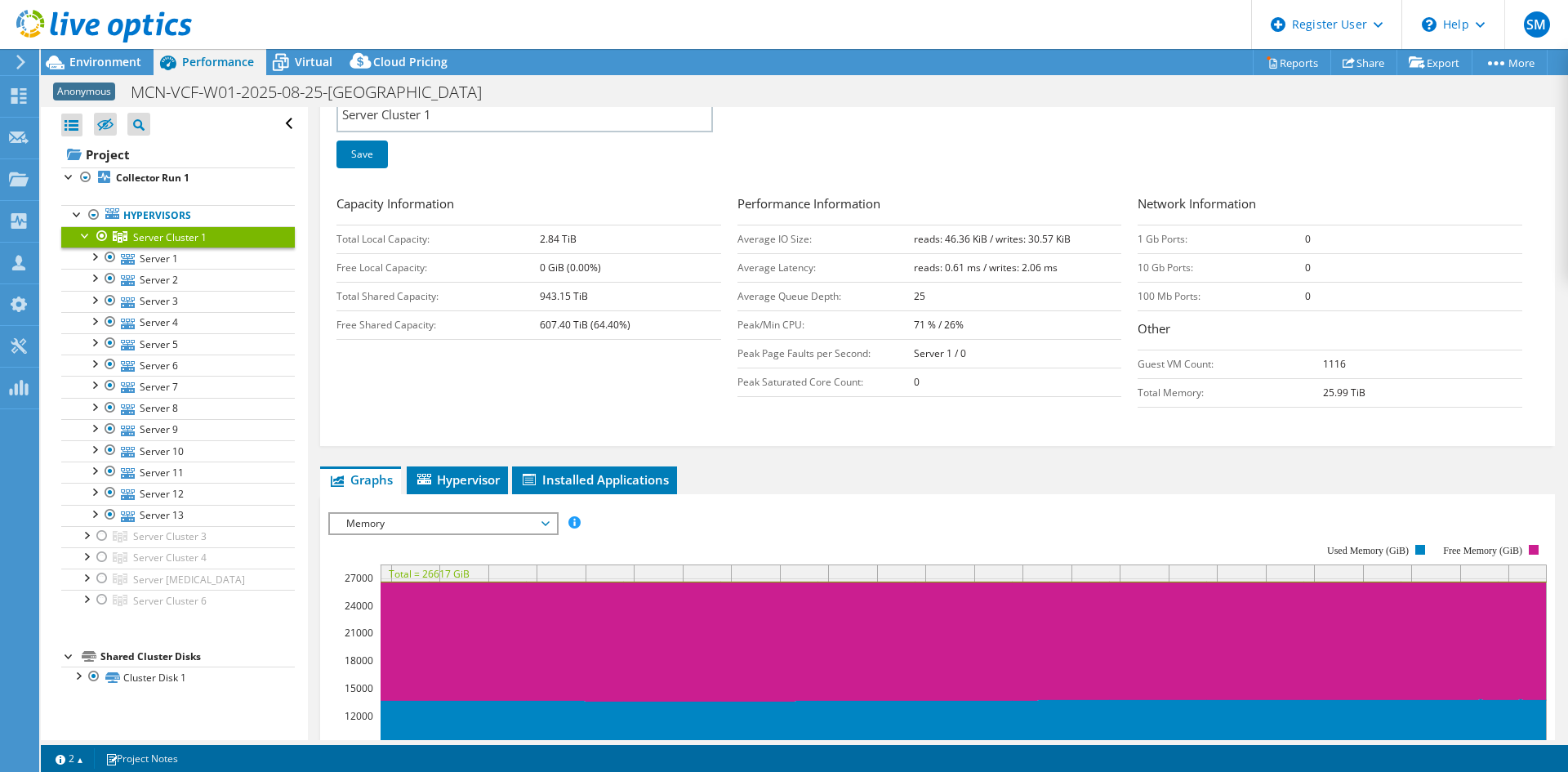
scroll to position [245, 0]
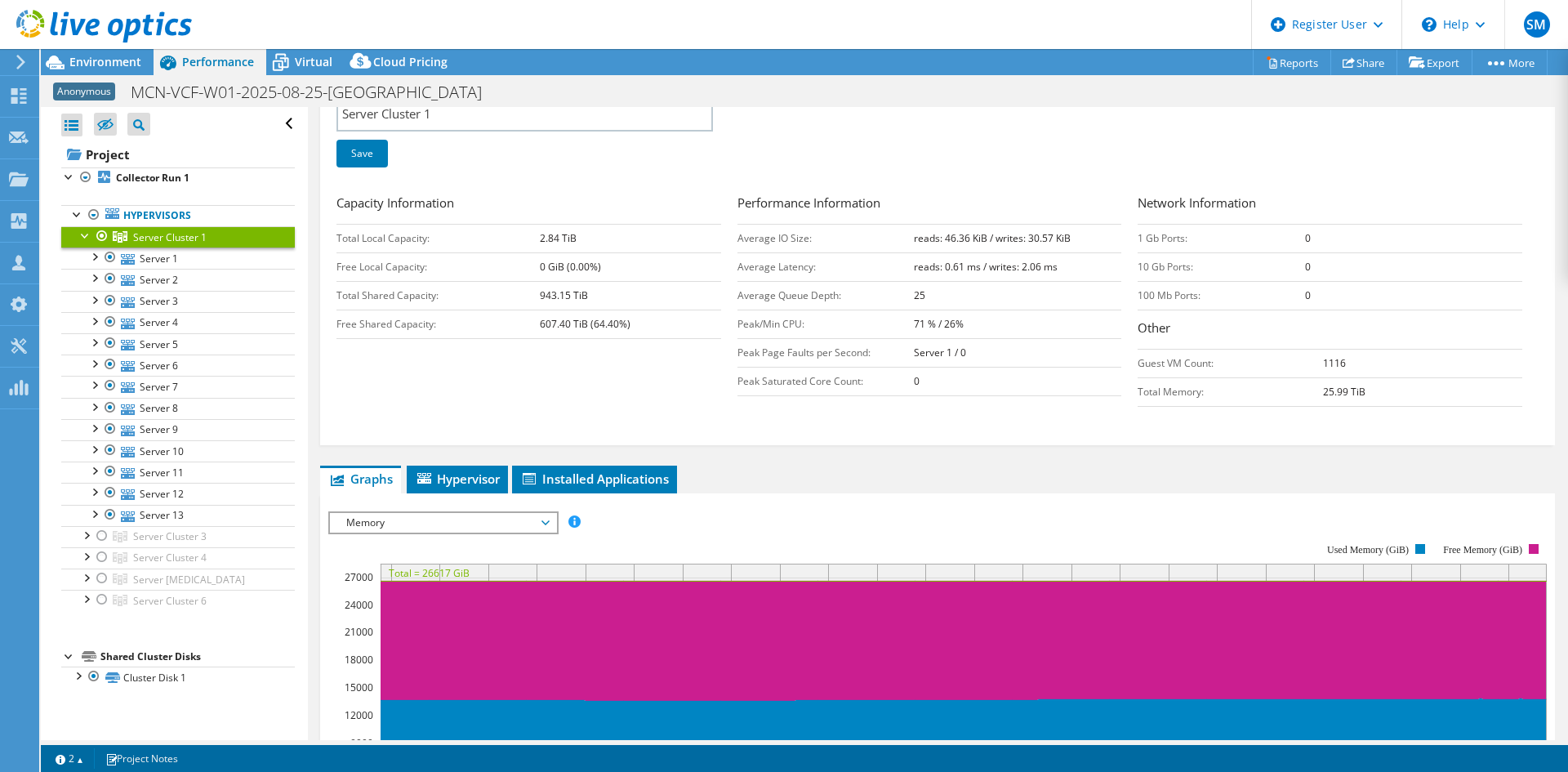
click at [408, 532] on span "Memory" at bounding box center [442, 523] width 210 height 20
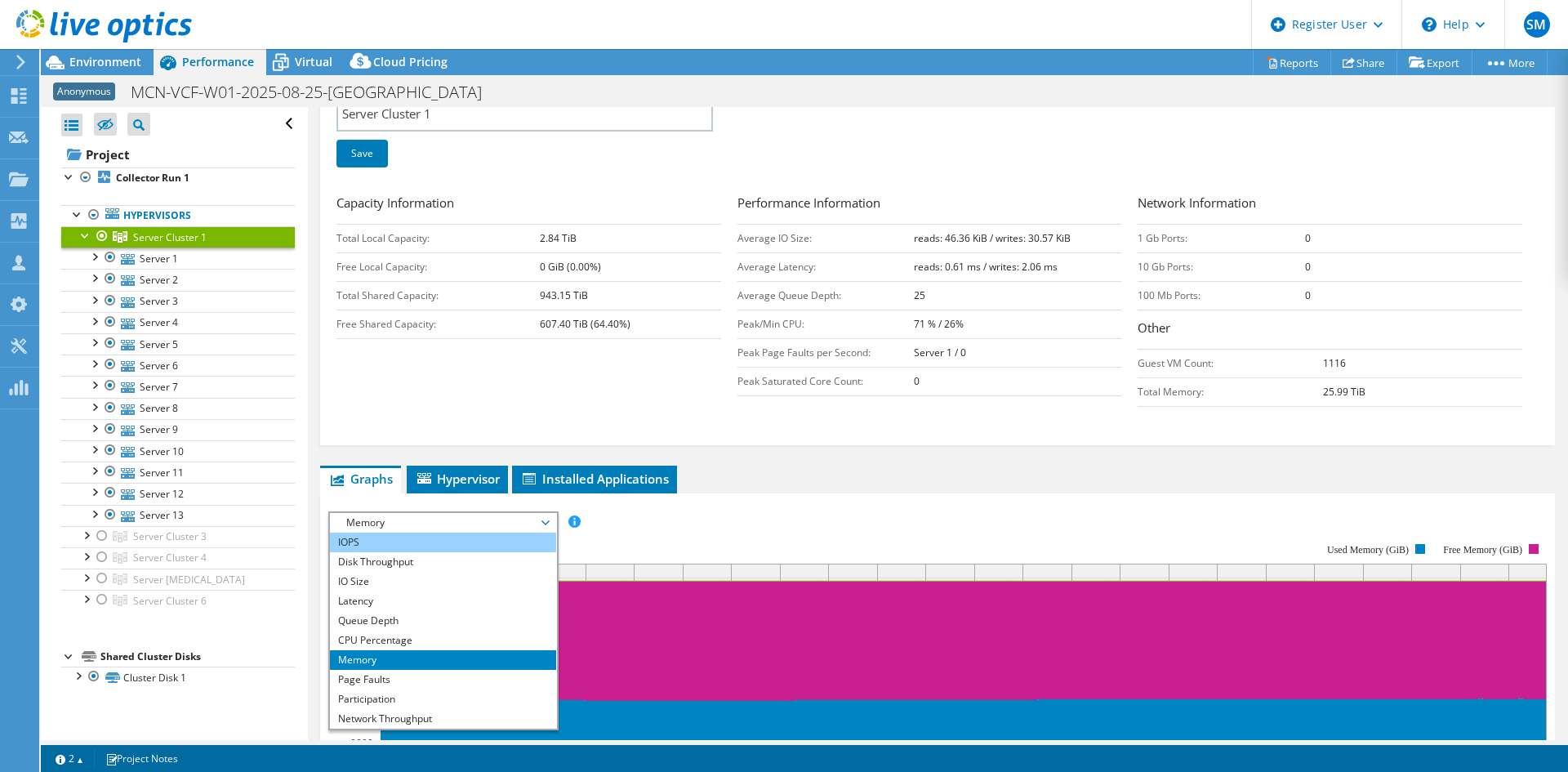
click at [399, 548] on li "IOPS" at bounding box center [442, 543] width 226 height 20
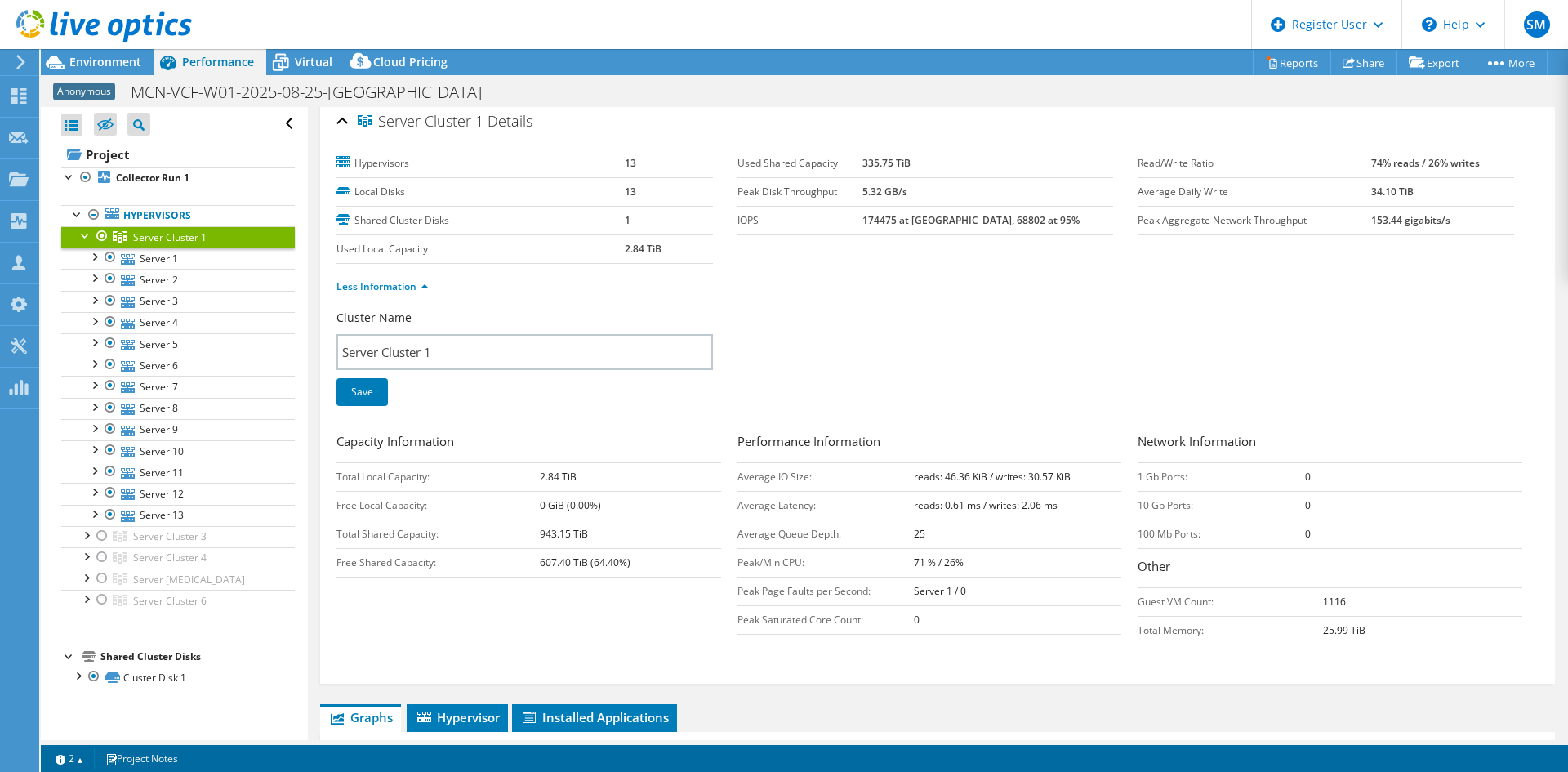
scroll to position [0, 0]
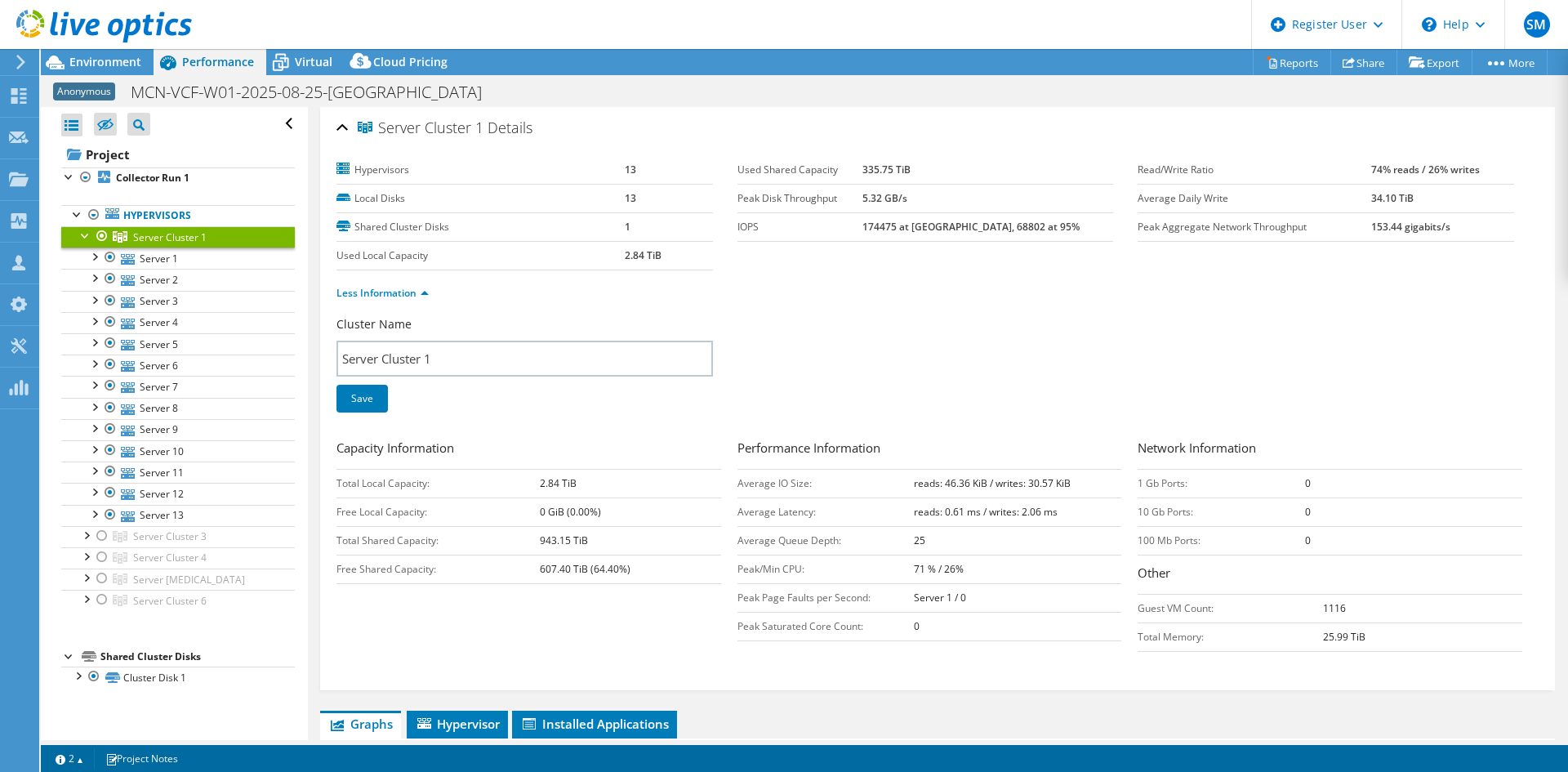
drag, startPoint x: 931, startPoint y: 224, endPoint x: 894, endPoint y: 227, distance: 37.1
click at [894, 227] on tr "IOPS 174475 at Peak, 68802 at 95%" at bounding box center [925, 226] width 376 height 29
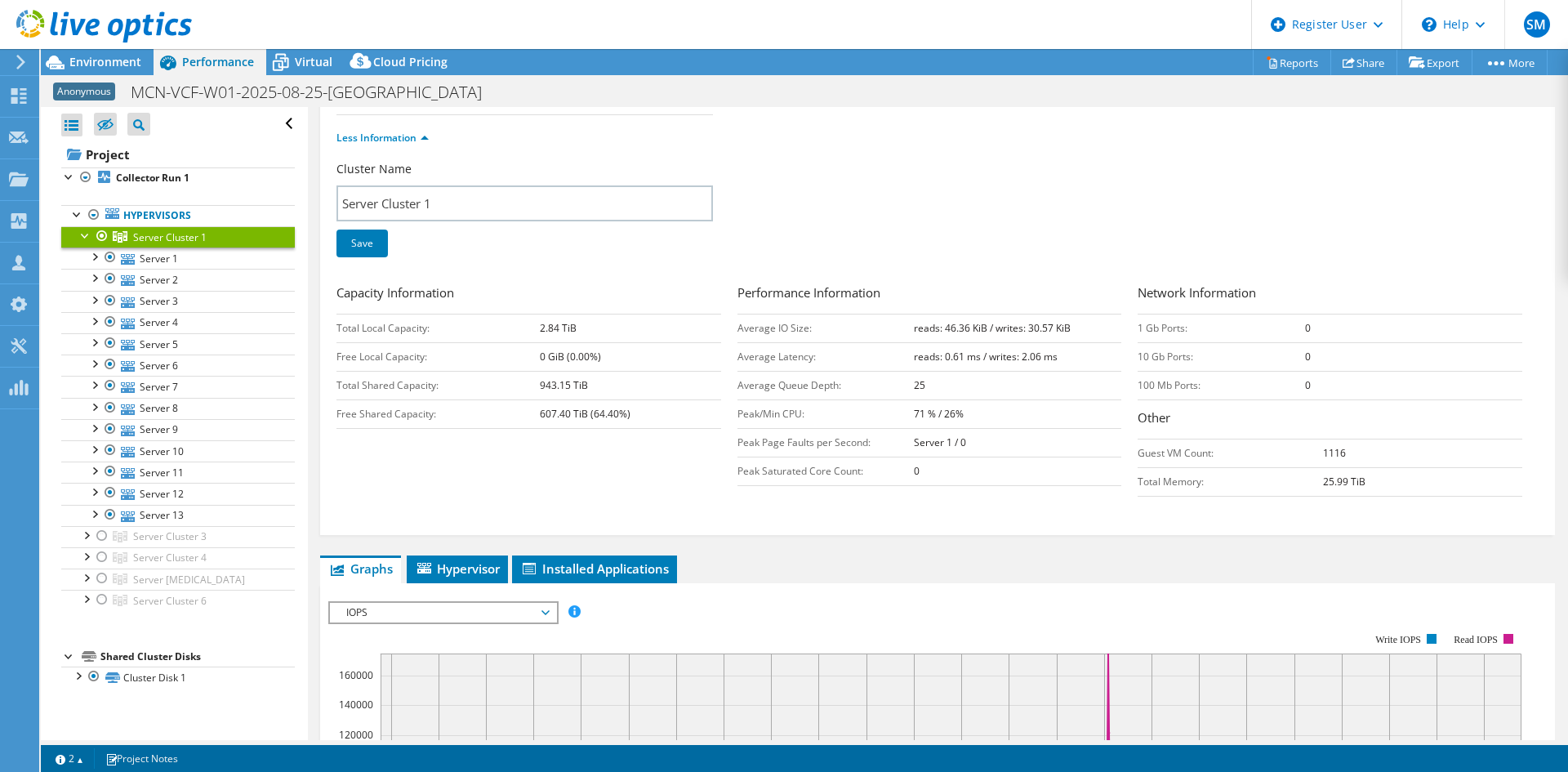
scroll to position [115, 0]
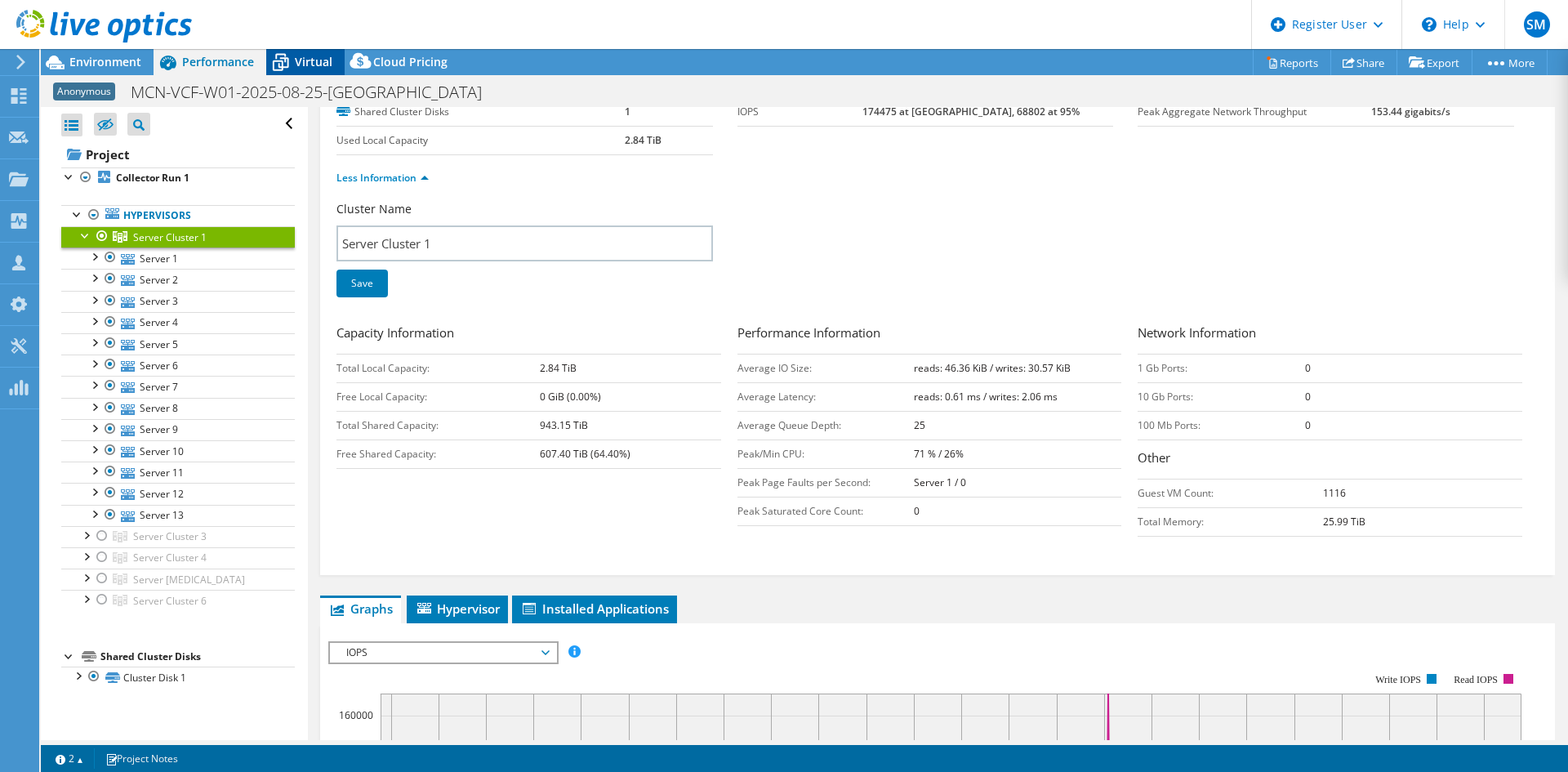
click at [293, 68] on icon at bounding box center [280, 62] width 29 height 29
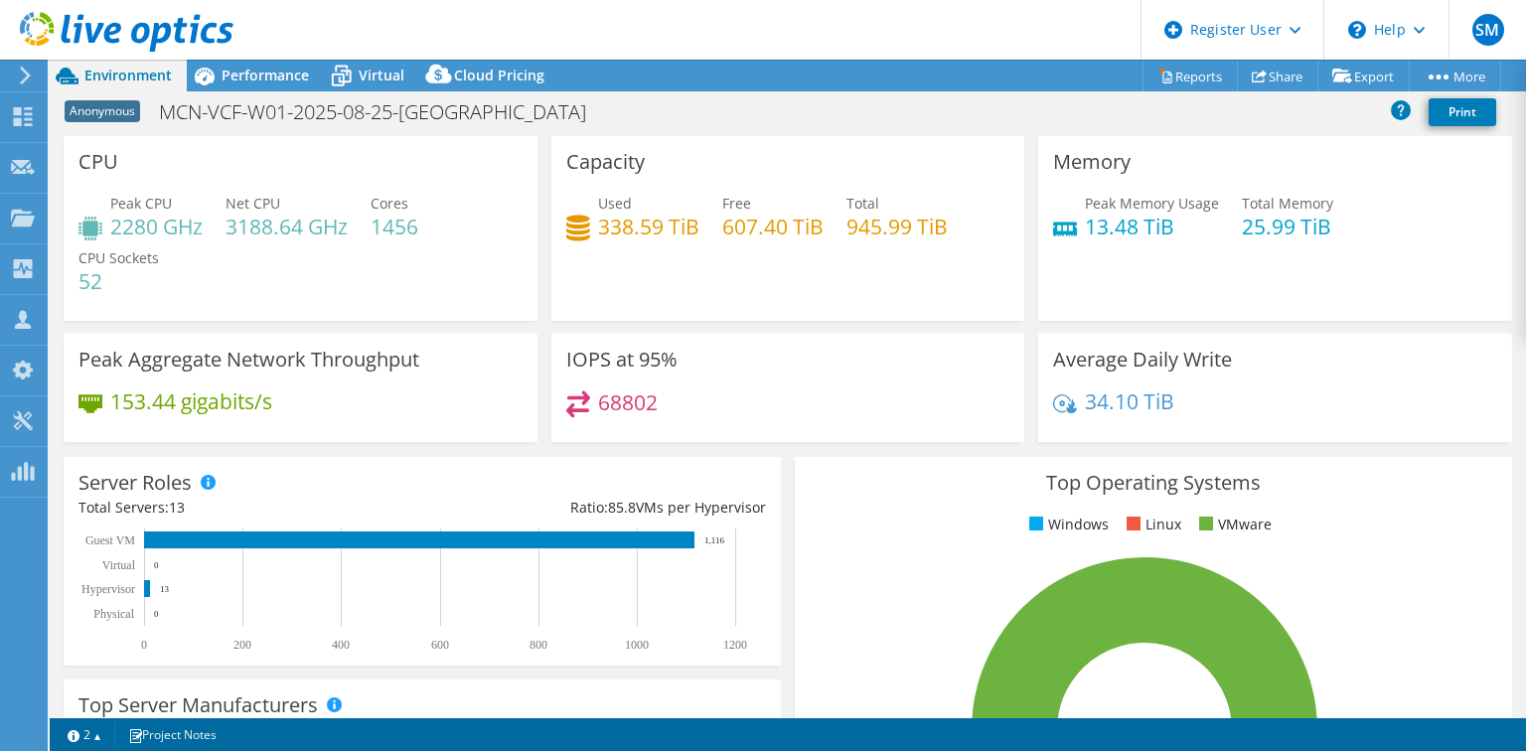
select select "[GEOGRAPHIC_DATA]"
select select "CAD"
